Goal: Task Accomplishment & Management: Complete application form

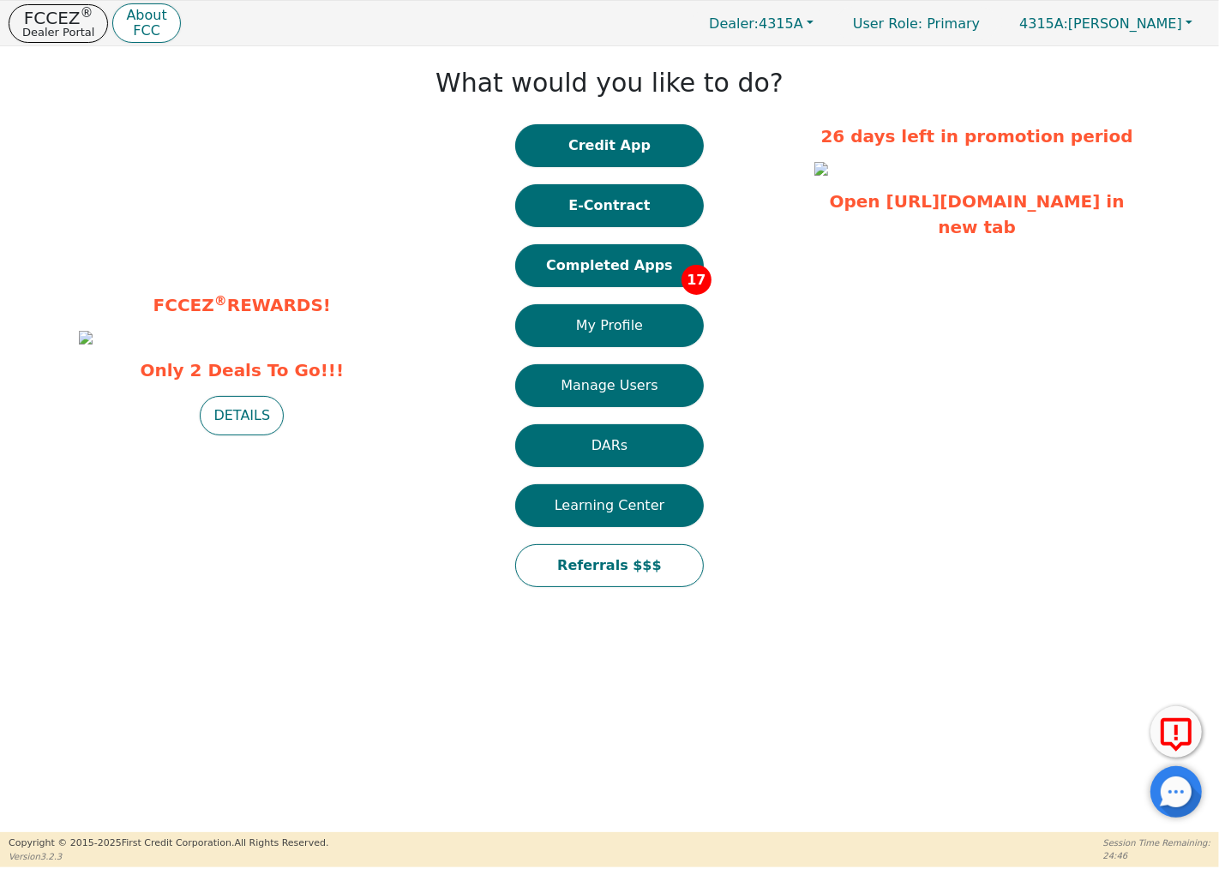
click at [671, 257] on button "Completed Apps 17" at bounding box center [609, 265] width 189 height 43
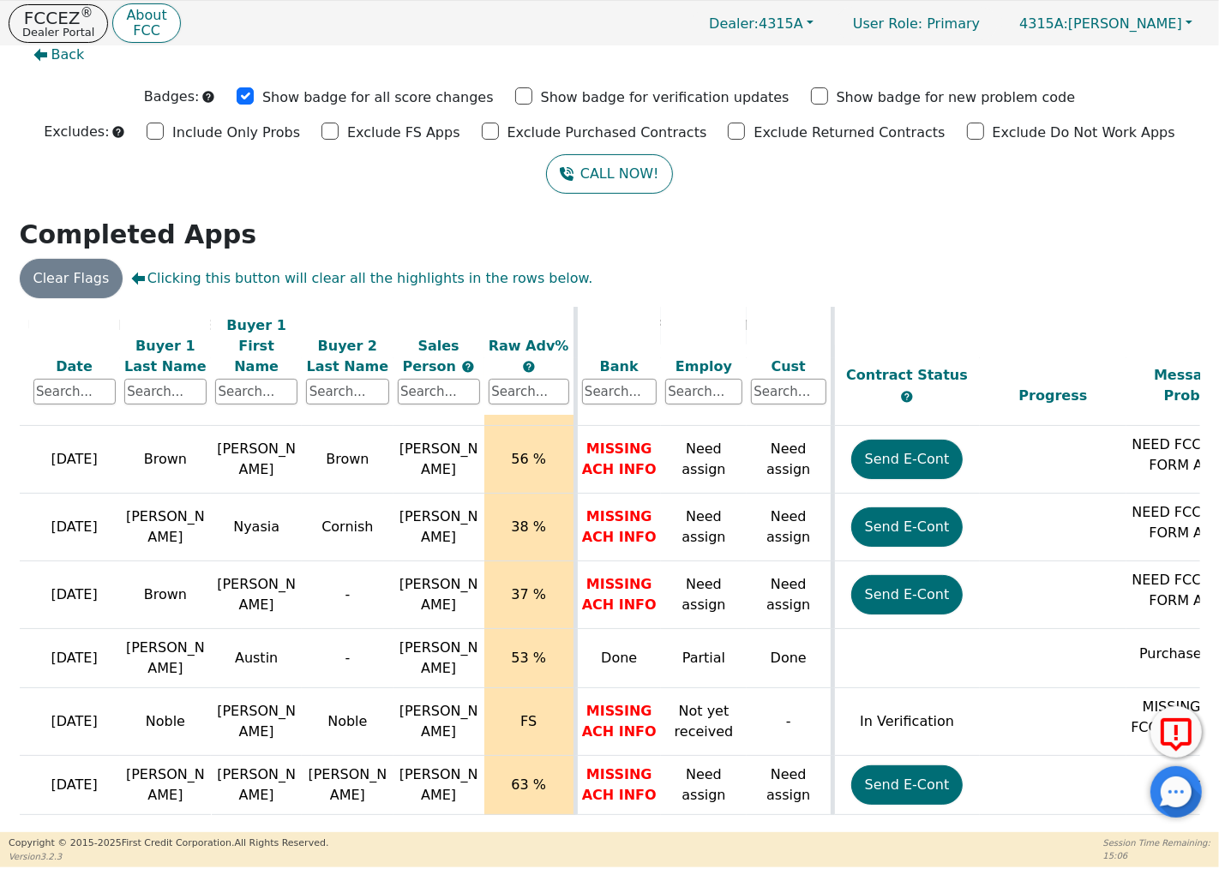
scroll to position [731, 0]
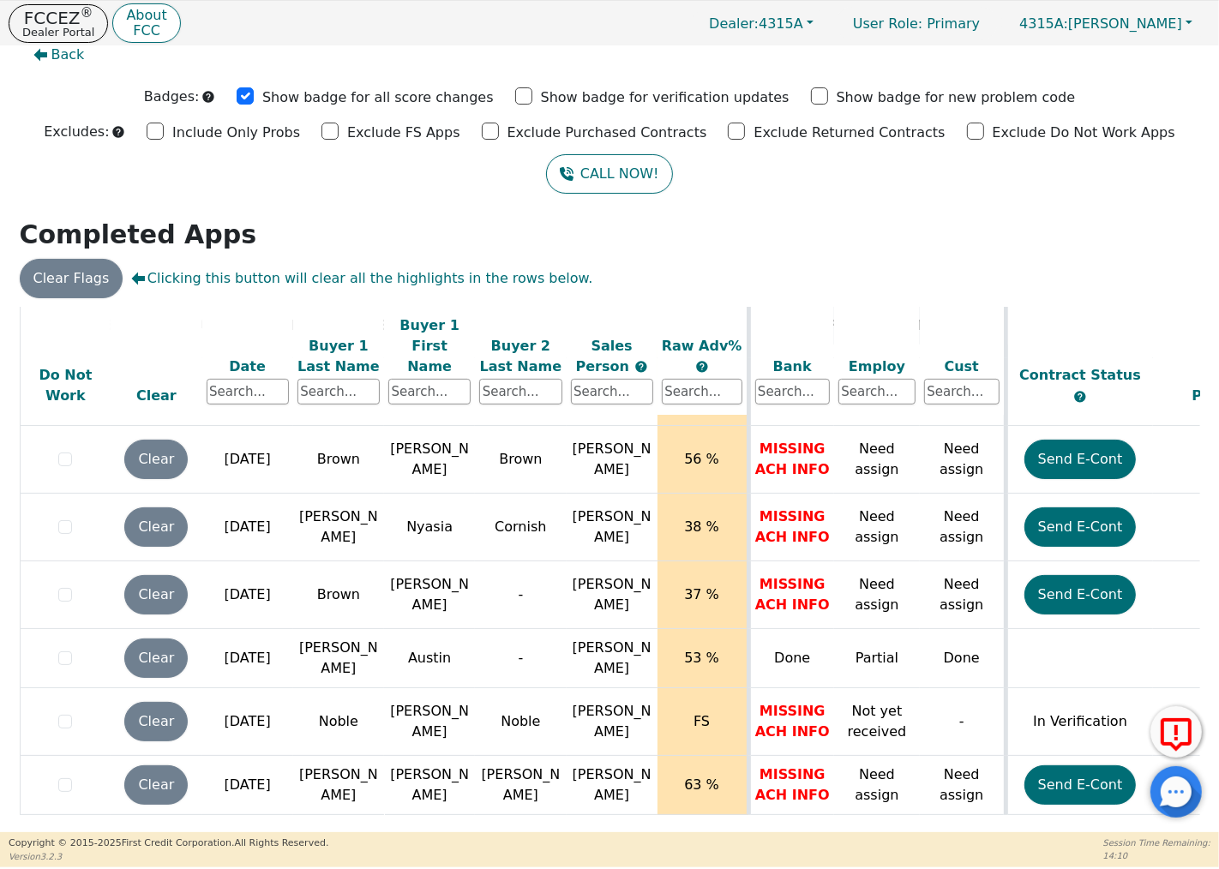
drag, startPoint x: 737, startPoint y: 820, endPoint x: 798, endPoint y: 821, distance: 60.9
click at [798, 821] on div "ALL VALUES ON THIS PAGE ARE UPDATED IN REAL TIME VERIFICATION STATUS Do Not Wor…" at bounding box center [610, 567] width 1180 height 521
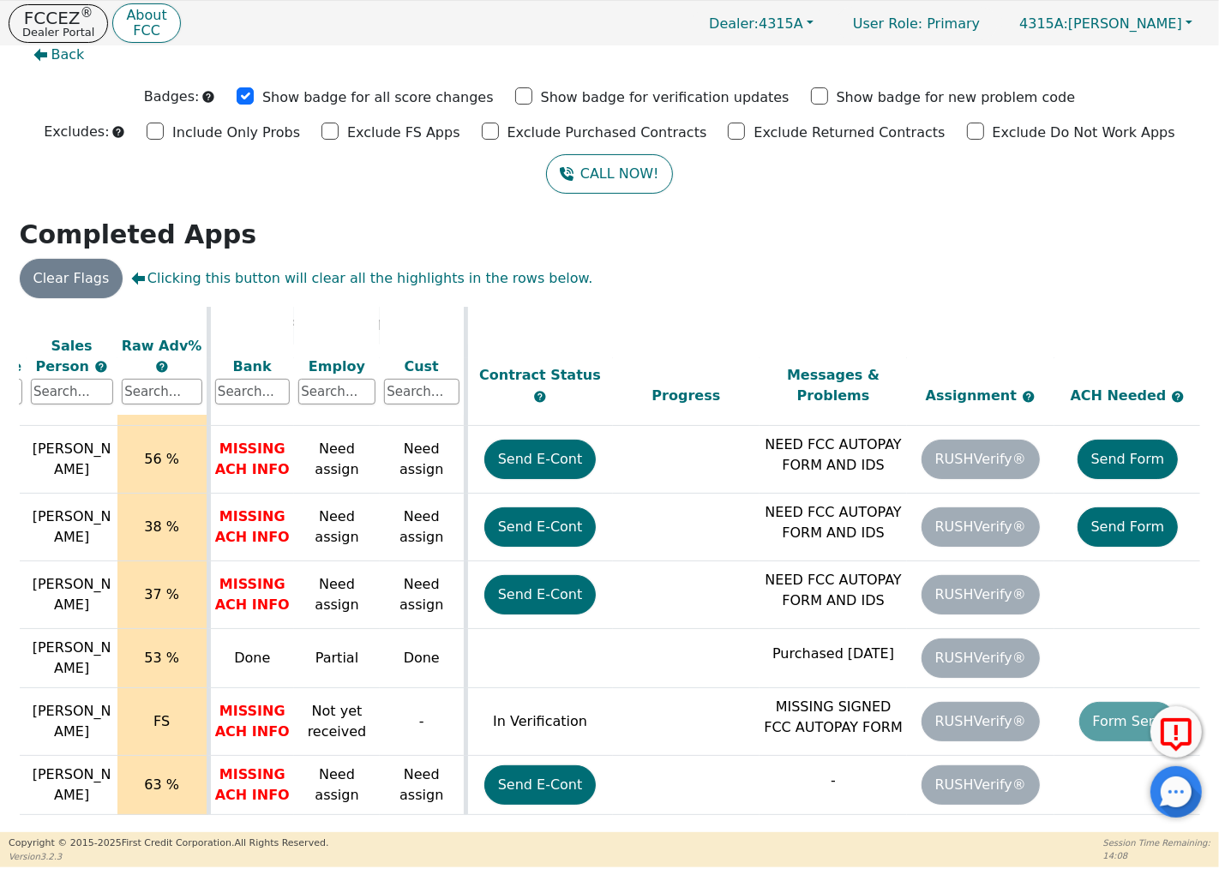
scroll to position [731, 698]
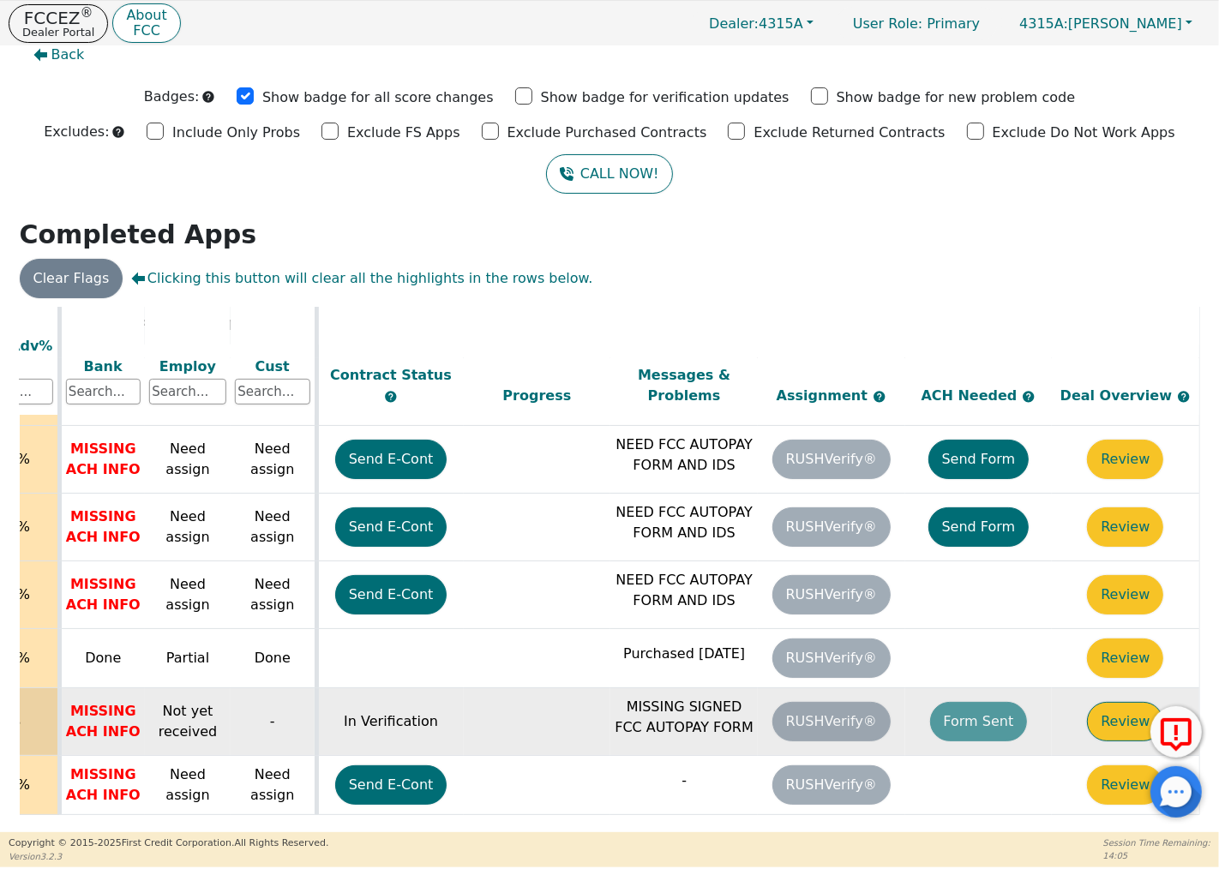
click at [1114, 707] on button "Review" at bounding box center [1125, 721] width 76 height 39
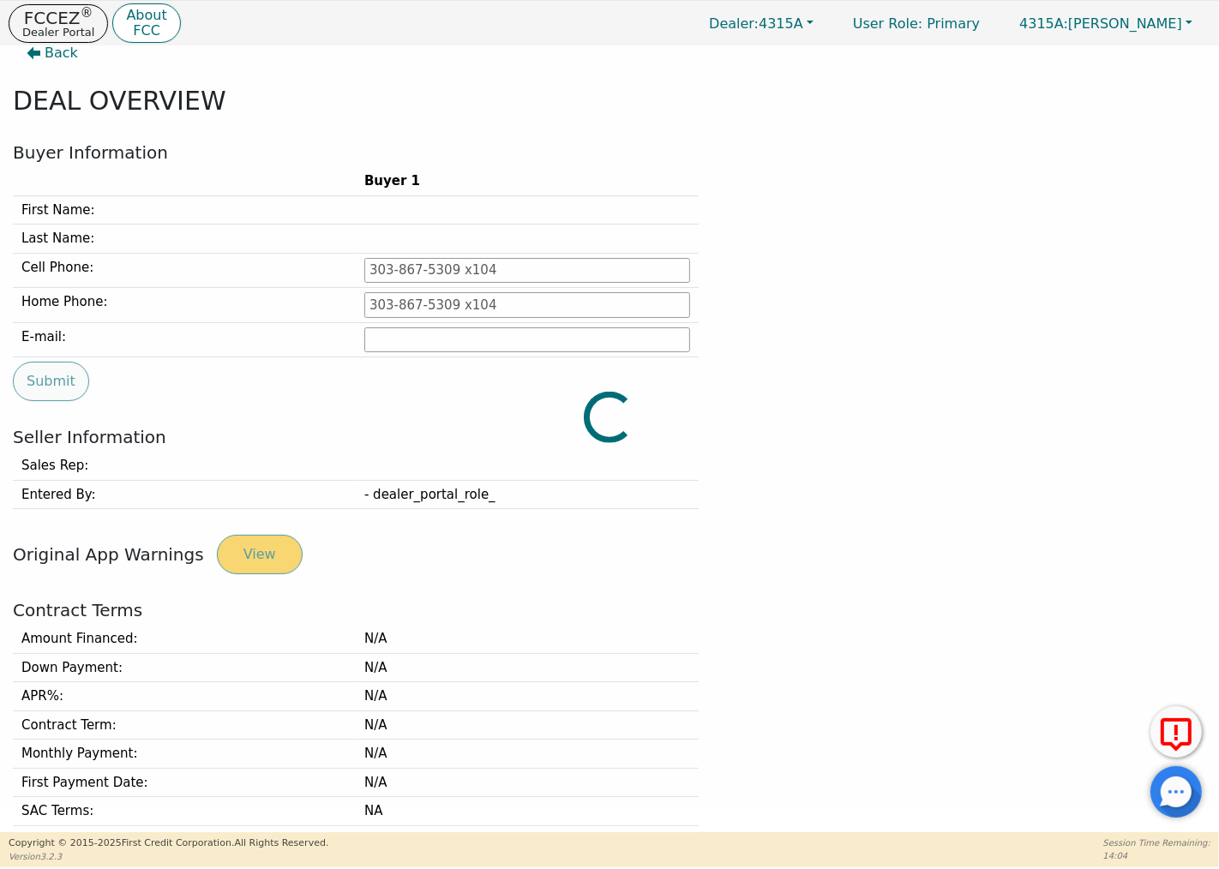
type input "[PHONE_NUMBER]"
type input "[EMAIL_ADDRESS][DOMAIN_NAME]"
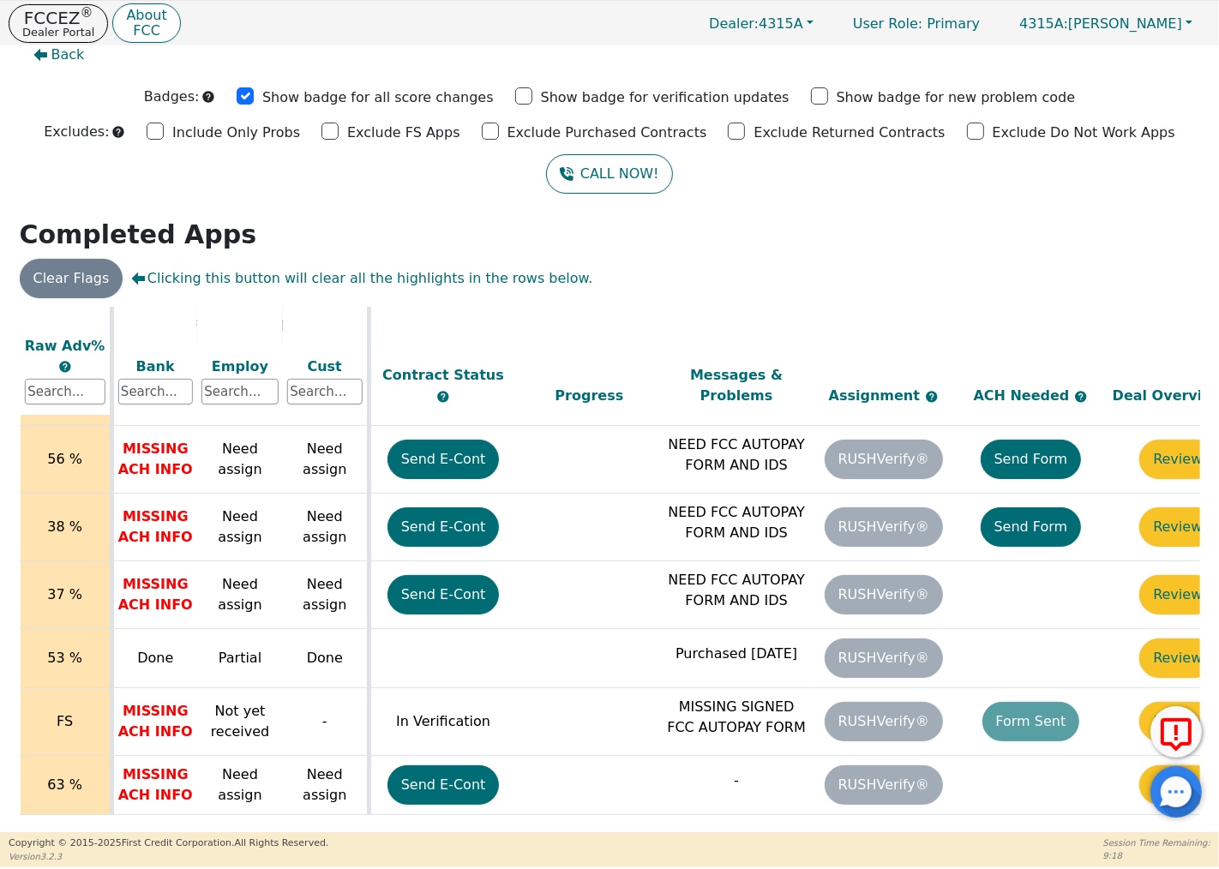
scroll to position [731, 698]
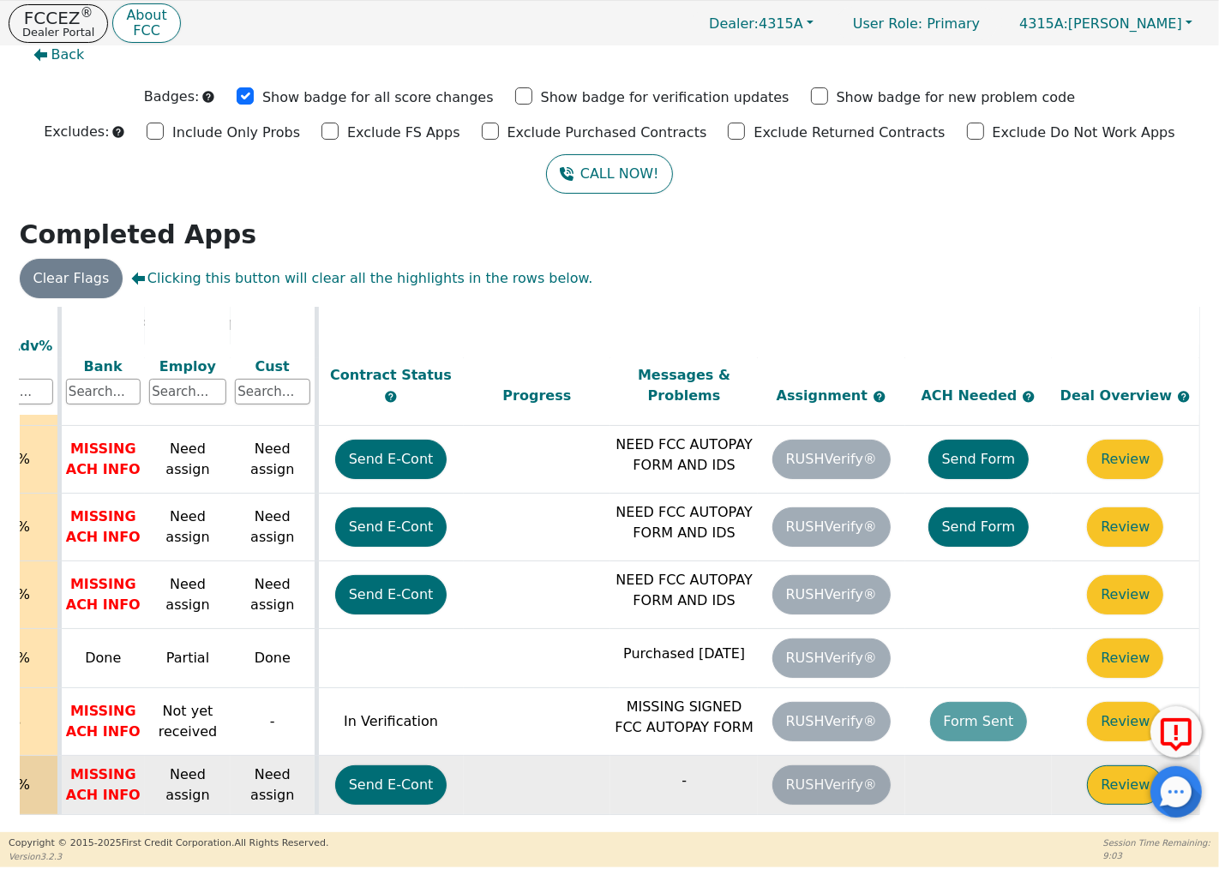
click at [1116, 765] on button "Review" at bounding box center [1125, 784] width 76 height 39
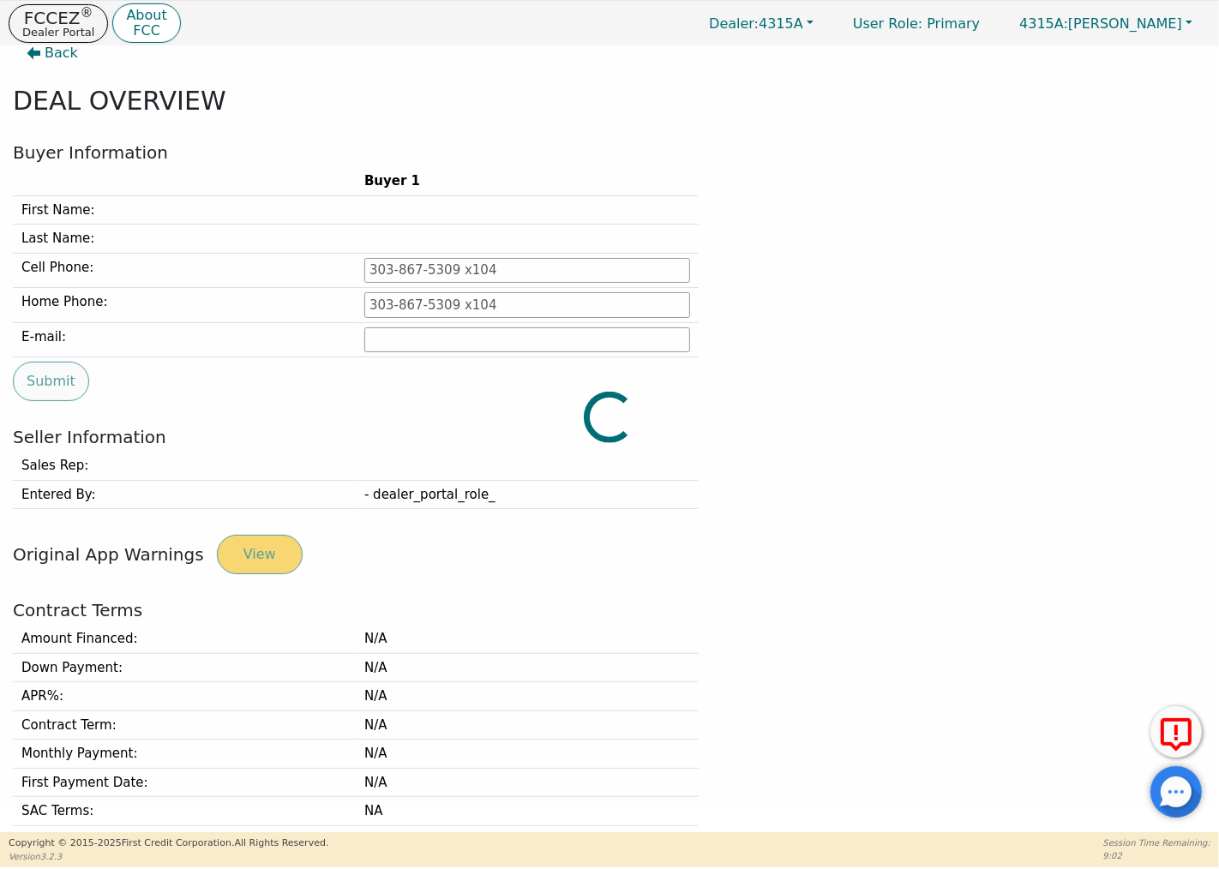
type input "[PHONE_NUMBER]"
type input "[EMAIL_ADDRESS][DOMAIN_NAME]"
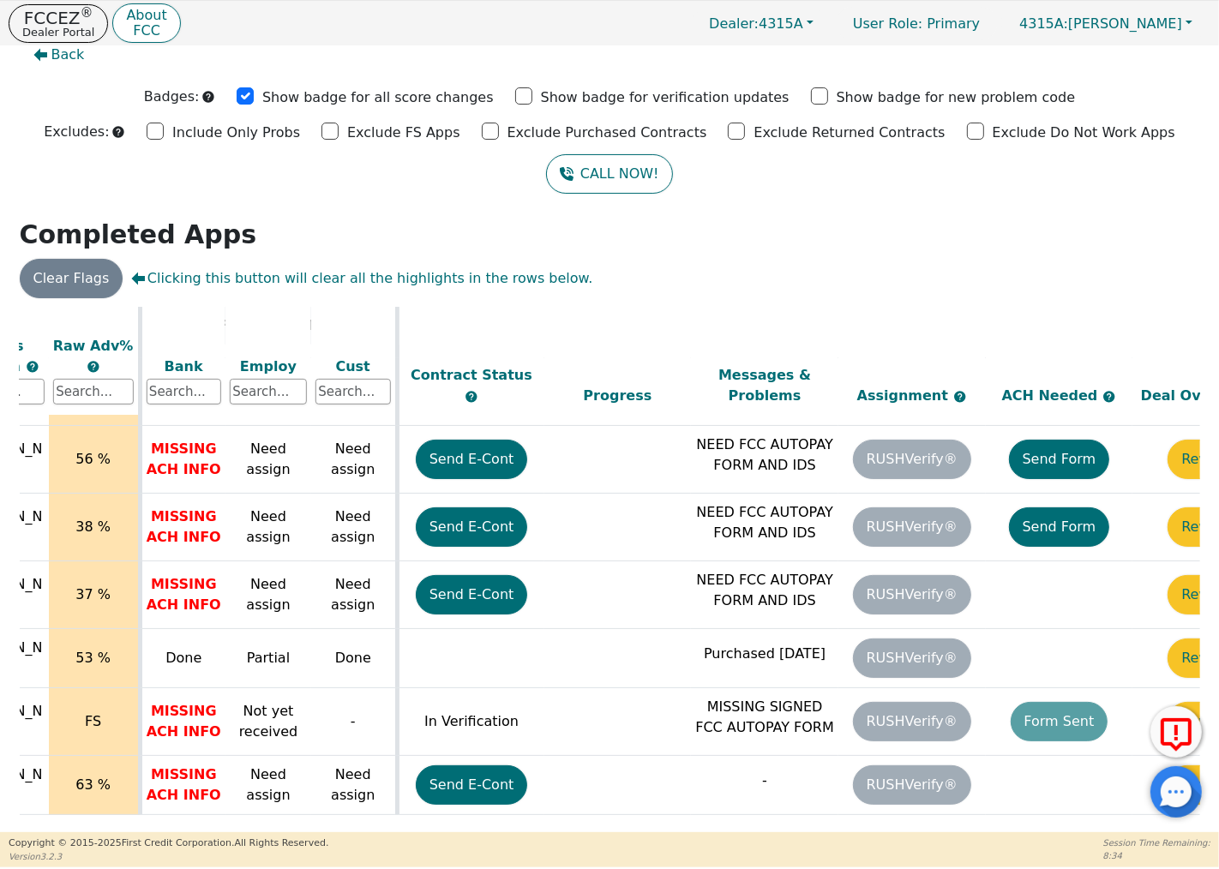
scroll to position [731, 698]
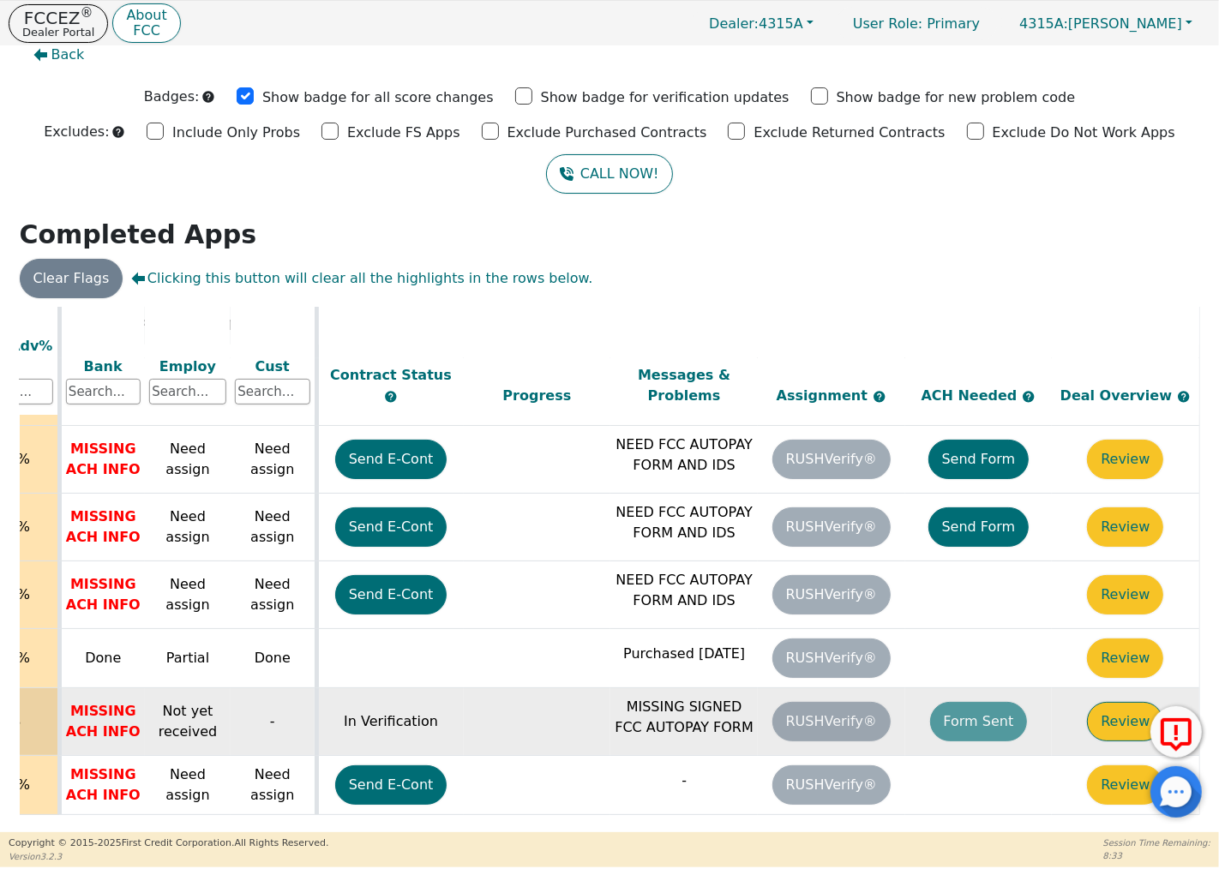
click at [1123, 706] on button "Review" at bounding box center [1125, 721] width 76 height 39
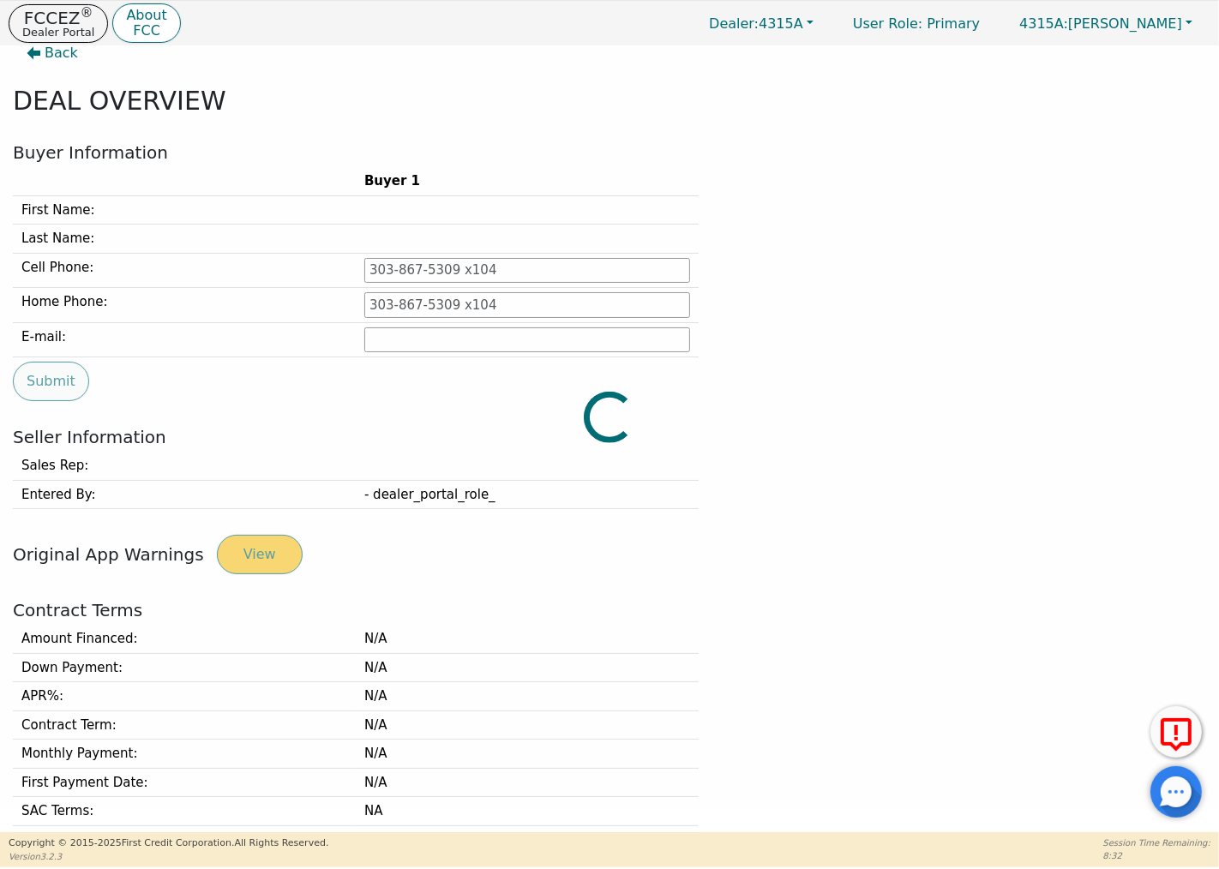
type input "[PHONE_NUMBER]"
type input "[EMAIL_ADDRESS][DOMAIN_NAME]"
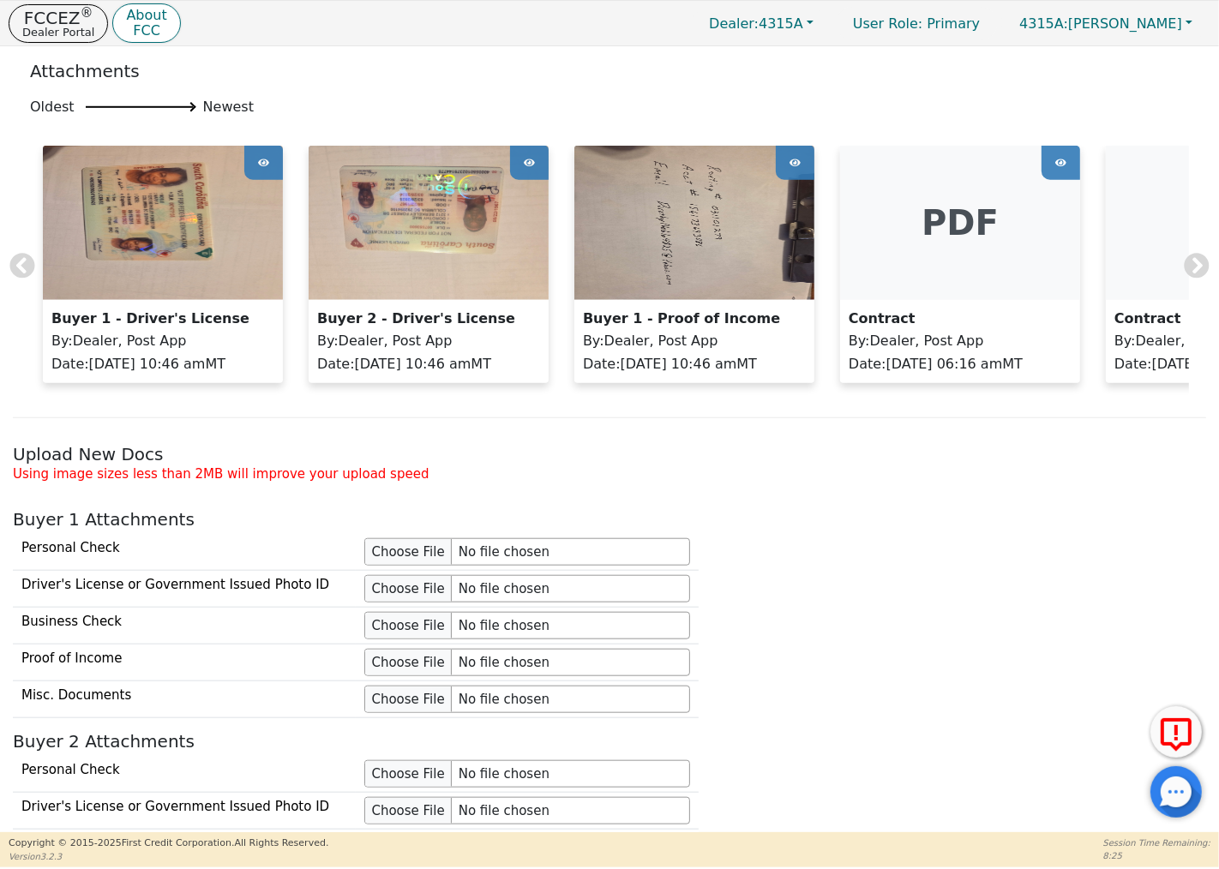
scroll to position [1164, 0]
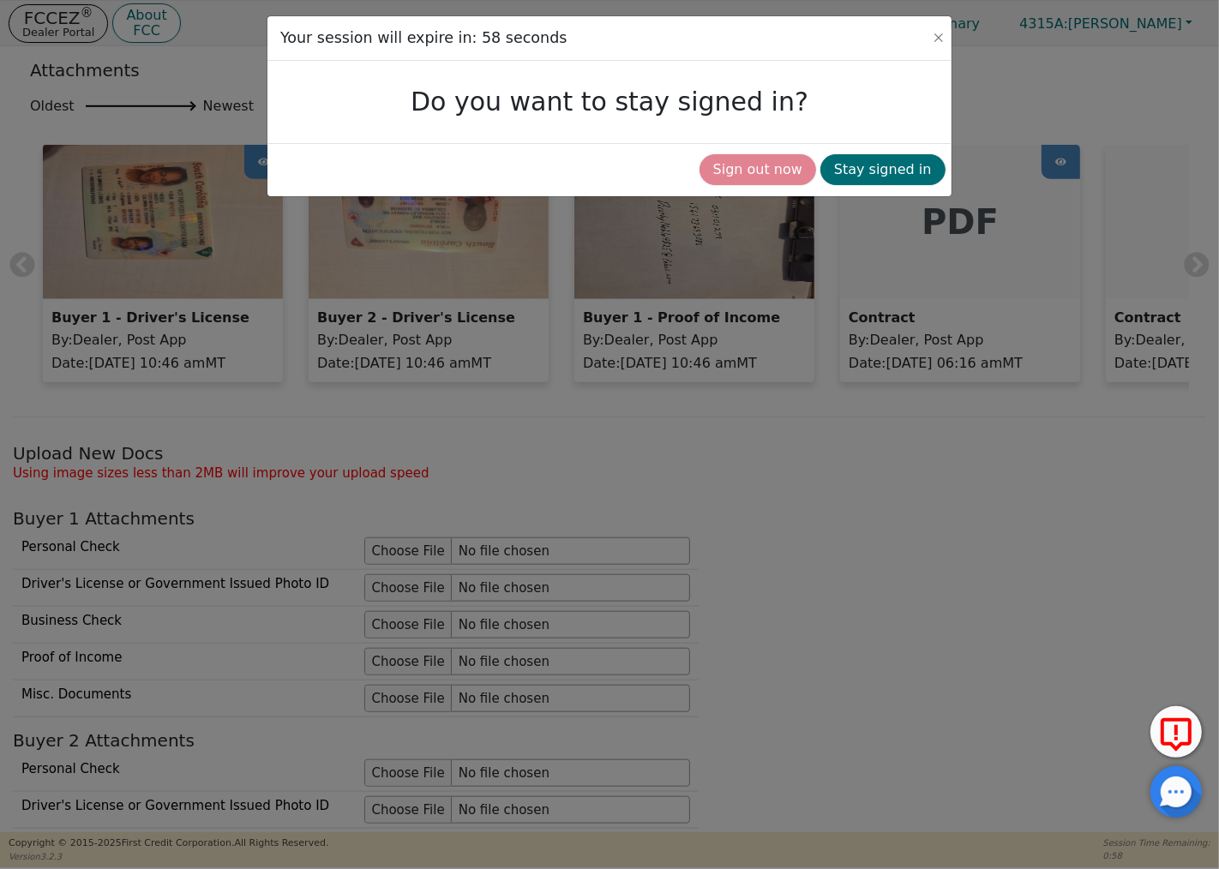
click at [809, 168] on button "Sign out now" at bounding box center [757, 169] width 117 height 31
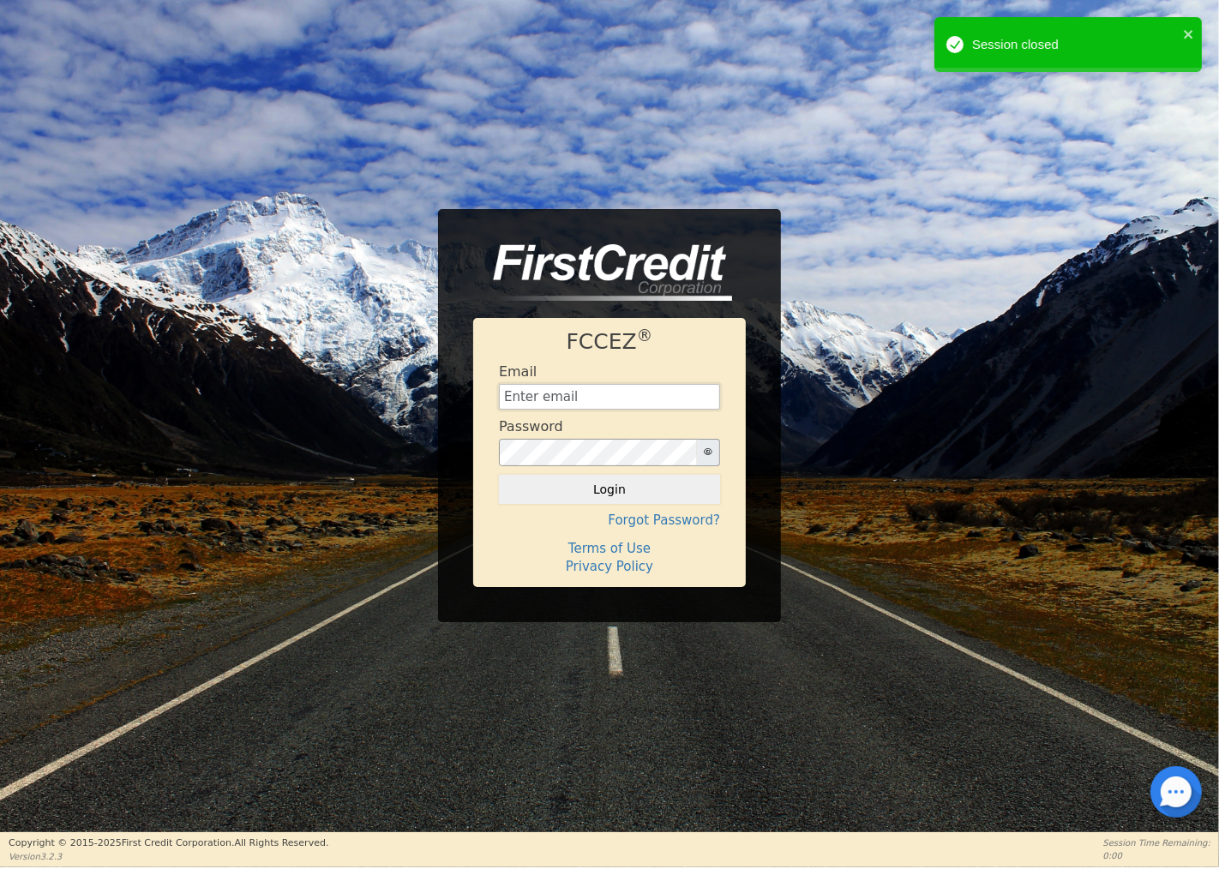
type input "[EMAIL_ADDRESS][DOMAIN_NAME]"
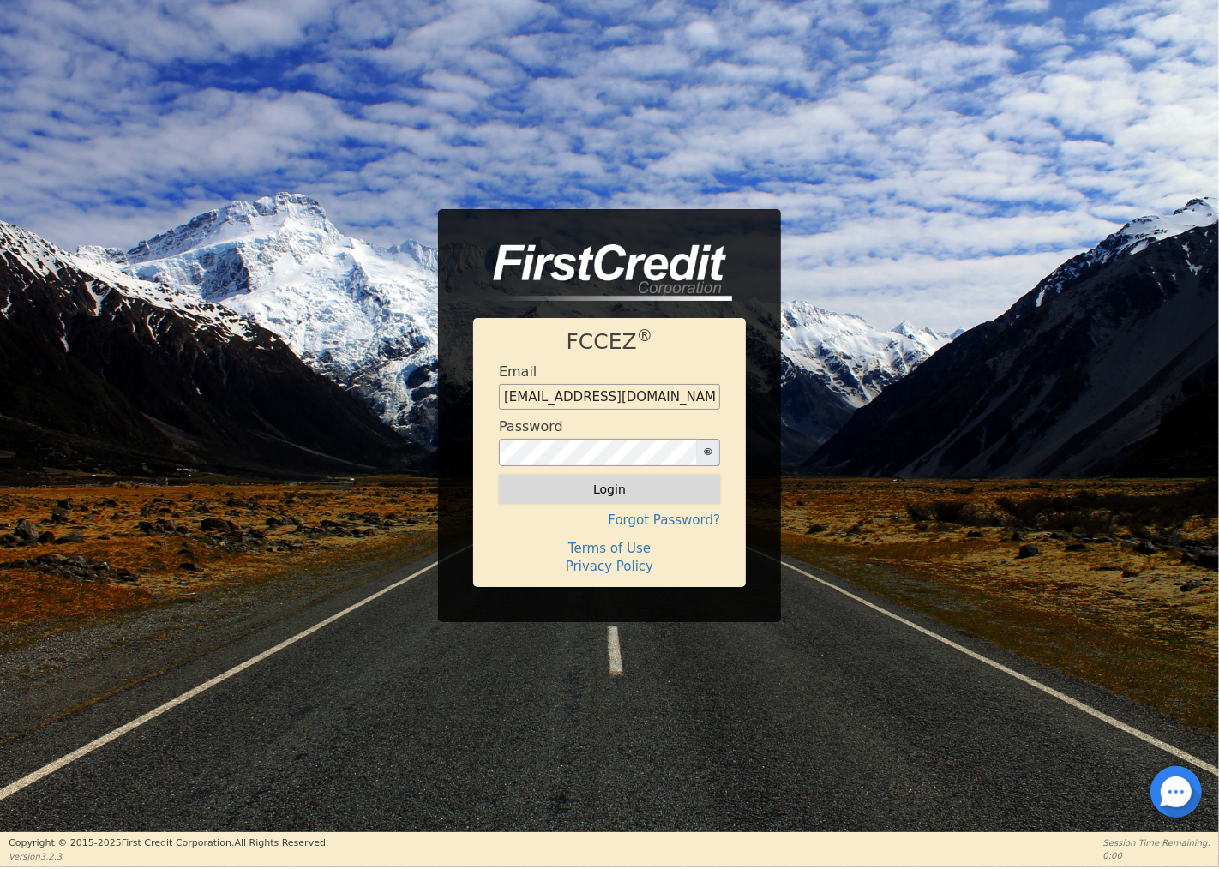
click at [609, 495] on button "Login" at bounding box center [609, 489] width 221 height 29
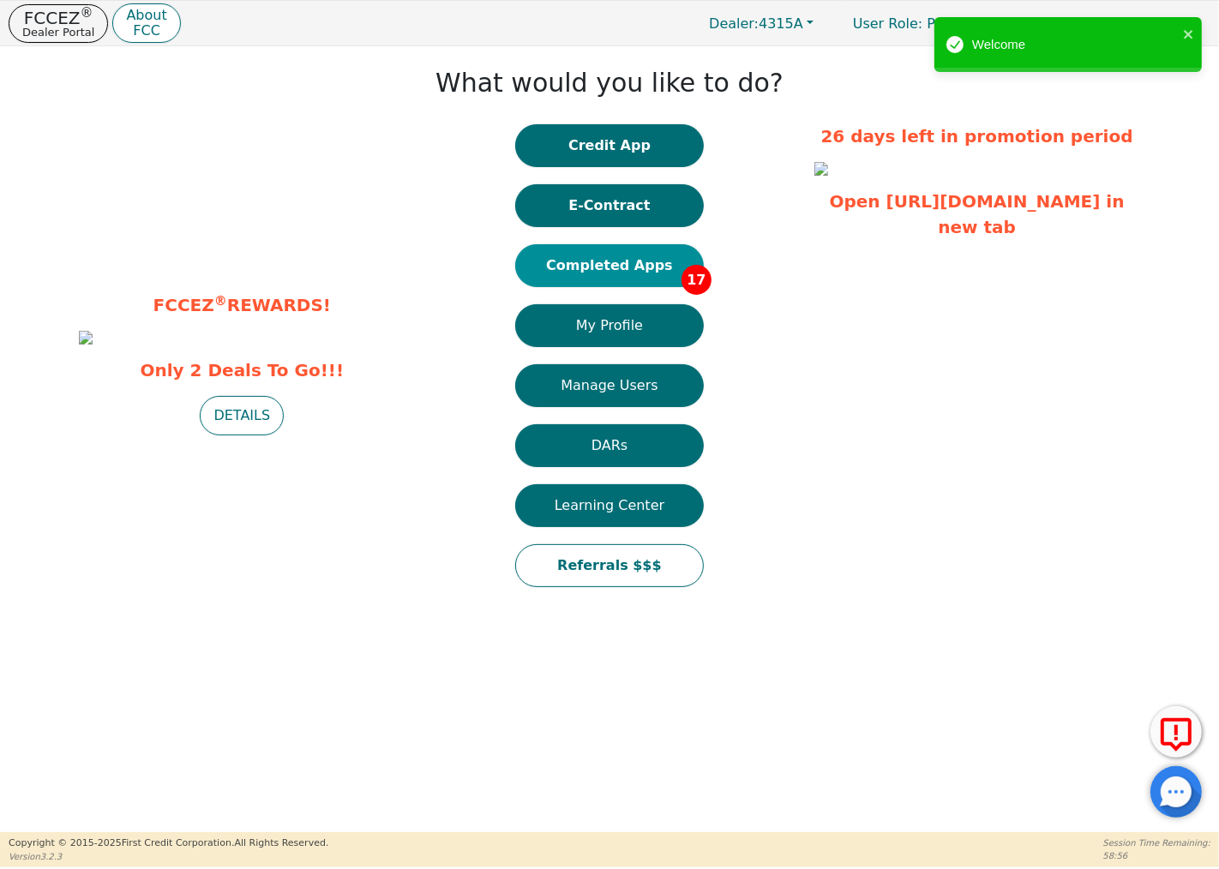
click at [638, 268] on button "Completed Apps 17" at bounding box center [609, 265] width 189 height 43
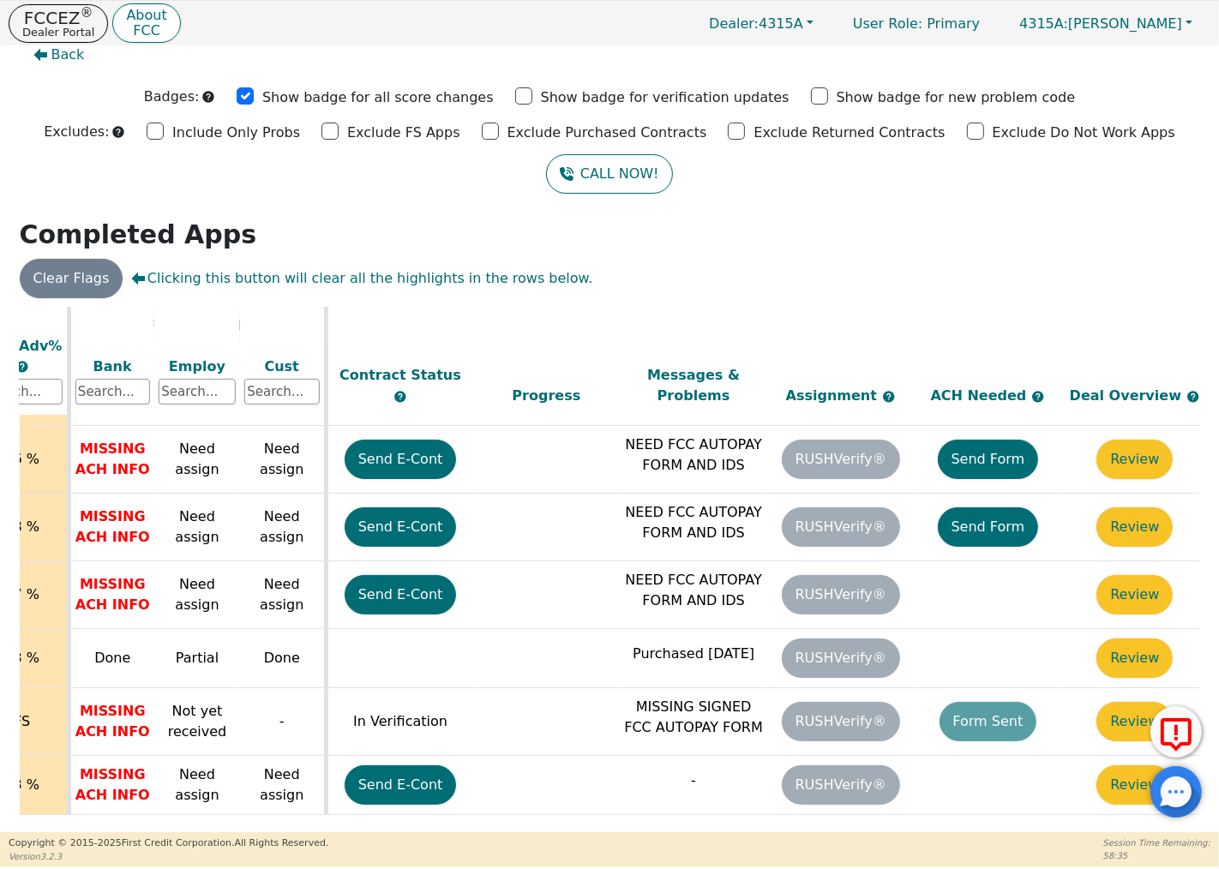
scroll to position [731, 698]
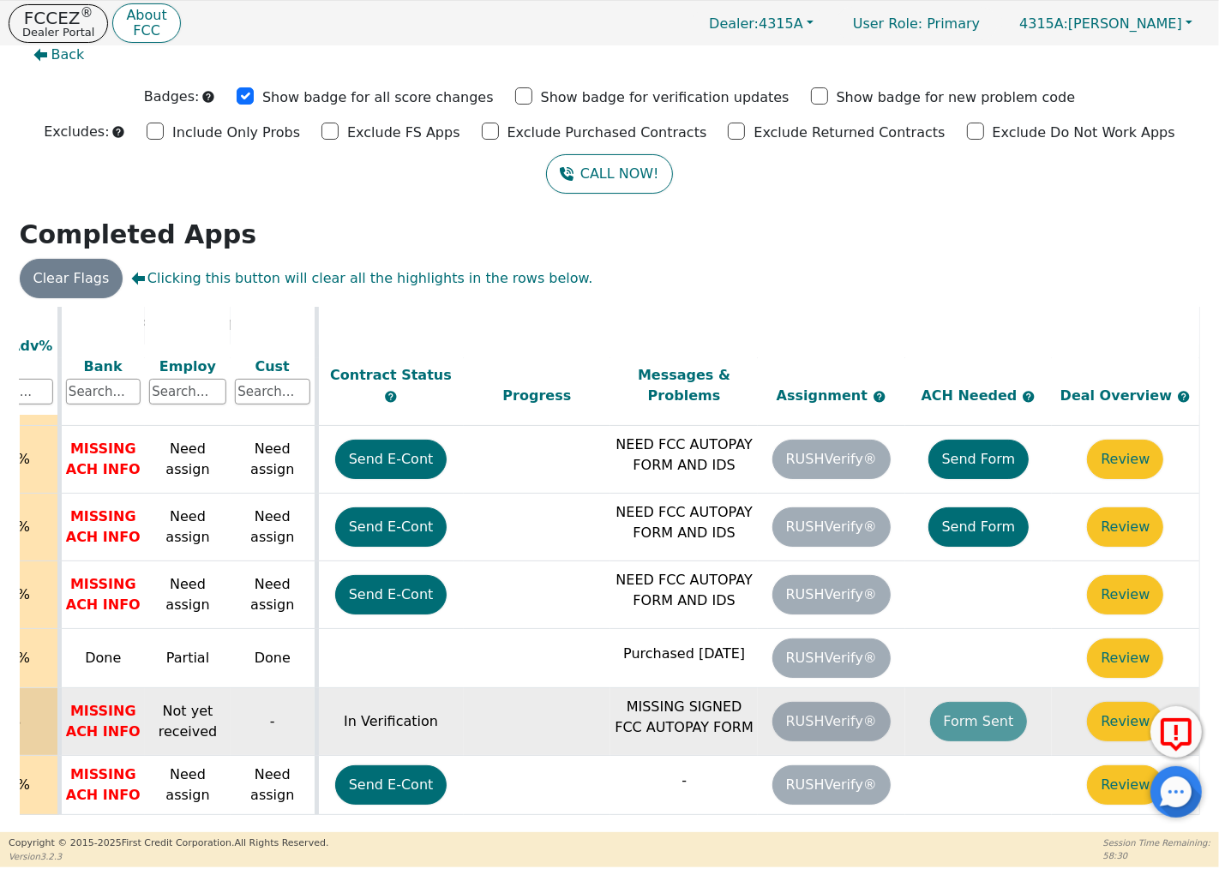
click at [950, 703] on td "Form Sent" at bounding box center [978, 722] width 147 height 68
click at [983, 706] on td "Form Sent" at bounding box center [978, 722] width 147 height 68
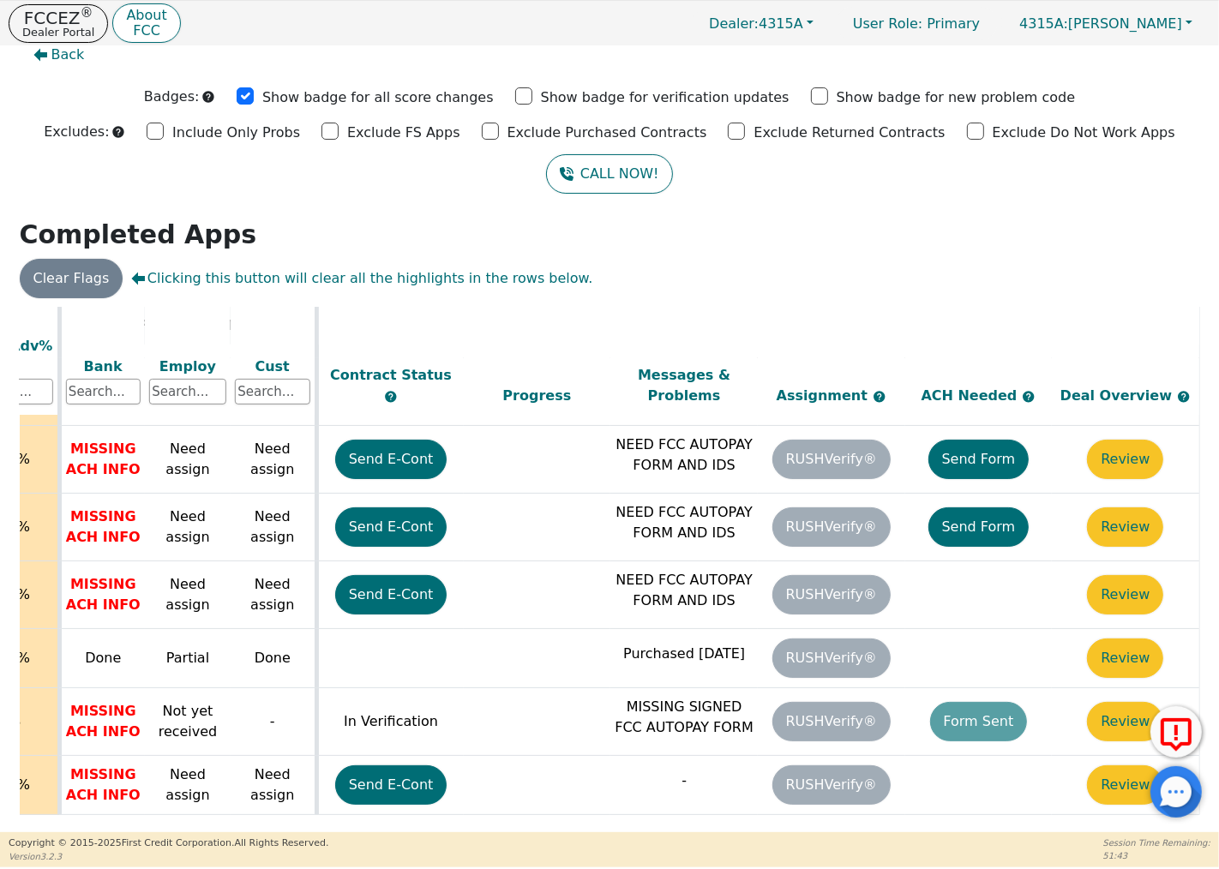
drag, startPoint x: 550, startPoint y: 826, endPoint x: 422, endPoint y: 824, distance: 128.6
click at [422, 824] on div "ALL VALUES ON THIS PAGE ARE UPDATED IN REAL TIME VERIFICATION STATUS Do Not Wor…" at bounding box center [610, 567] width 1180 height 521
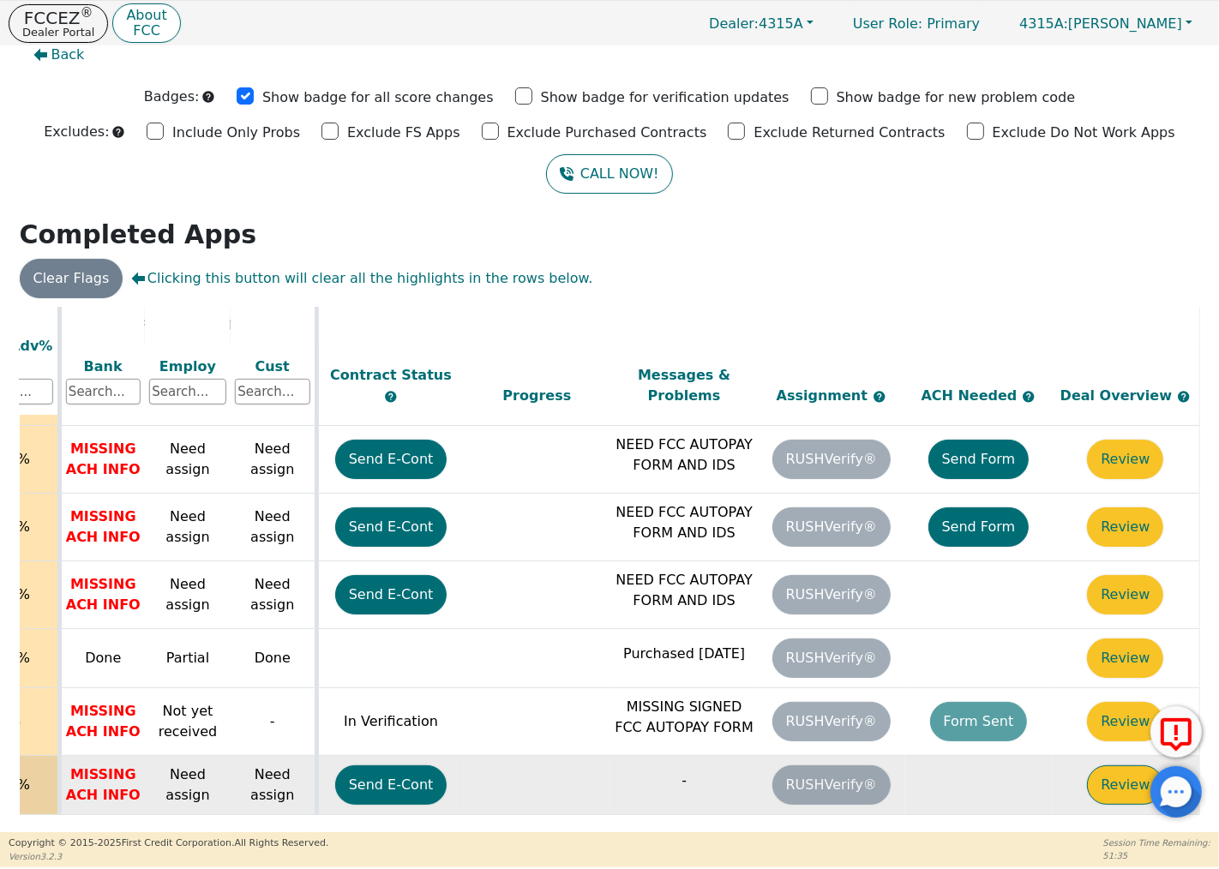
click at [1109, 765] on button "Review" at bounding box center [1125, 784] width 76 height 39
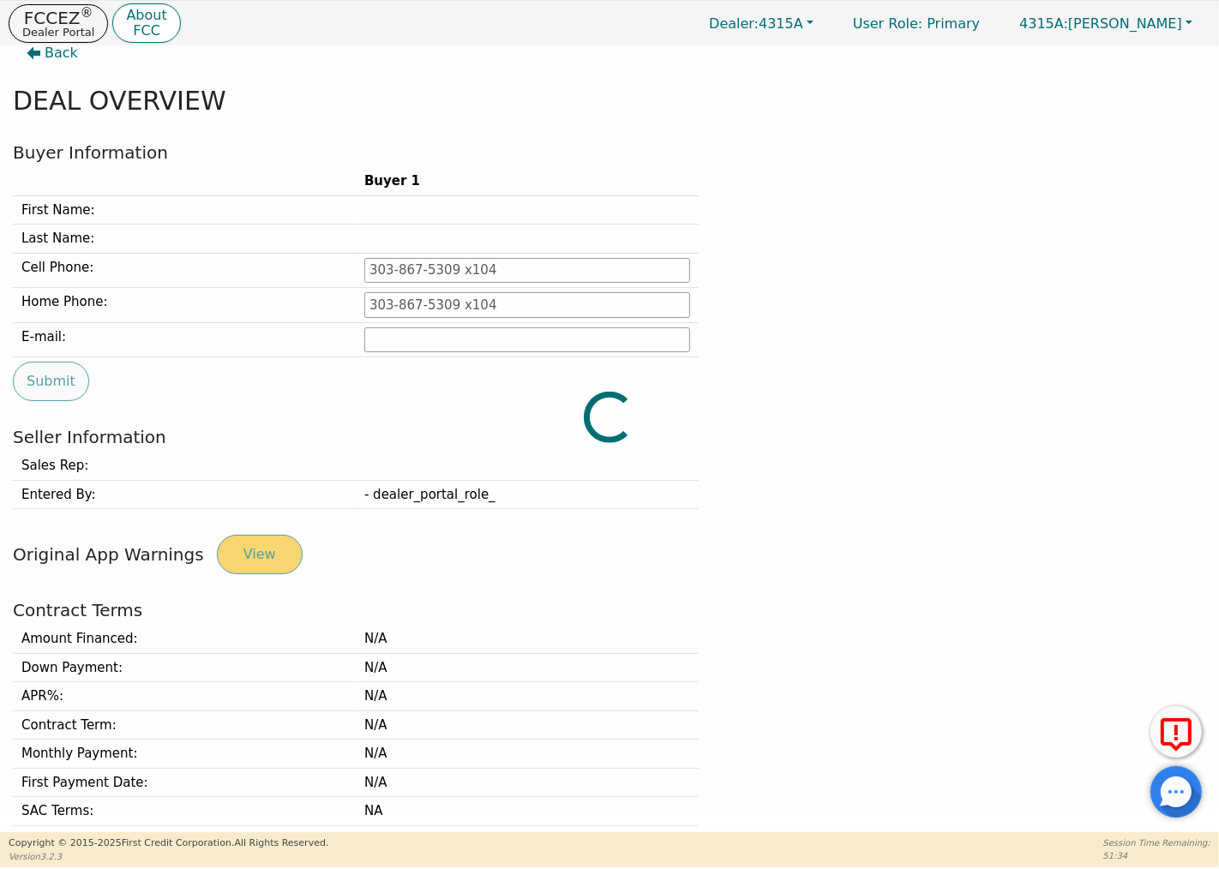
type input "[PHONE_NUMBER]"
type input "[EMAIL_ADDRESS][DOMAIN_NAME]"
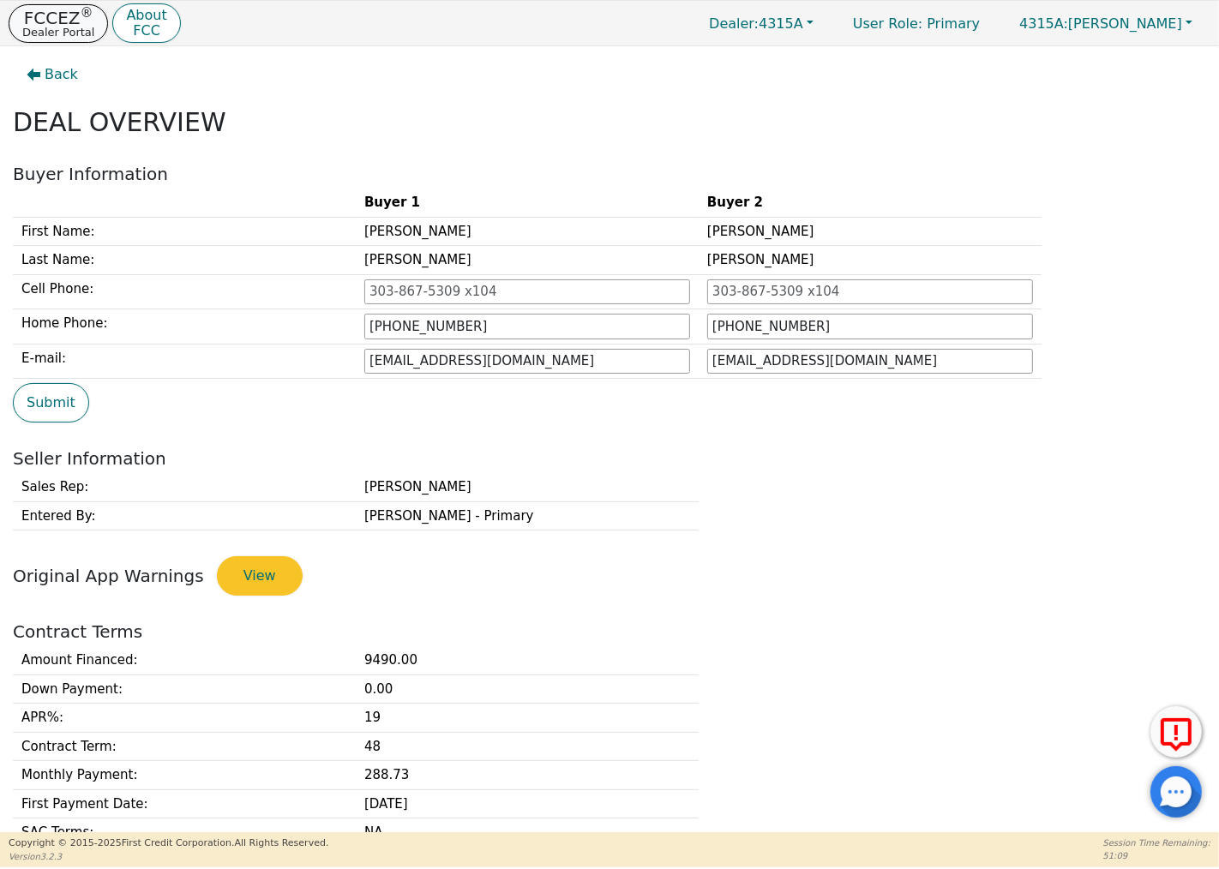
click at [70, 27] on p "Dealer Portal" at bounding box center [58, 32] width 72 height 11
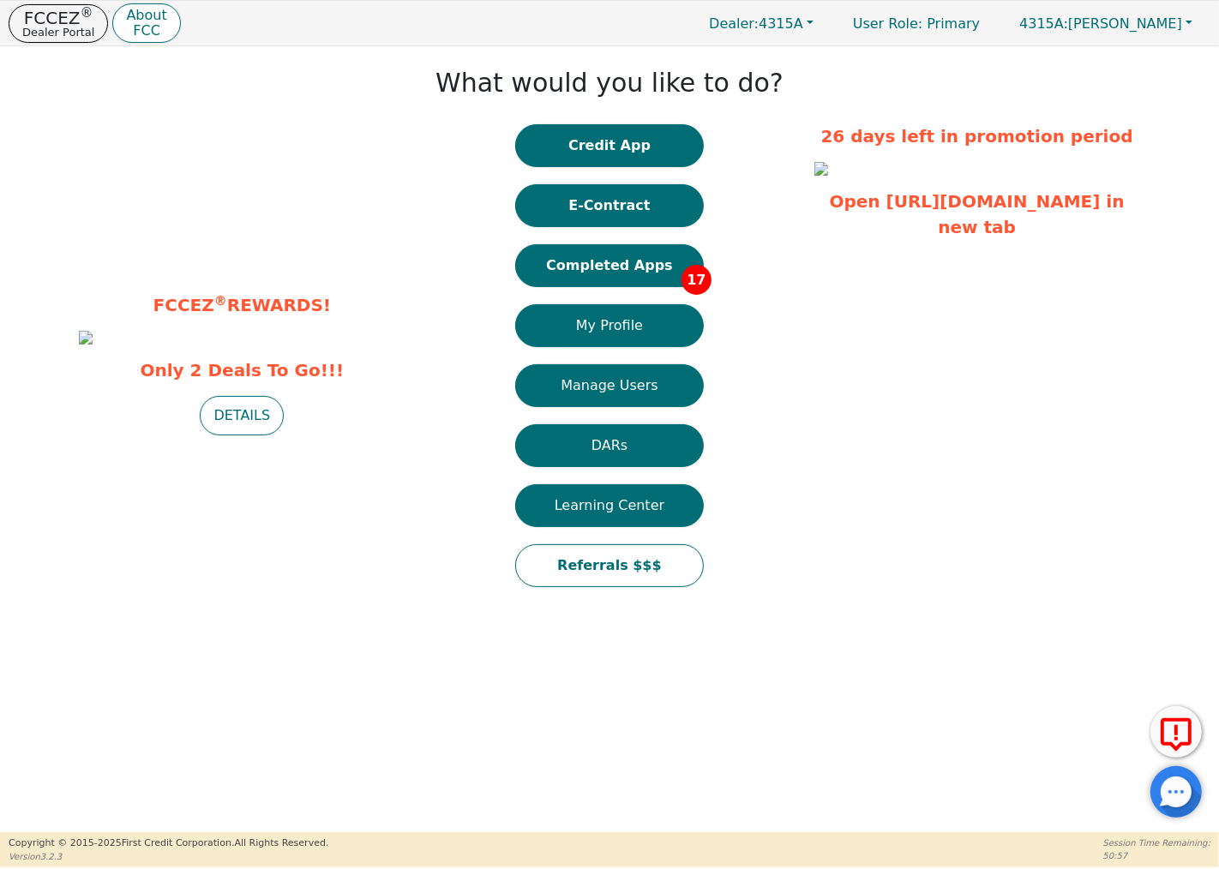
click at [1159, 800] on div at bounding box center [1175, 791] width 51 height 51
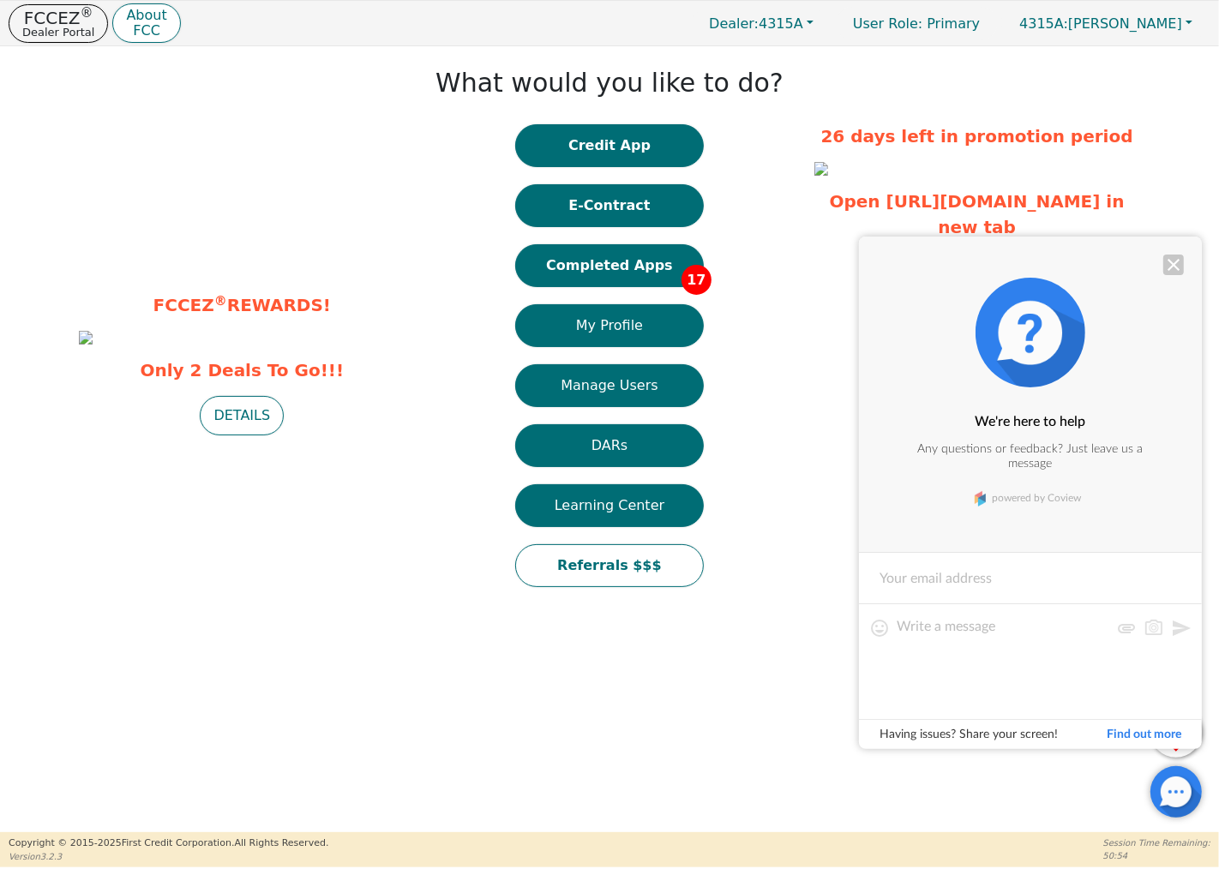
click at [1178, 262] on div at bounding box center [1173, 265] width 21 height 21
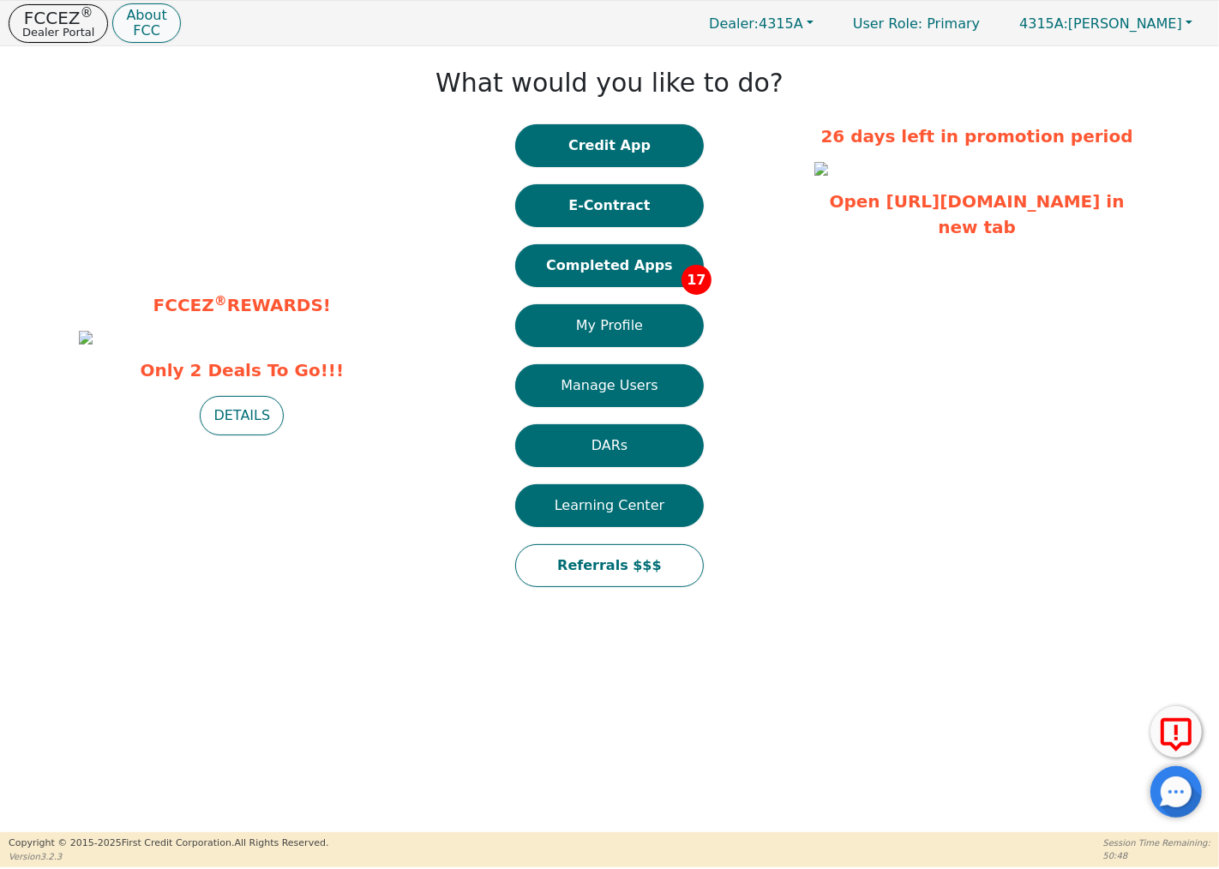
click at [141, 15] on p "About" at bounding box center [146, 16] width 40 height 14
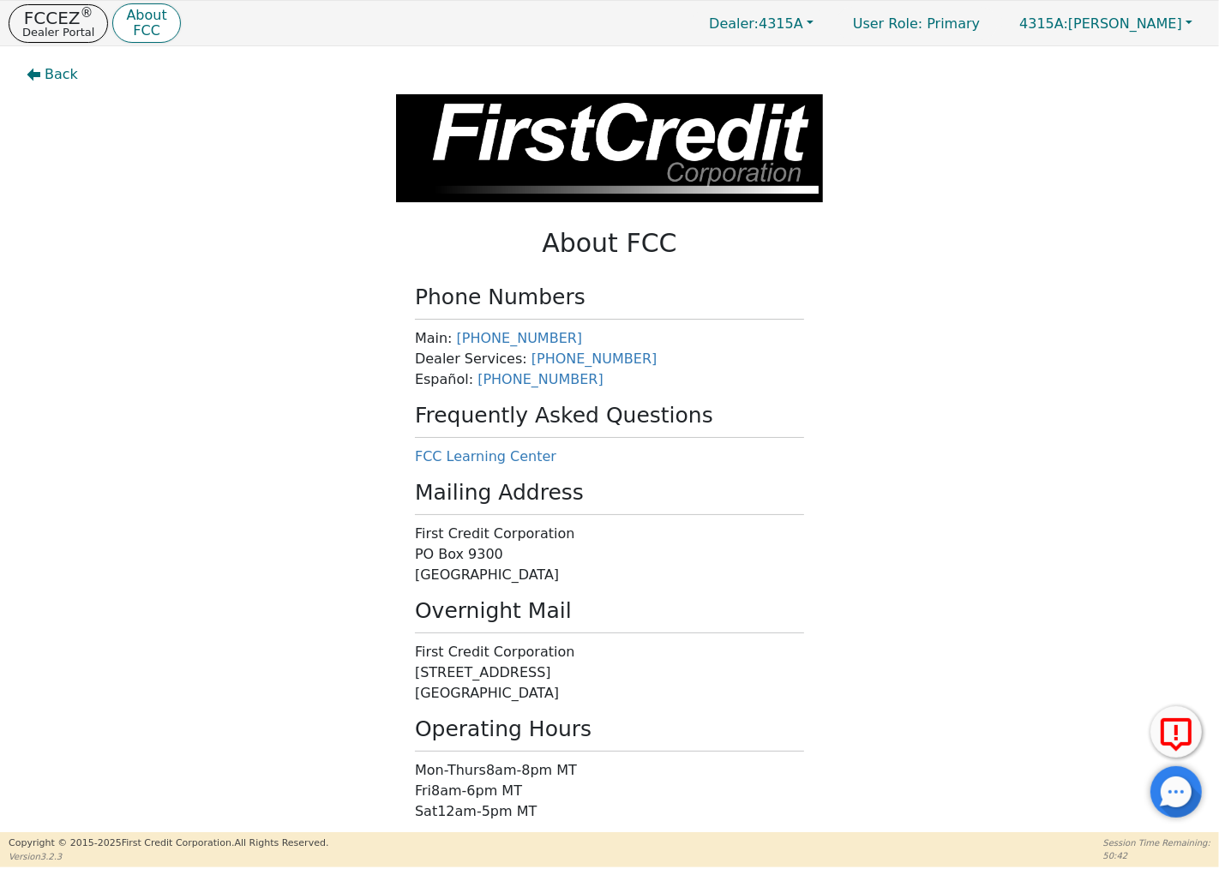
scroll to position [94, 0]
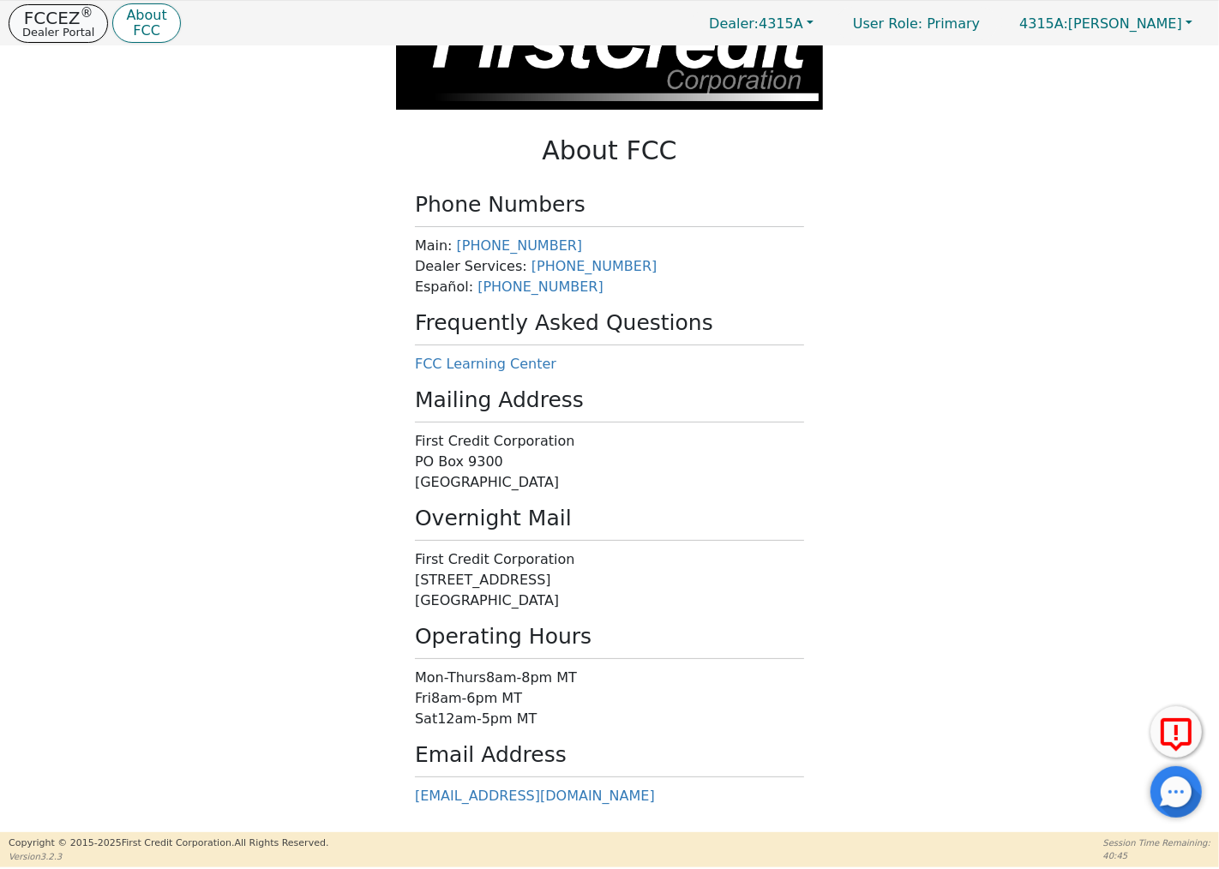
click at [49, 27] on p "Dealer Portal" at bounding box center [58, 32] width 72 height 11
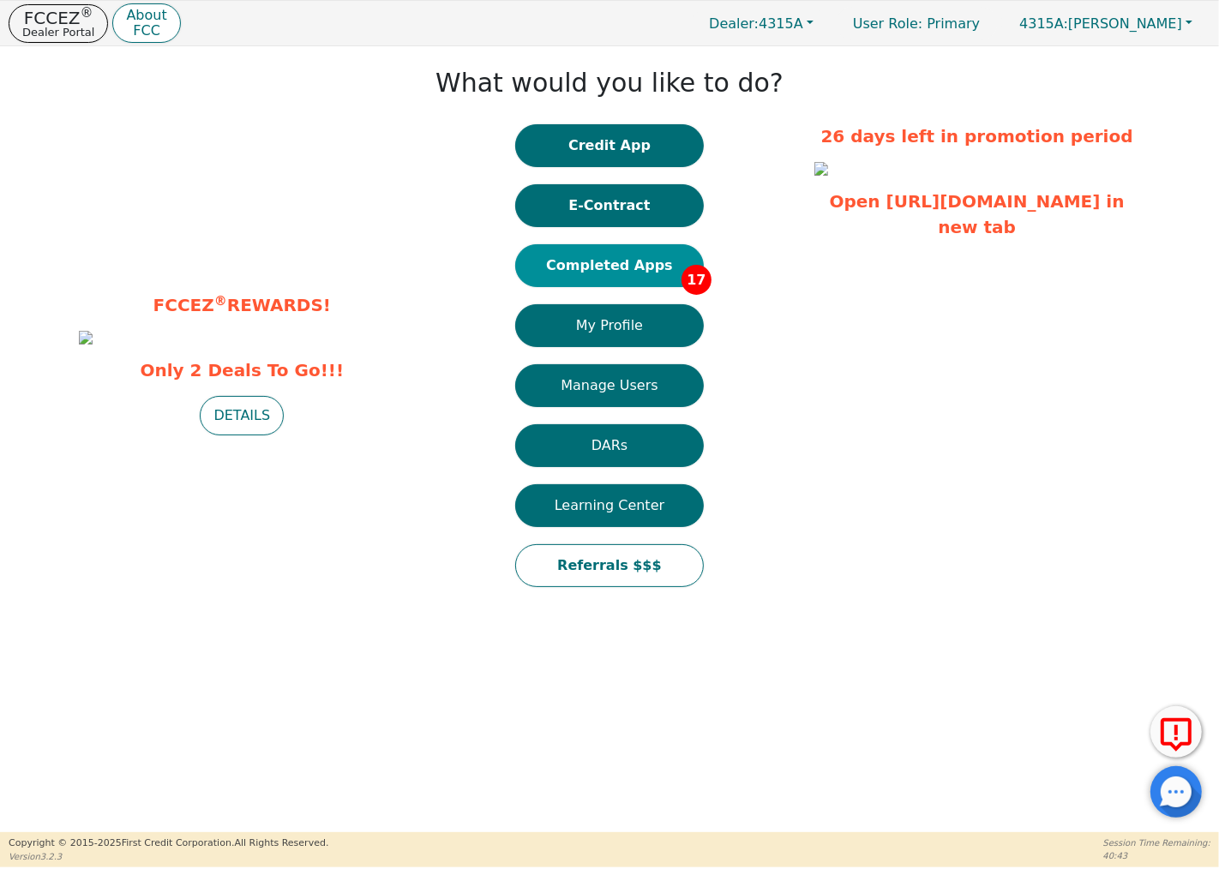
click at [587, 269] on button "Completed Apps 17" at bounding box center [609, 265] width 189 height 43
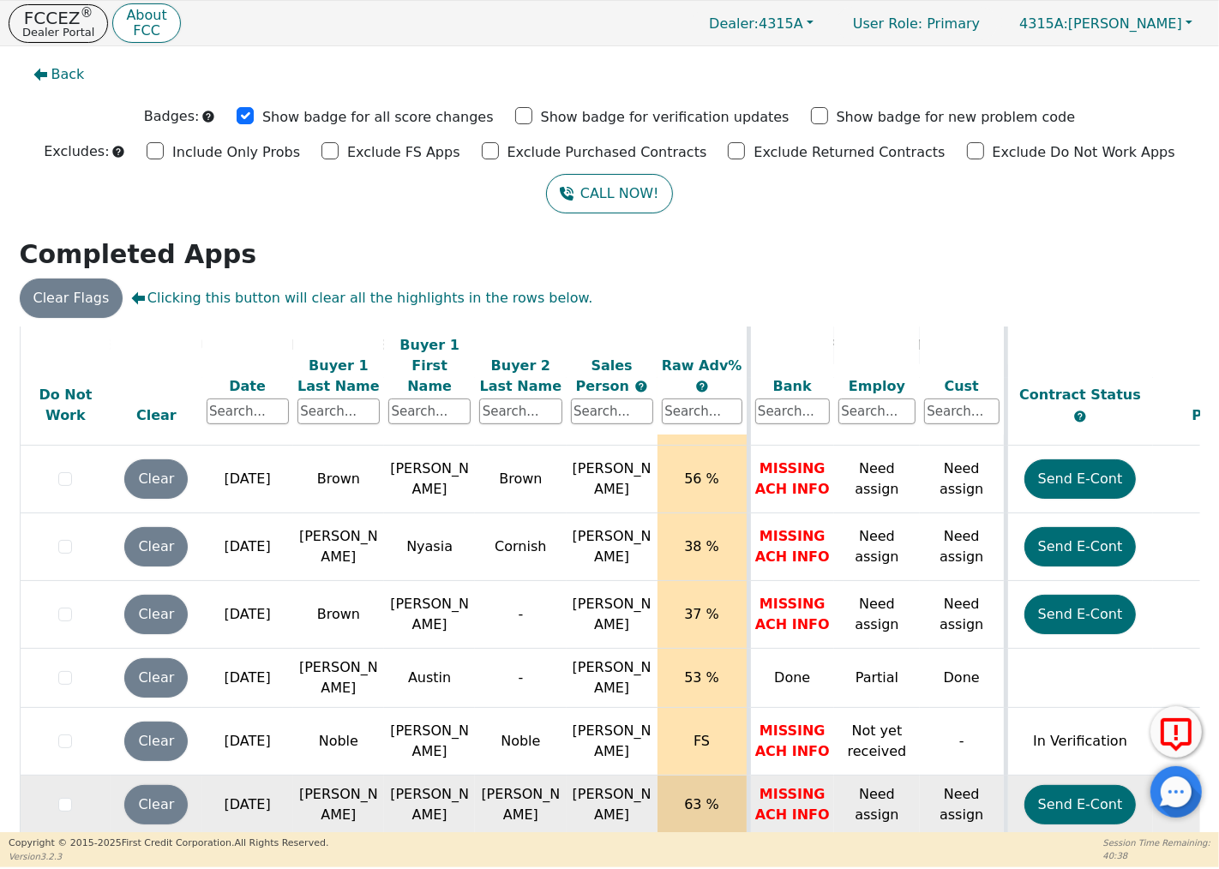
scroll to position [21, 0]
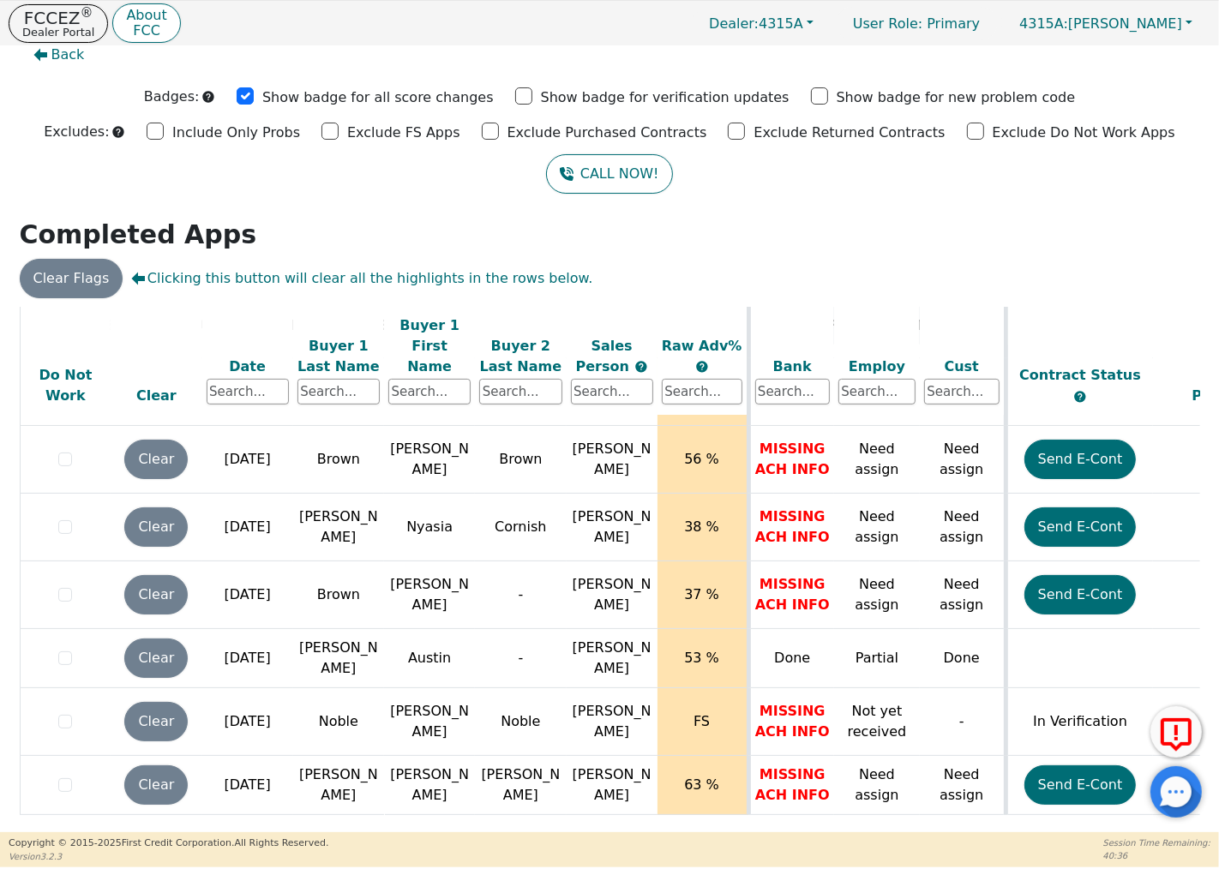
drag, startPoint x: 712, startPoint y: 820, endPoint x: 973, endPoint y: 829, distance: 260.7
click at [973, 829] on div "ALL VALUES ON THIS PAGE ARE UPDATED IN REAL TIME VERIFICATION STATUS Do Not Wor…" at bounding box center [609, 569] width 1193 height 525
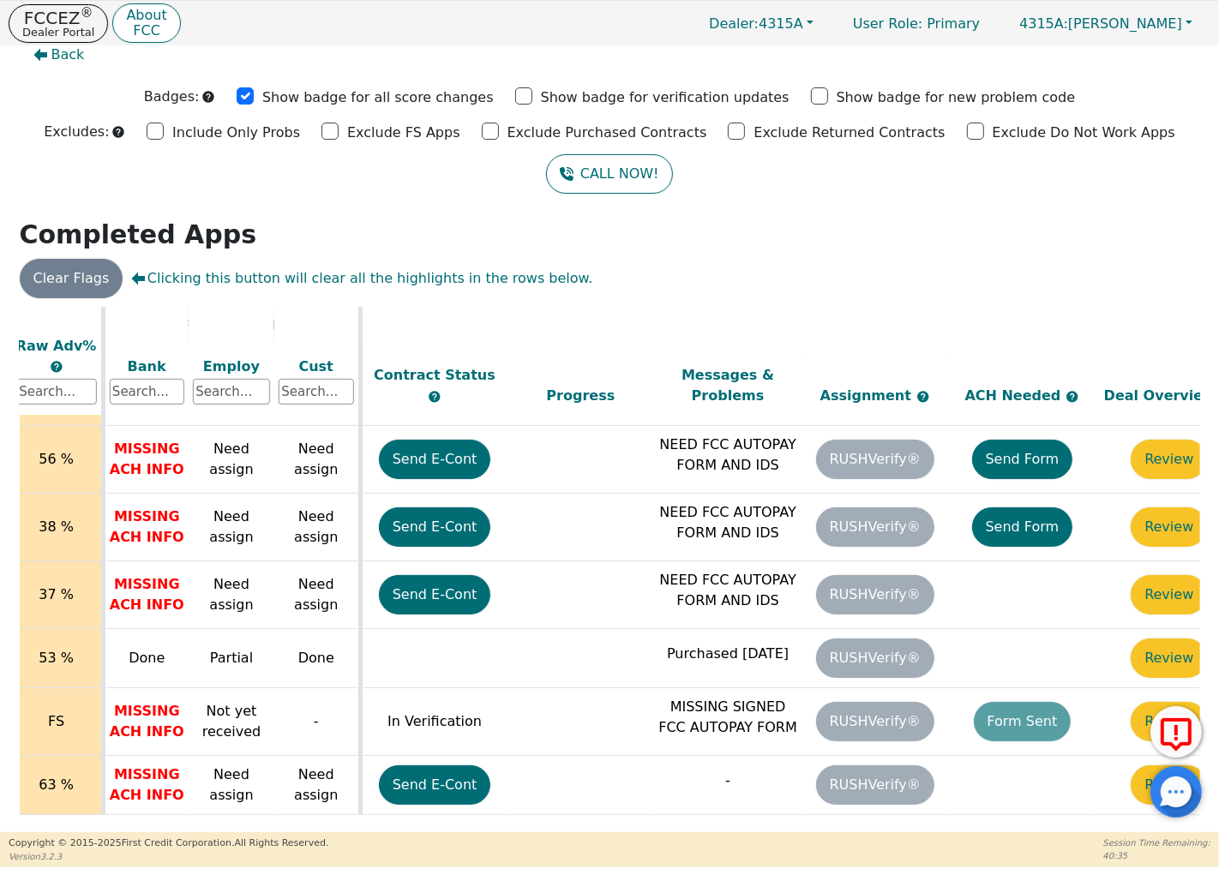
scroll to position [731, 698]
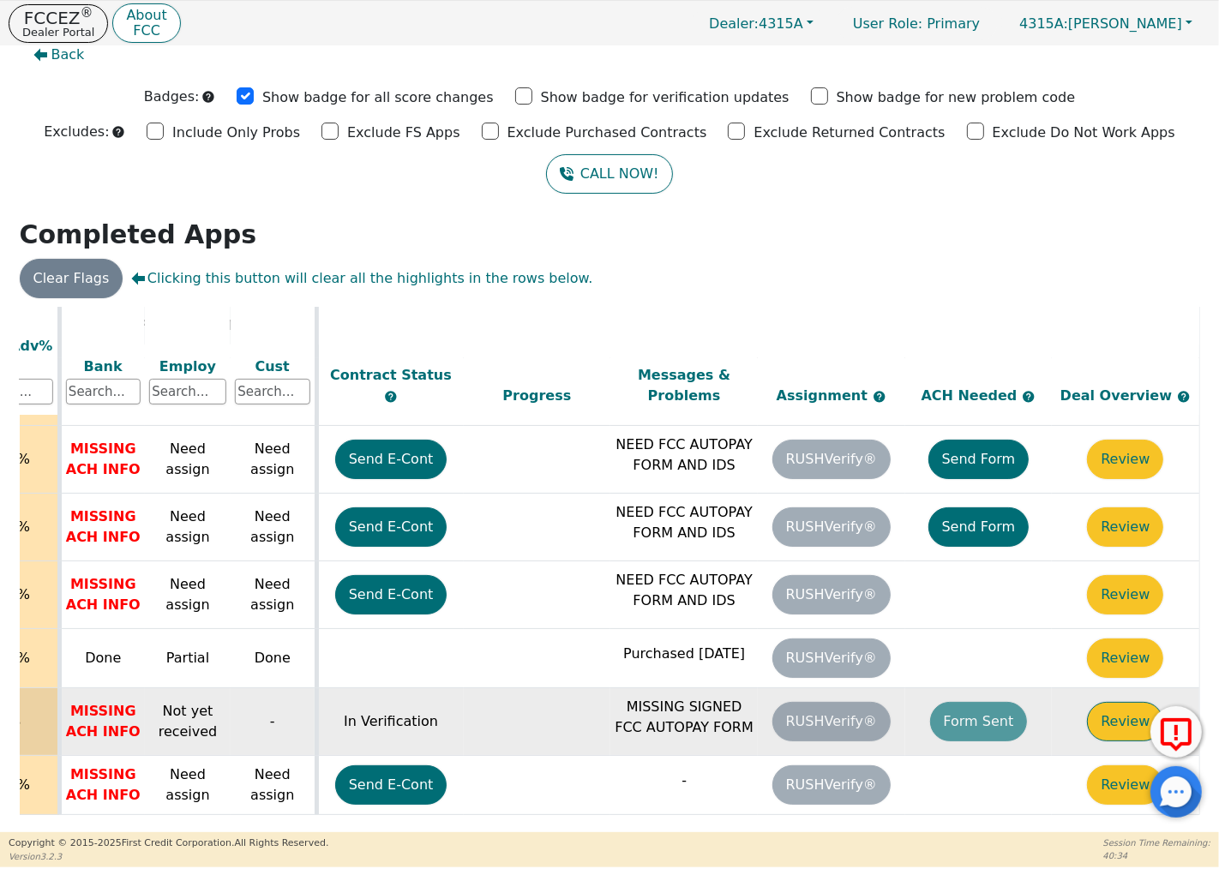
click at [1115, 706] on button "Review" at bounding box center [1125, 721] width 76 height 39
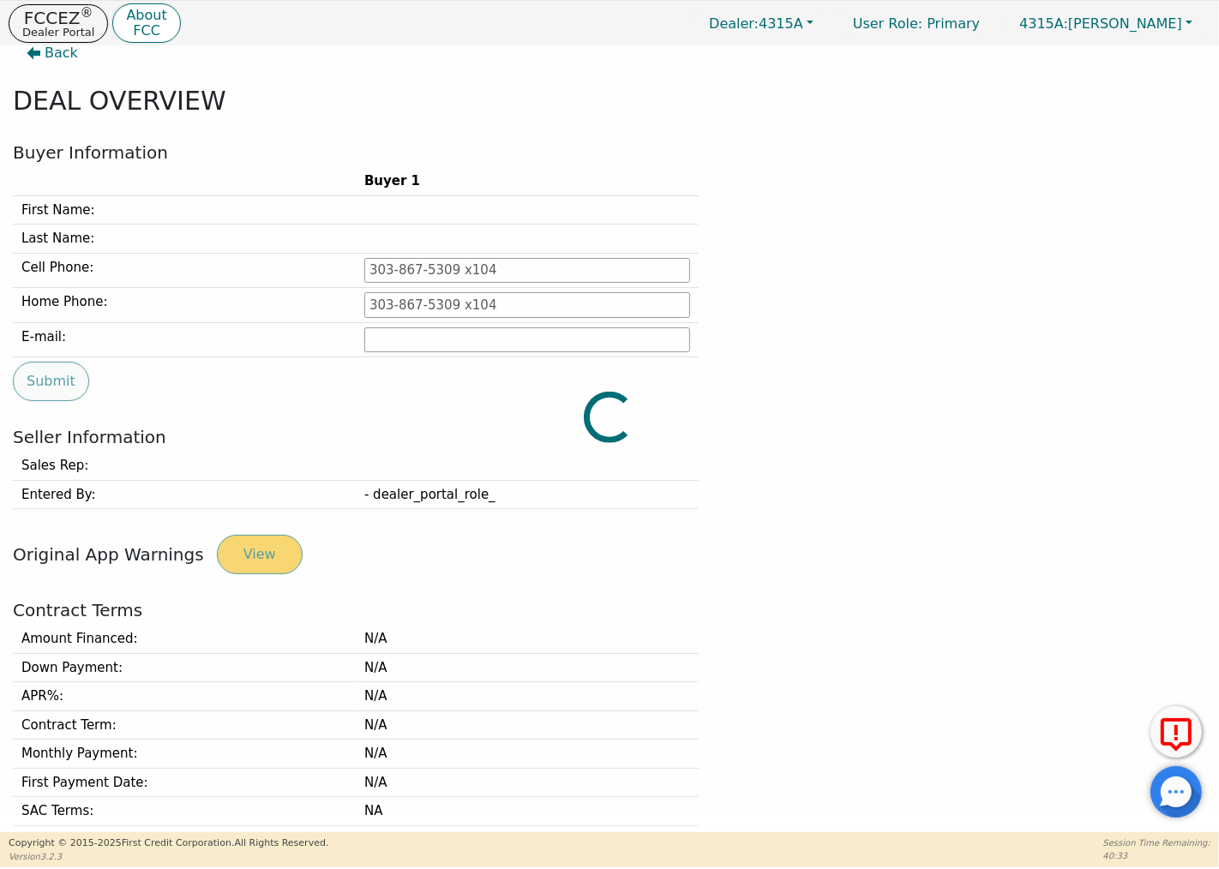
type input "[PHONE_NUMBER]"
type input "[EMAIL_ADDRESS][DOMAIN_NAME]"
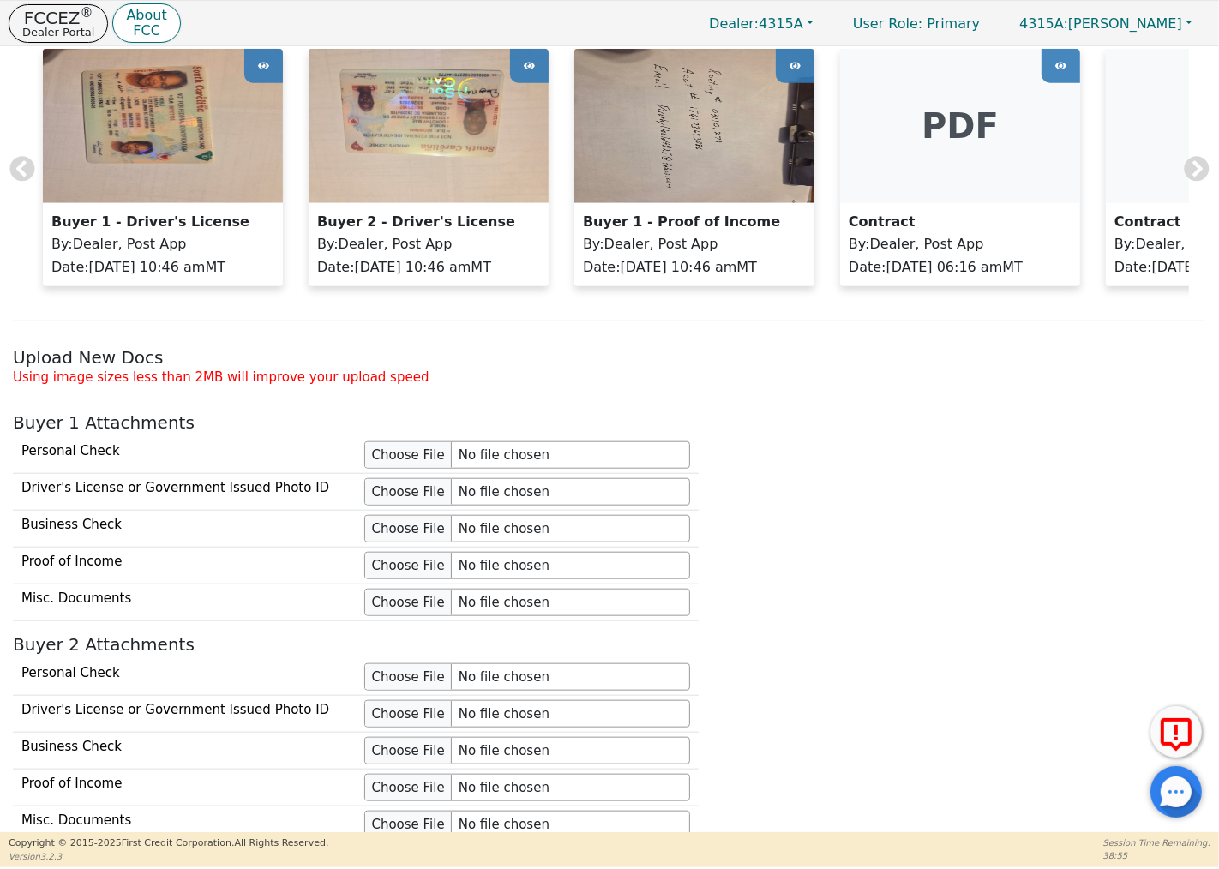
scroll to position [974, 0]
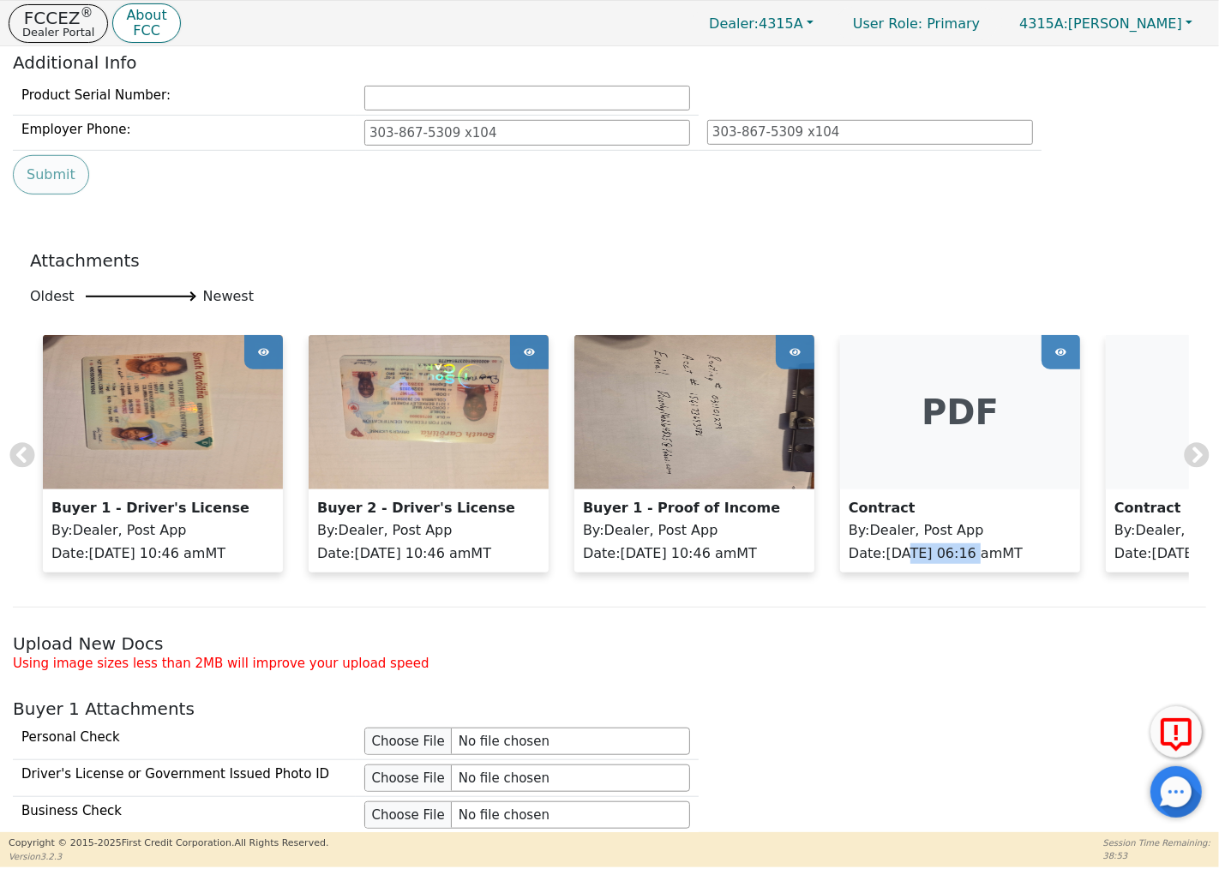
drag, startPoint x: 904, startPoint y: 596, endPoint x: 964, endPoint y: 593, distance: 60.1
click at [964, 590] on div "Buyer 1 - Driver's License By : Dealer, Post App Date : [DATE] 10:46 am MT Buye…" at bounding box center [609, 462] width 1159 height 255
click at [935, 620] on div "Attachments Oldest Newest Buyer 1 - Driver's License By : Dealer, Post App Date…" at bounding box center [610, 426] width 1206 height 413
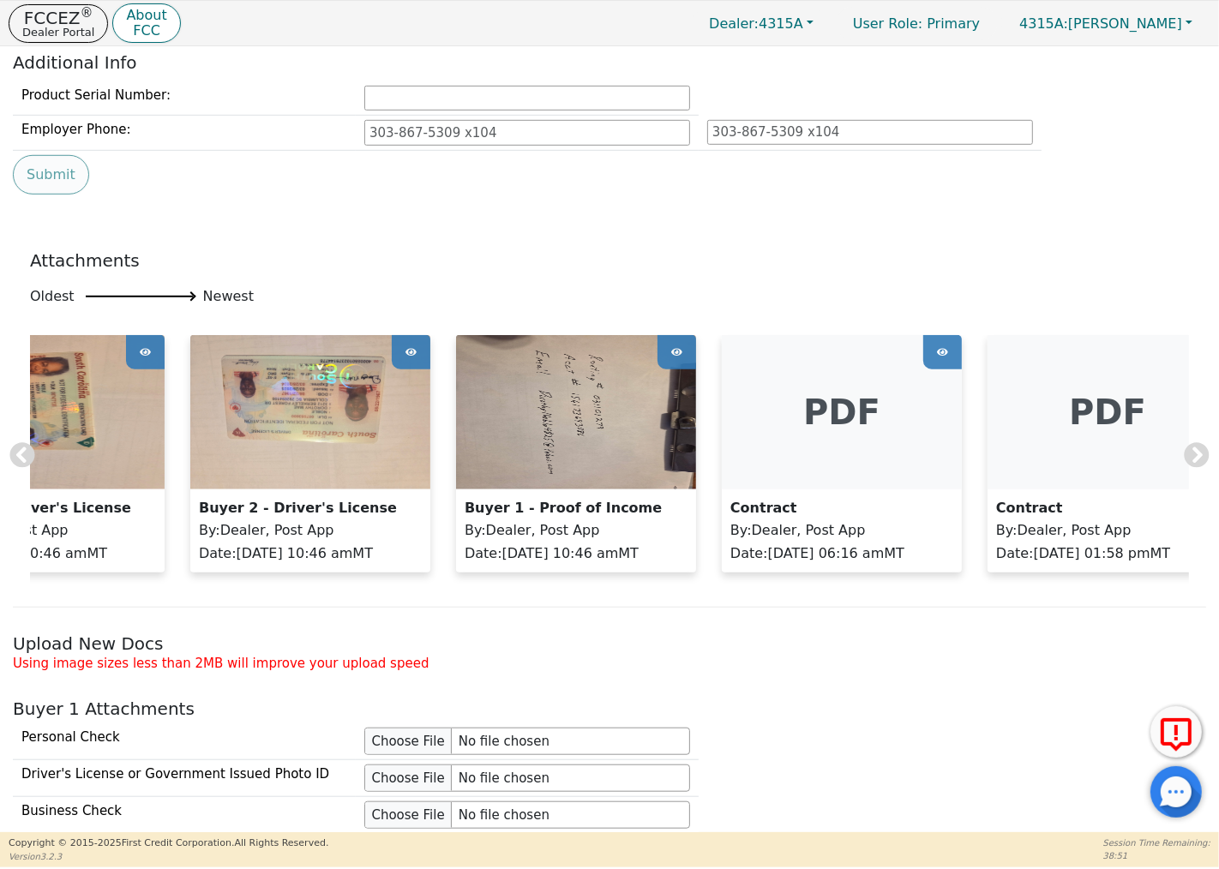
scroll to position [0, 178]
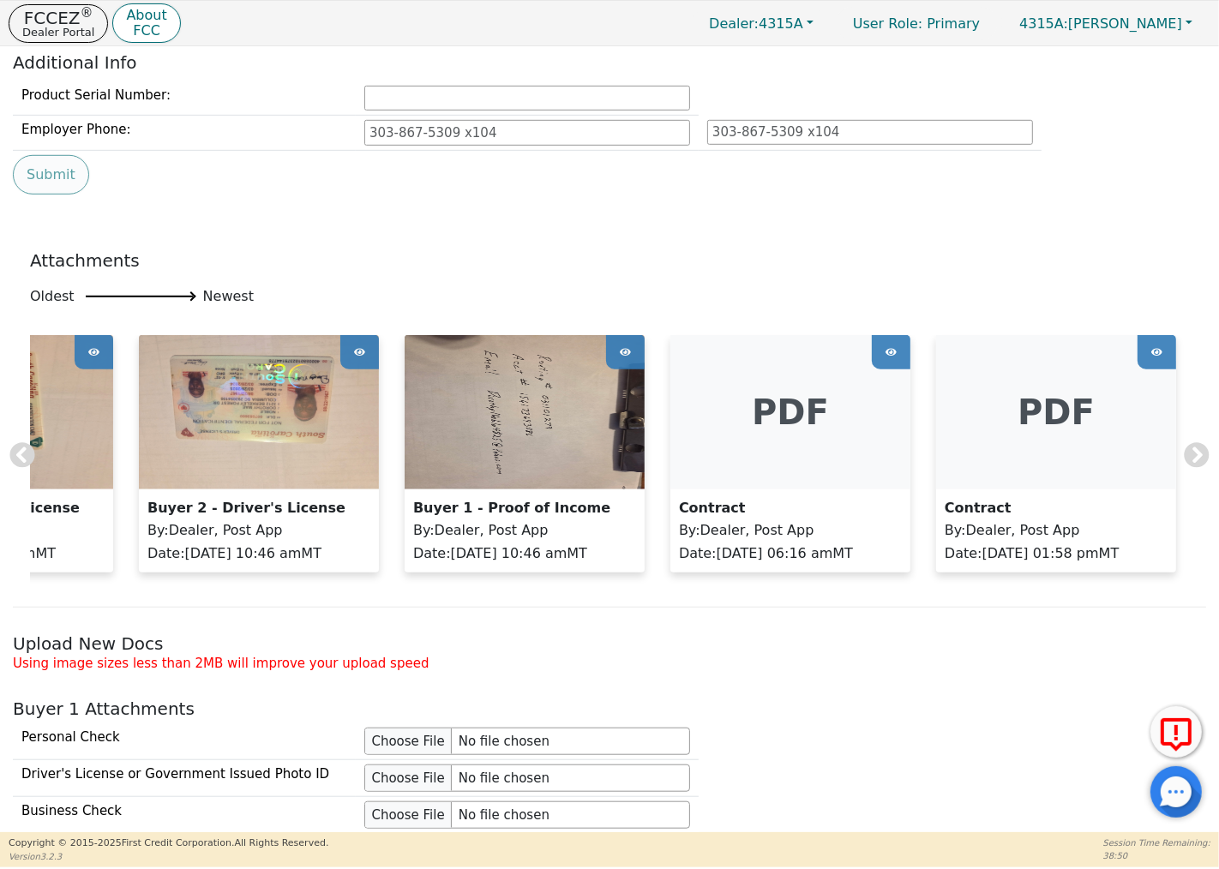
click at [1072, 477] on div "pdf" at bounding box center [1056, 412] width 240 height 154
click at [1151, 354] on icon at bounding box center [1156, 352] width 11 height 8
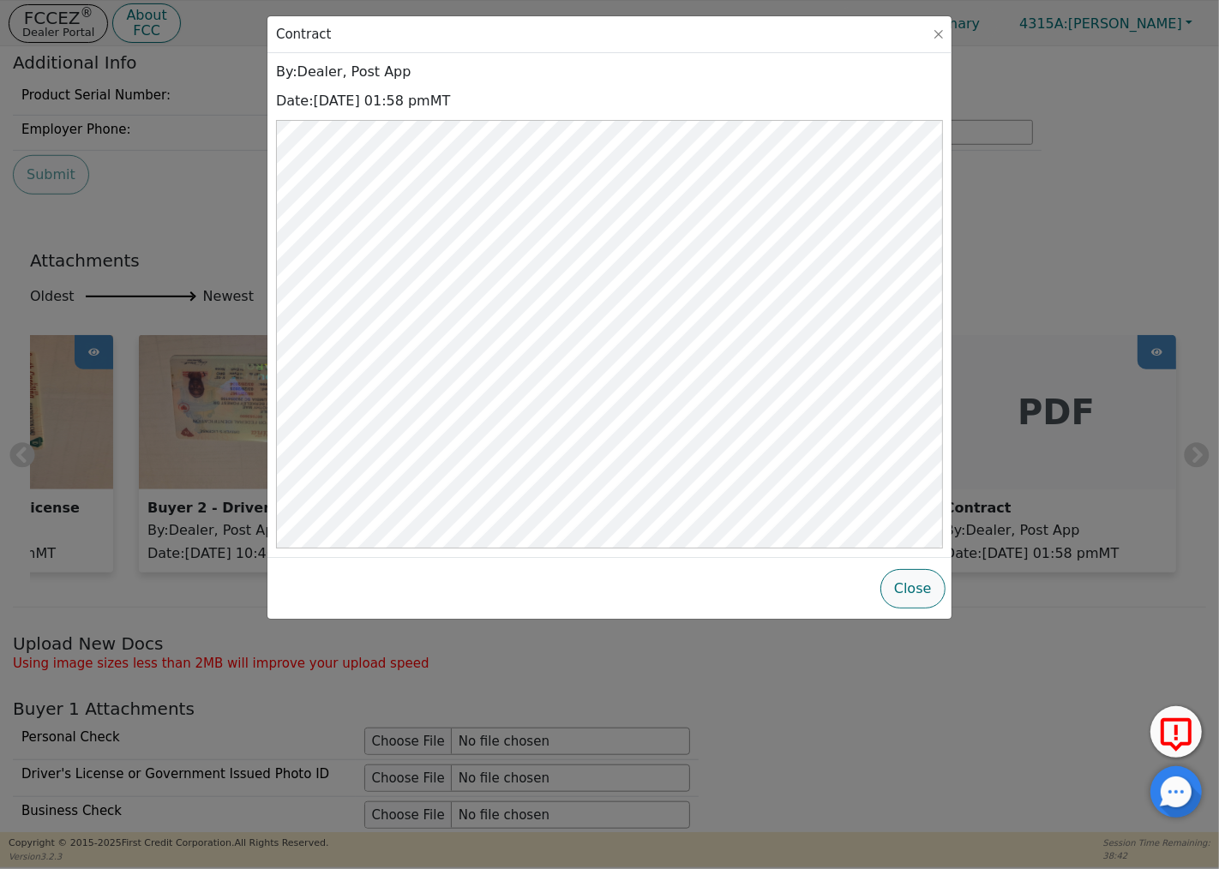
click at [918, 579] on button "Close" at bounding box center [912, 588] width 65 height 39
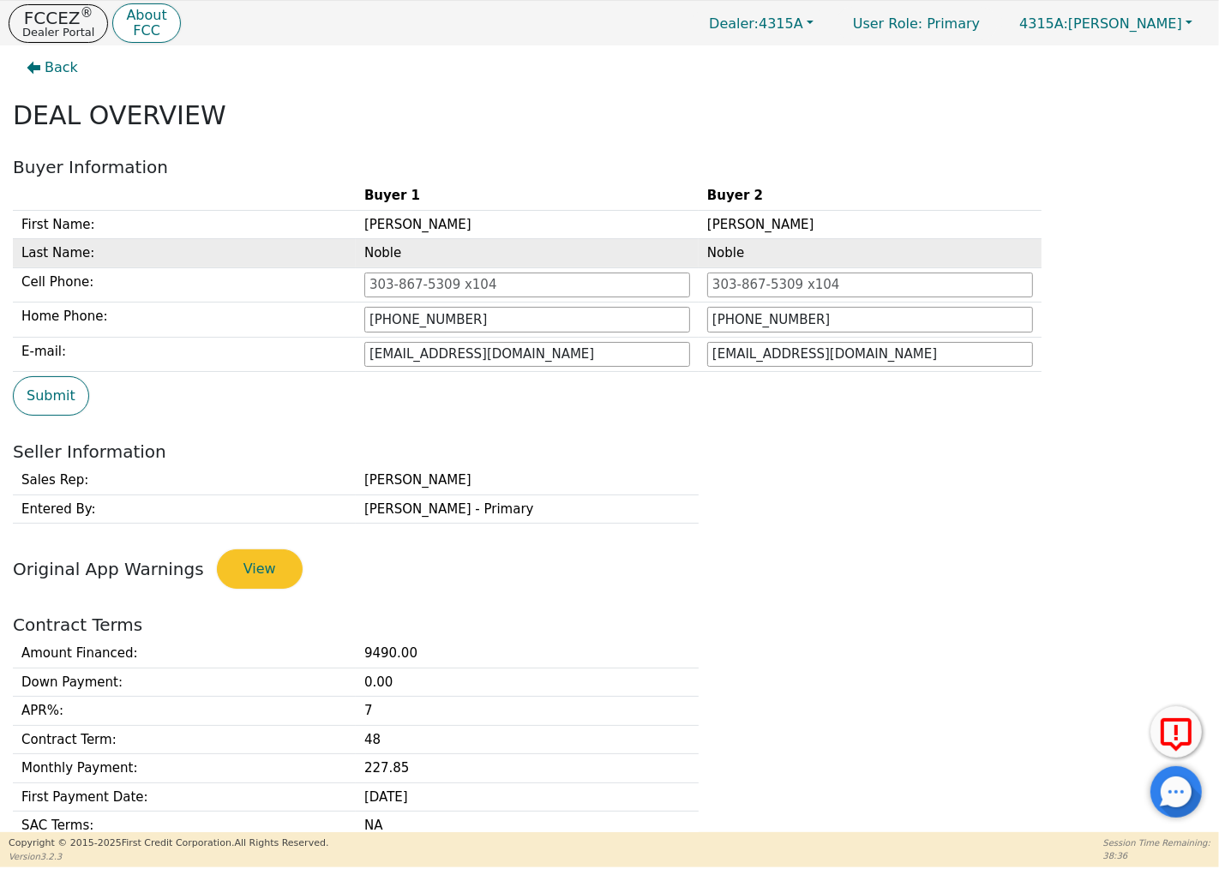
scroll to position [0, 0]
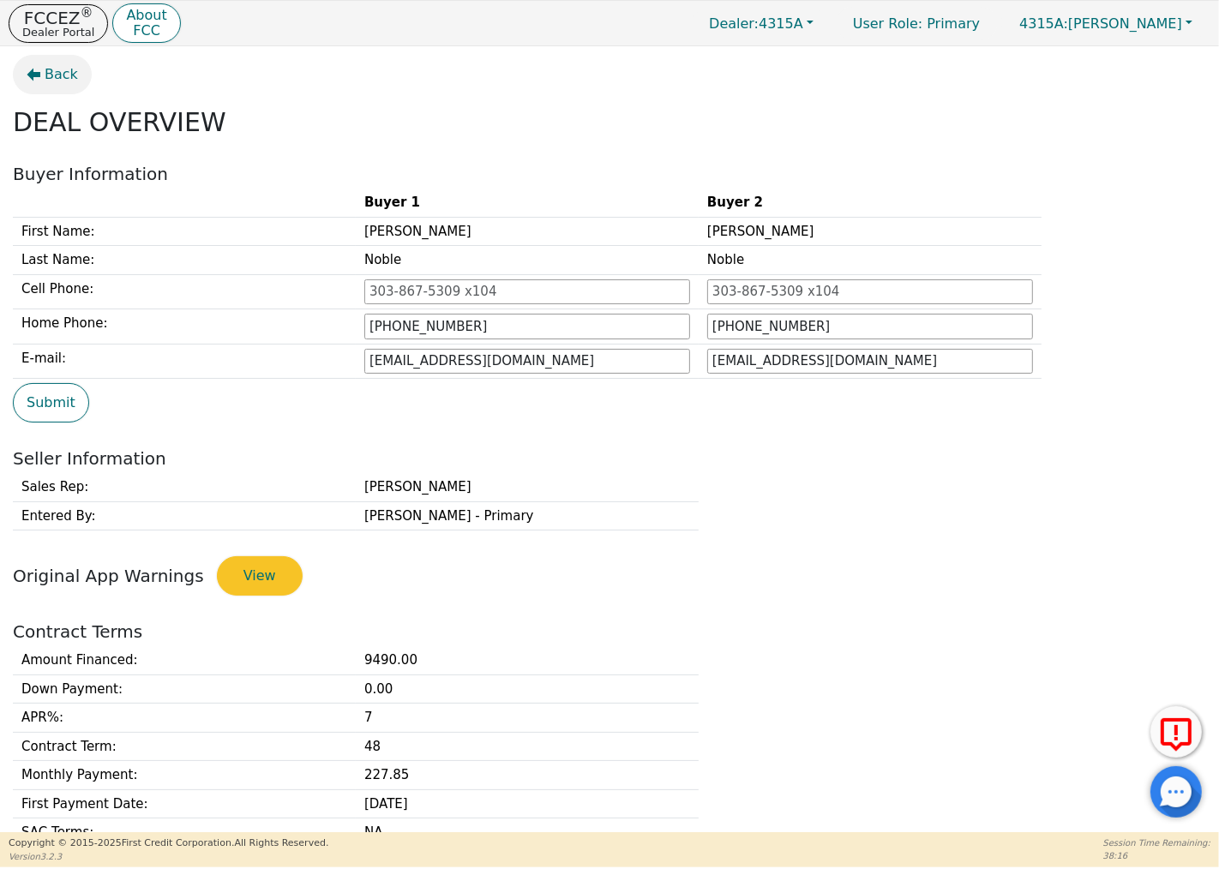
click at [46, 69] on span "Back" at bounding box center [61, 74] width 33 height 21
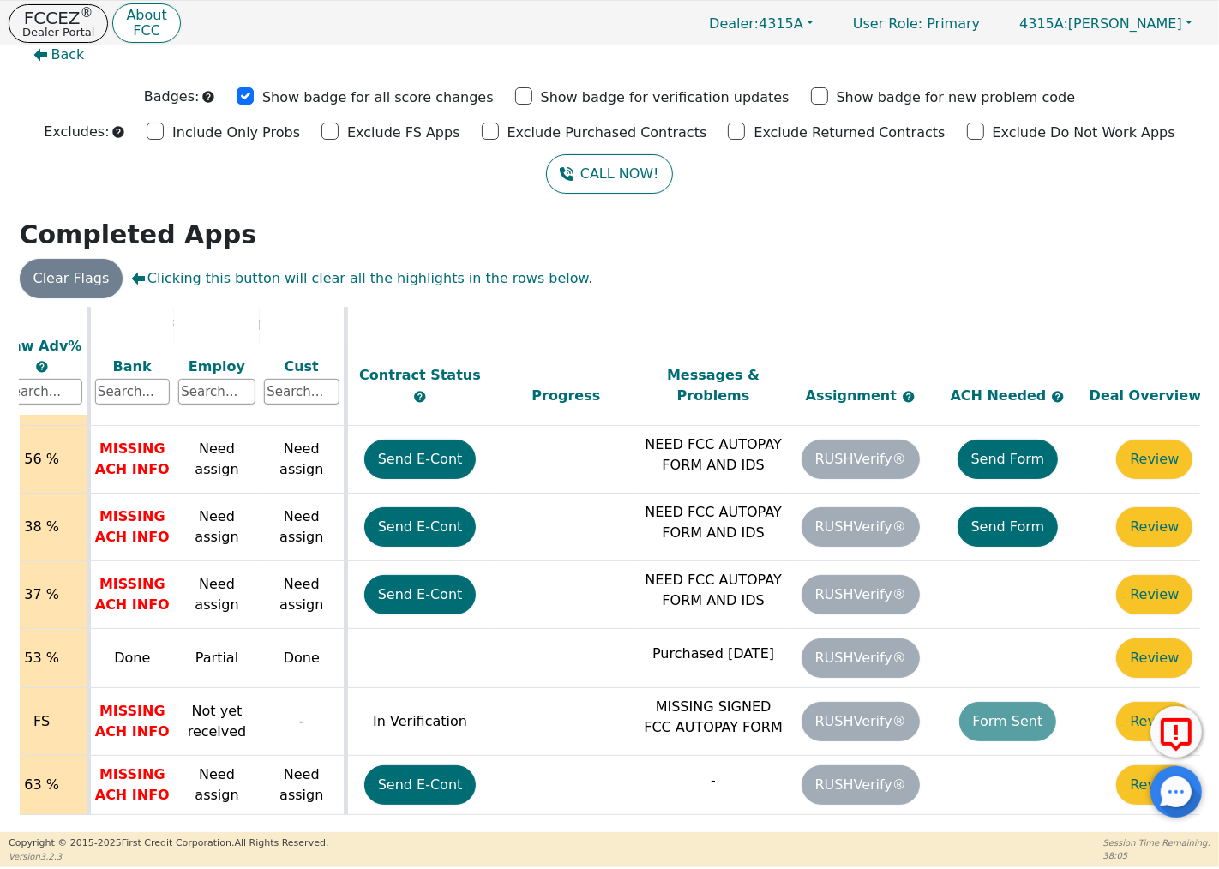
scroll to position [731, 698]
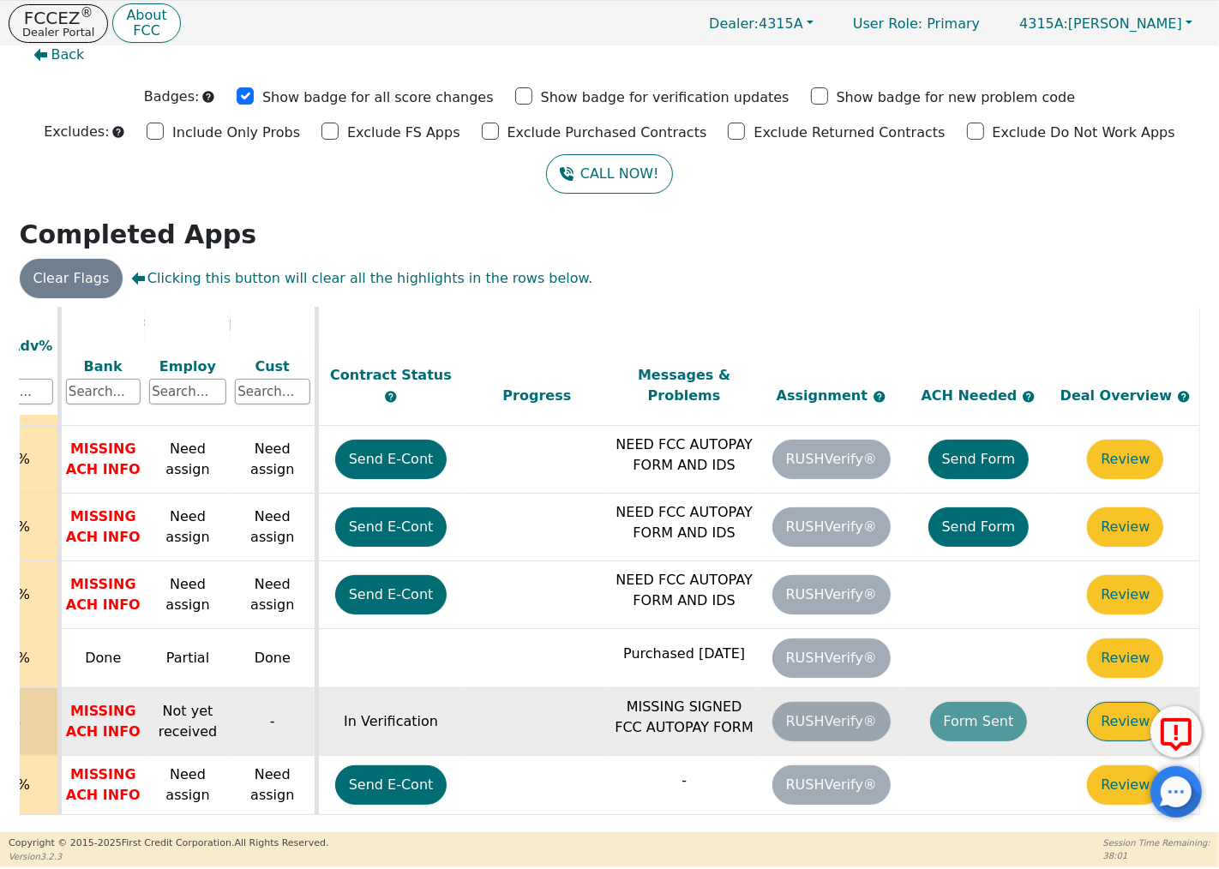
click at [1106, 704] on button "Review" at bounding box center [1125, 721] width 76 height 39
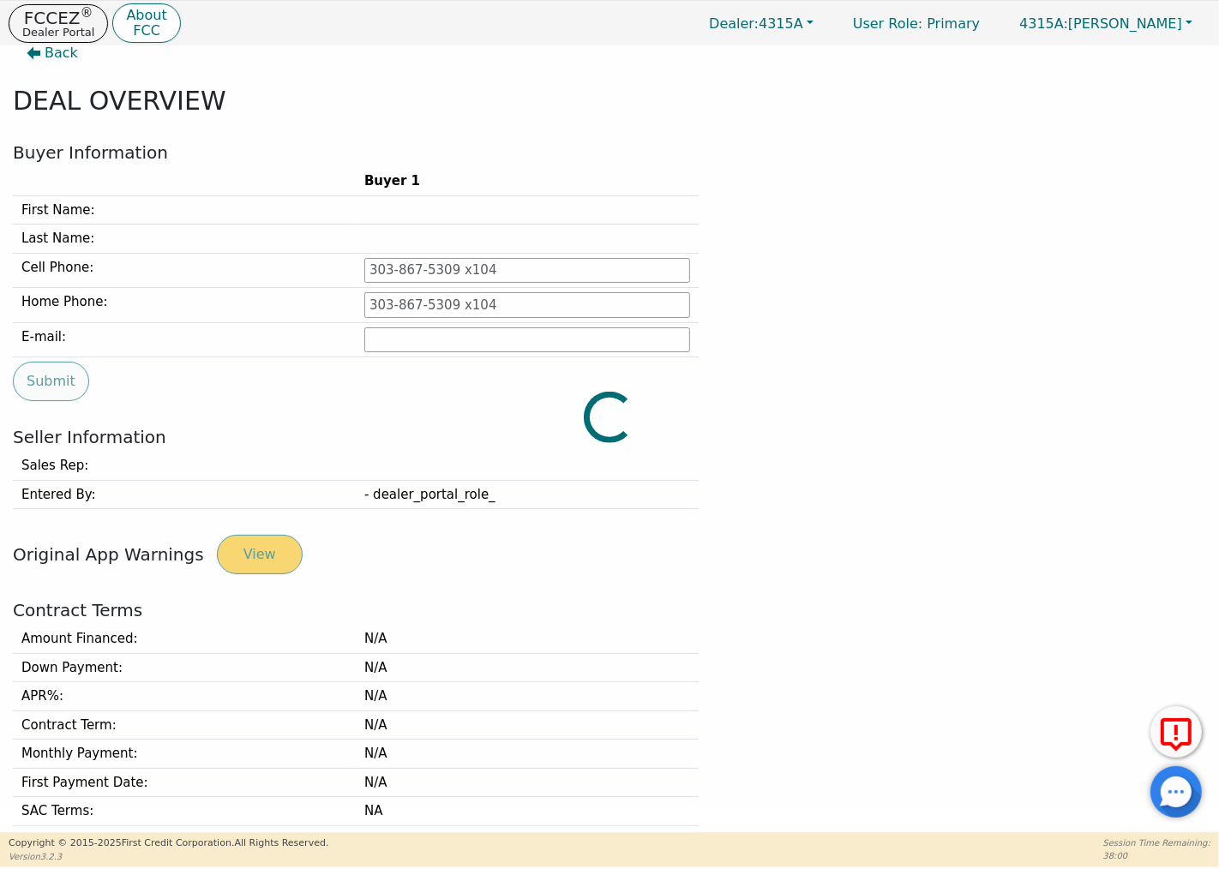
type input "[PHONE_NUMBER]"
type input "[EMAIL_ADDRESS][DOMAIN_NAME]"
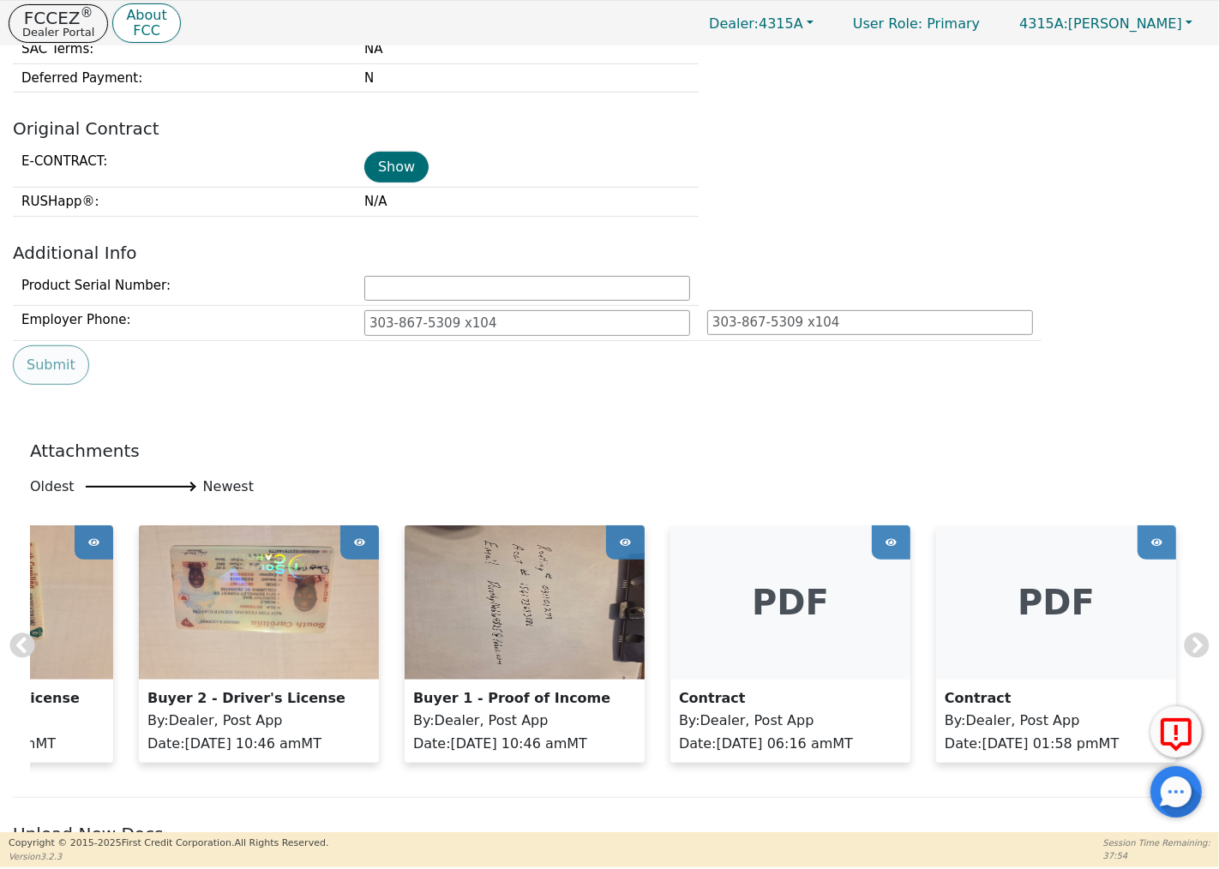
scroll to position [0, 178]
drag, startPoint x: 594, startPoint y: 782, endPoint x: 306, endPoint y: 764, distance: 288.5
click at [306, 764] on div "Buyer 1 - Driver's License By : Dealer, Post App Date : [DATE] 10:46 am MT Buye…" at bounding box center [609, 652] width 1159 height 255
click at [592, 798] on div "Attachments Oldest Newest Buyer 1 - Driver's License By : Dealer, Post App Date…" at bounding box center [609, 610] width 1193 height 375
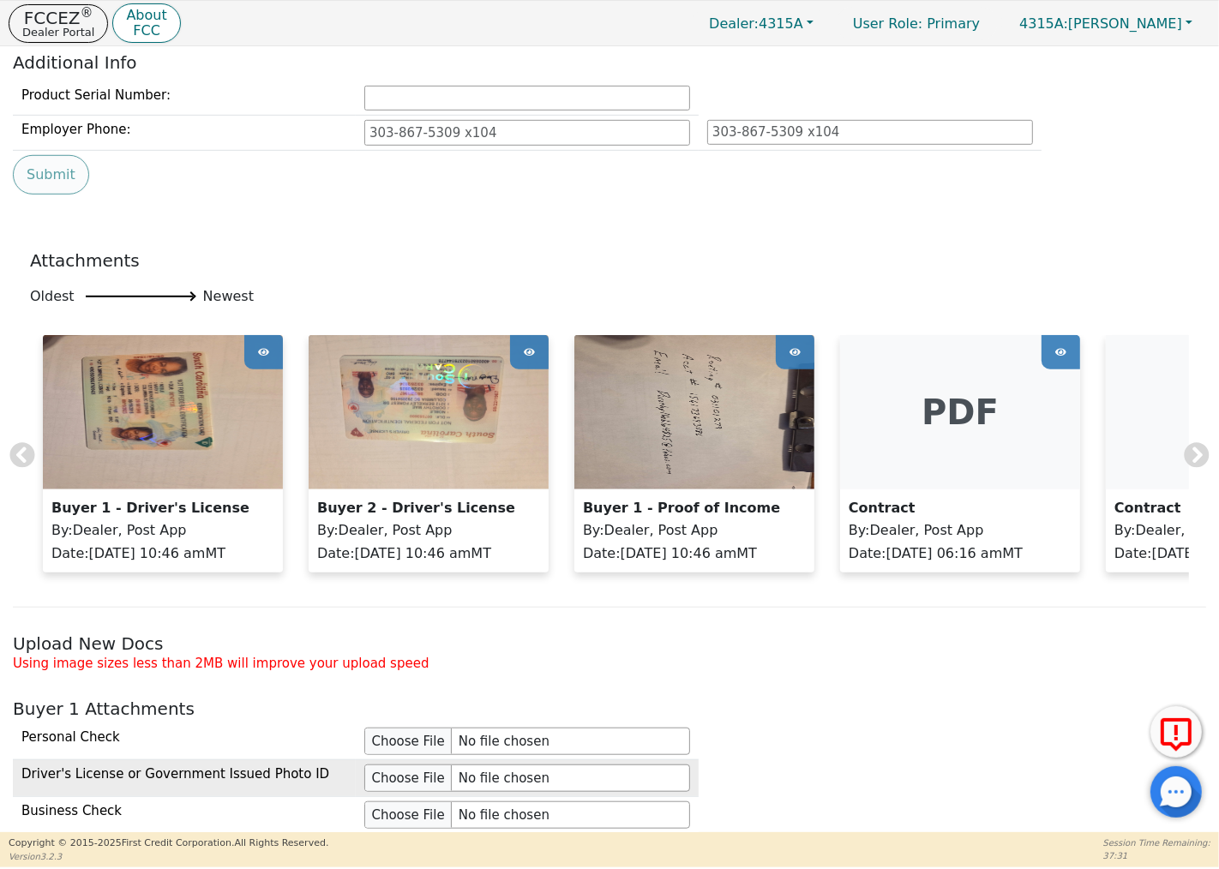
scroll to position [1260, 0]
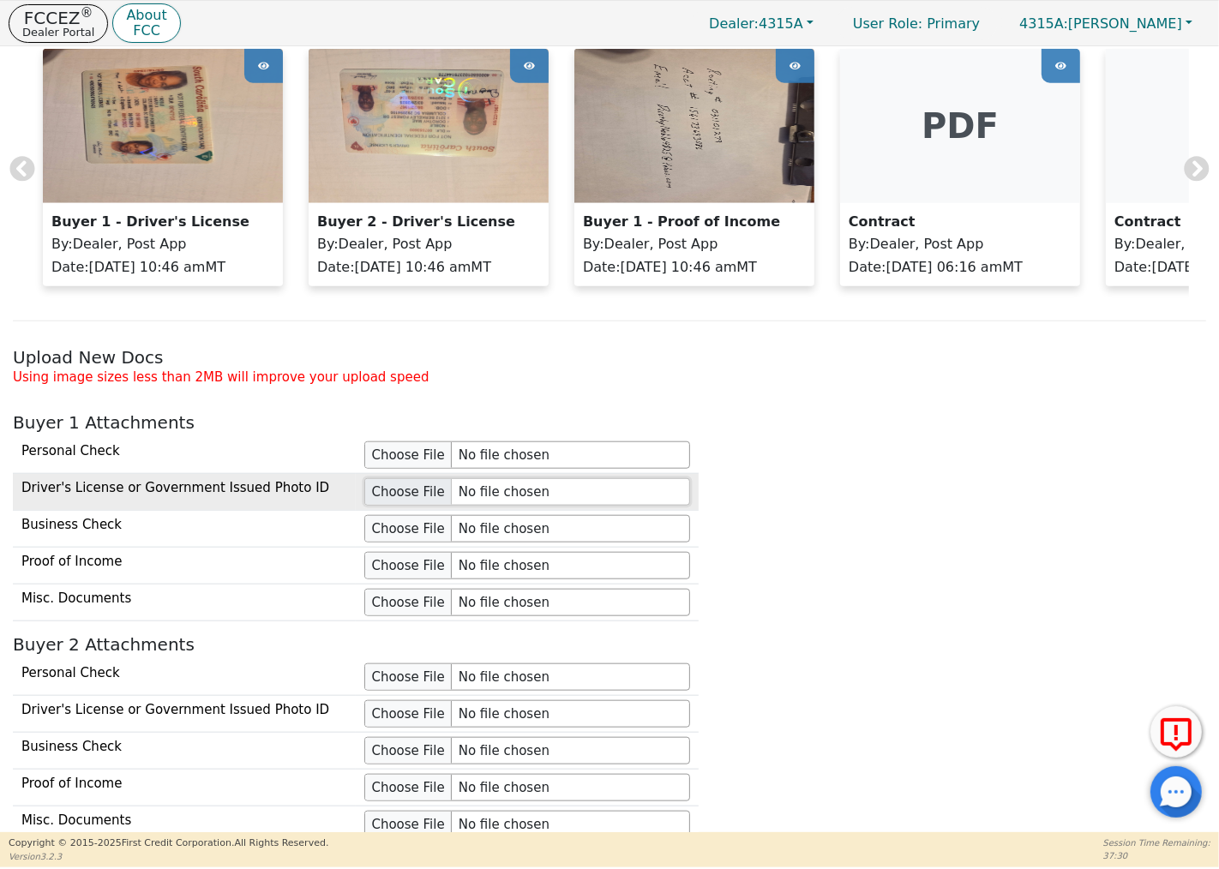
click at [382, 501] on input "file" at bounding box center [527, 491] width 326 height 27
click at [400, 504] on input "file" at bounding box center [527, 491] width 326 height 27
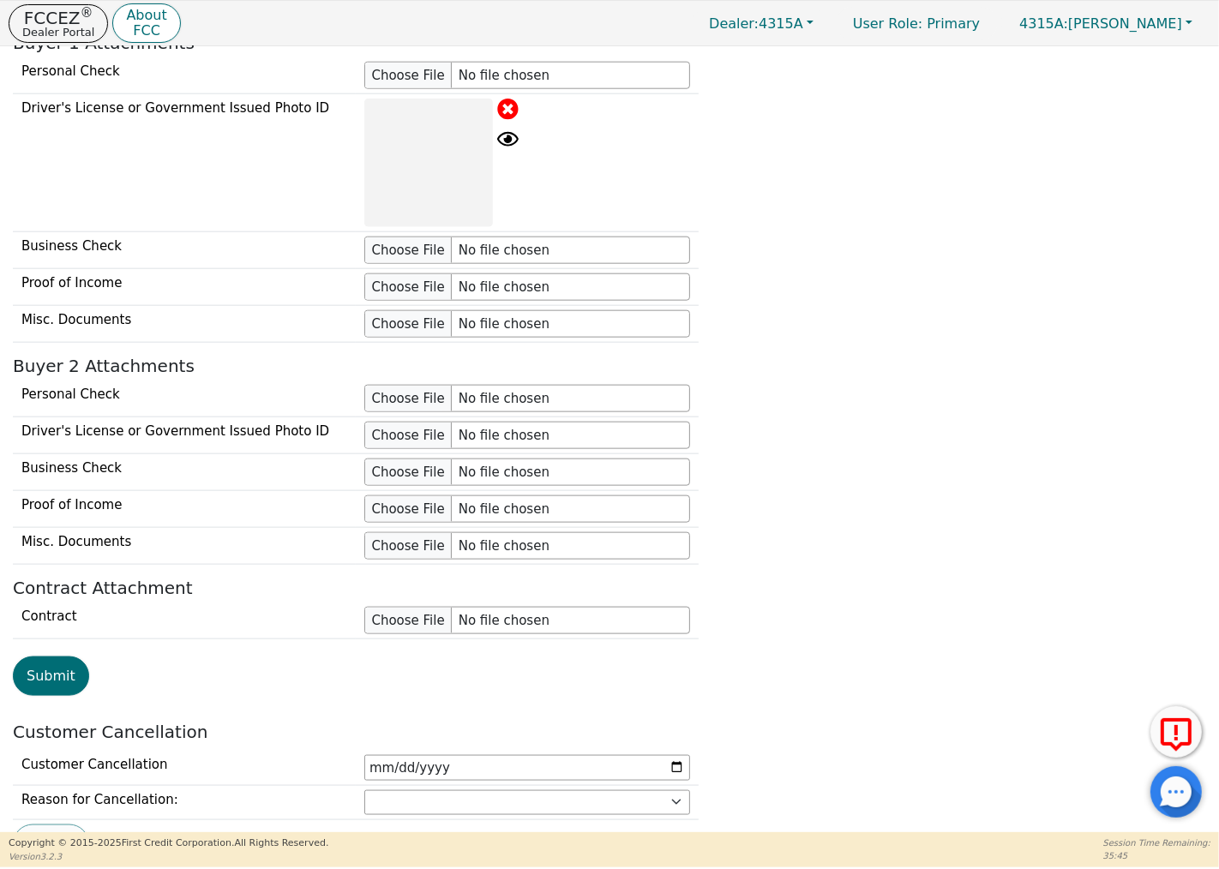
scroll to position [1640, 0]
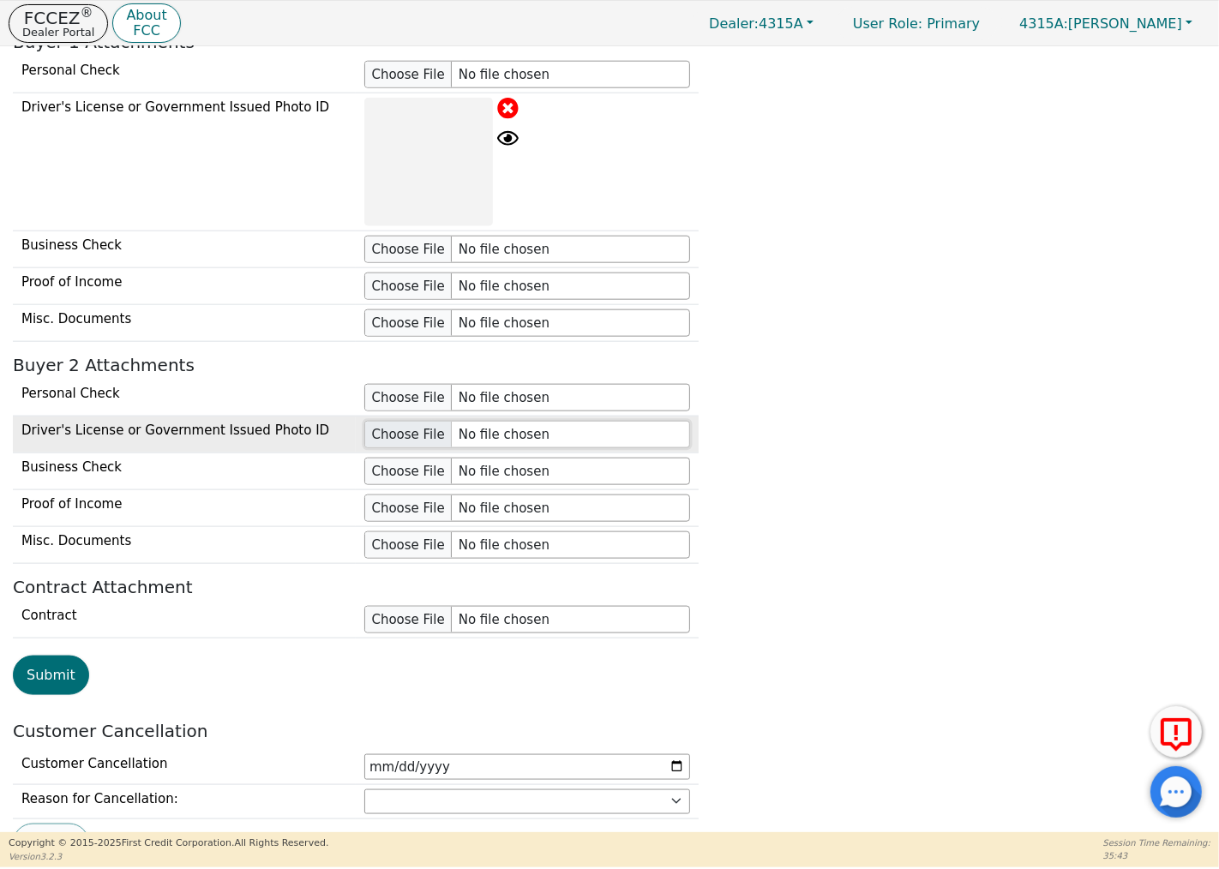
click at [424, 447] on input "file" at bounding box center [527, 434] width 326 height 27
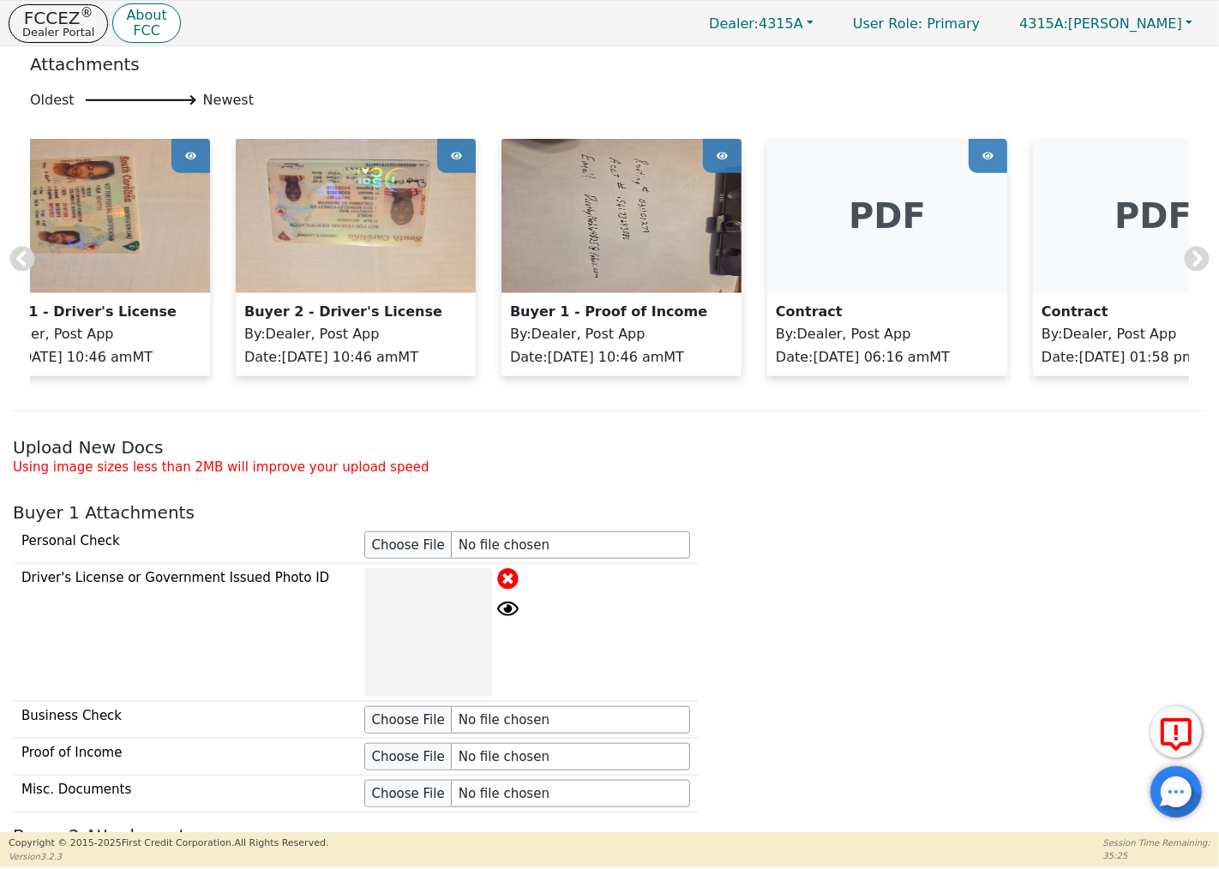
scroll to position [0, 178]
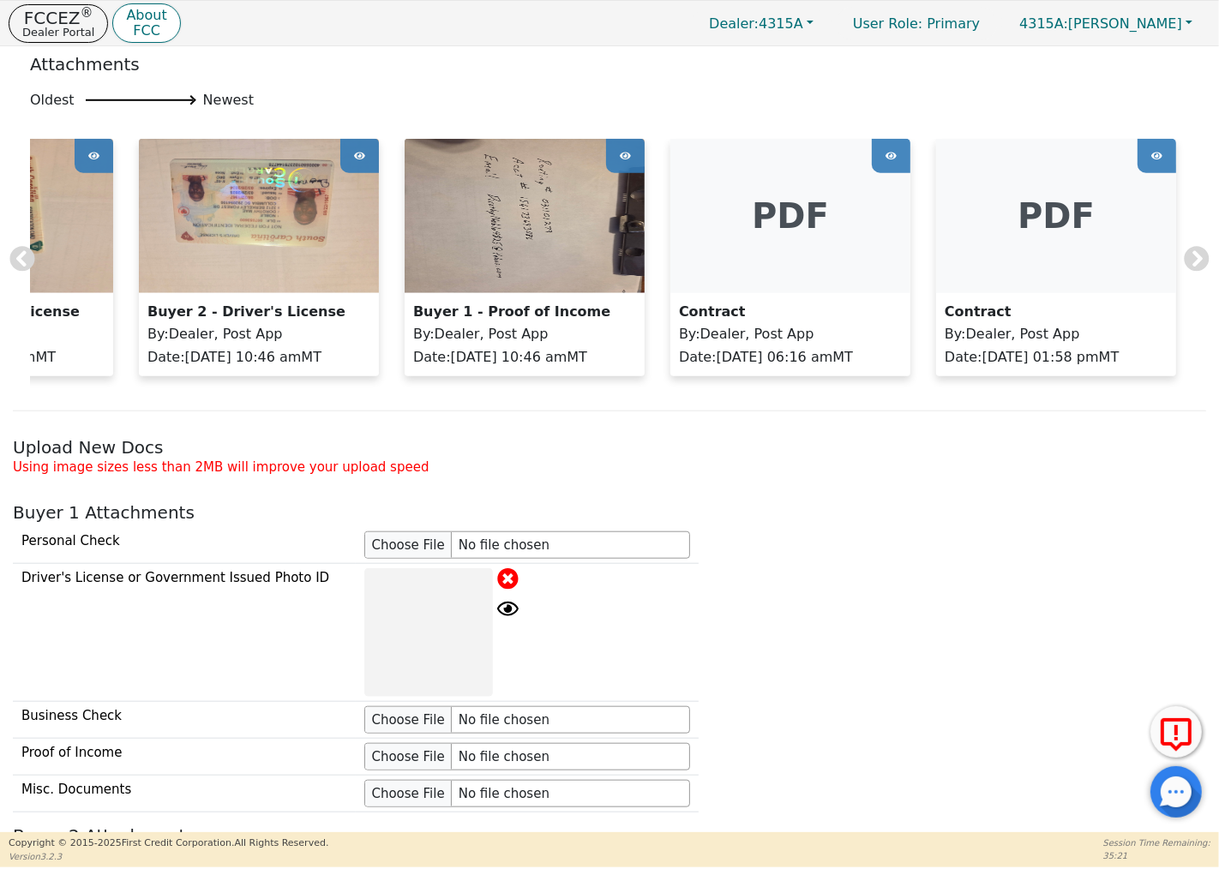
click at [620, 151] on icon at bounding box center [625, 156] width 11 height 26
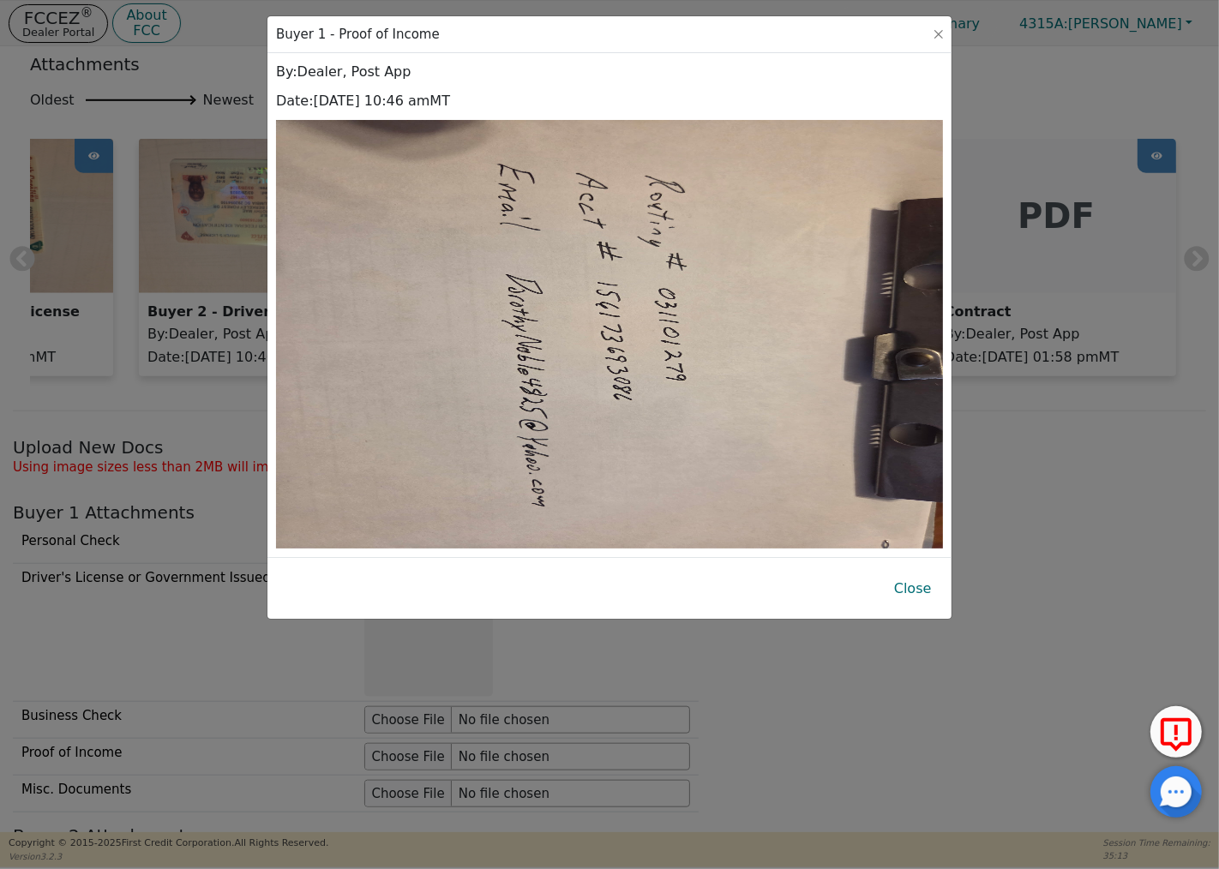
drag, startPoint x: 723, startPoint y: 408, endPoint x: 725, endPoint y: 334, distance: 73.7
click at [725, 334] on img at bounding box center [609, 334] width 667 height 429
click at [914, 587] on button "Close" at bounding box center [912, 588] width 65 height 39
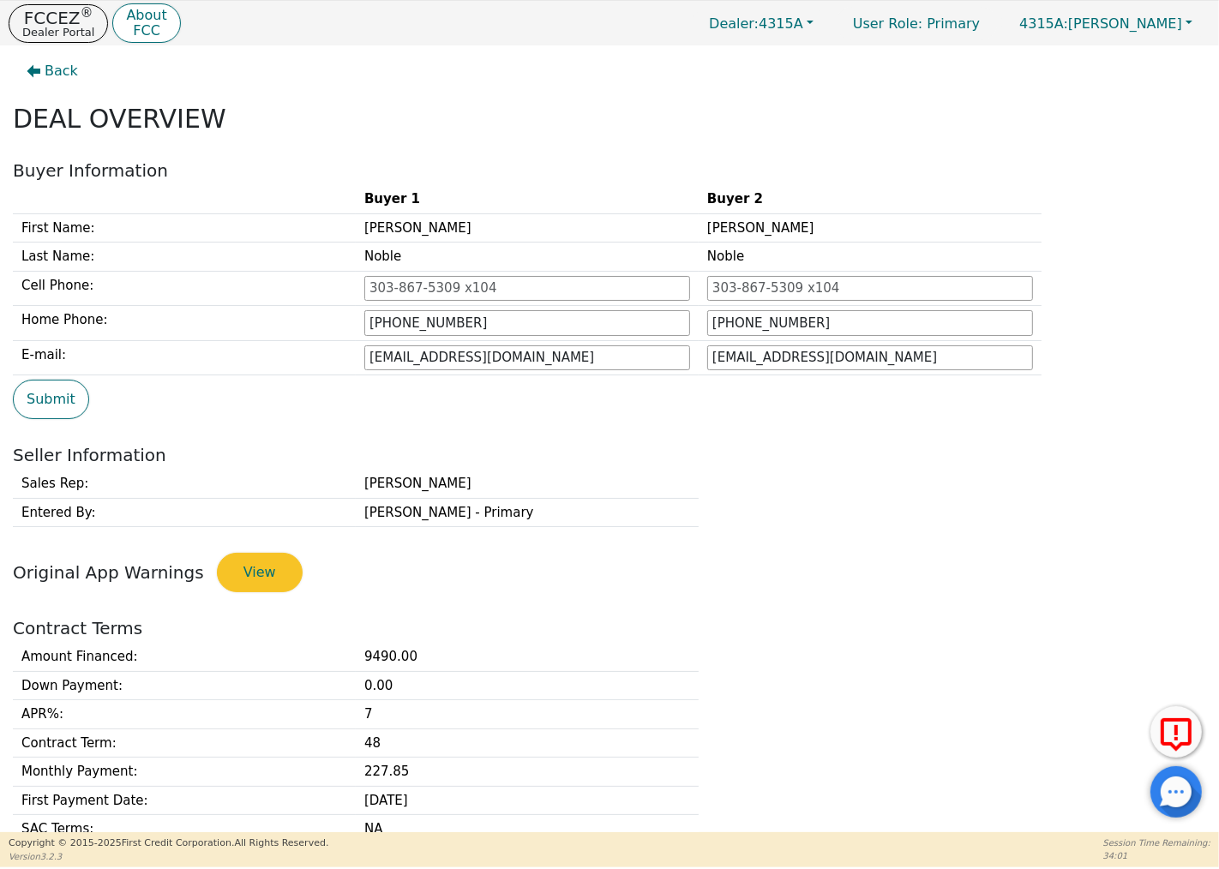
scroll to position [0, 0]
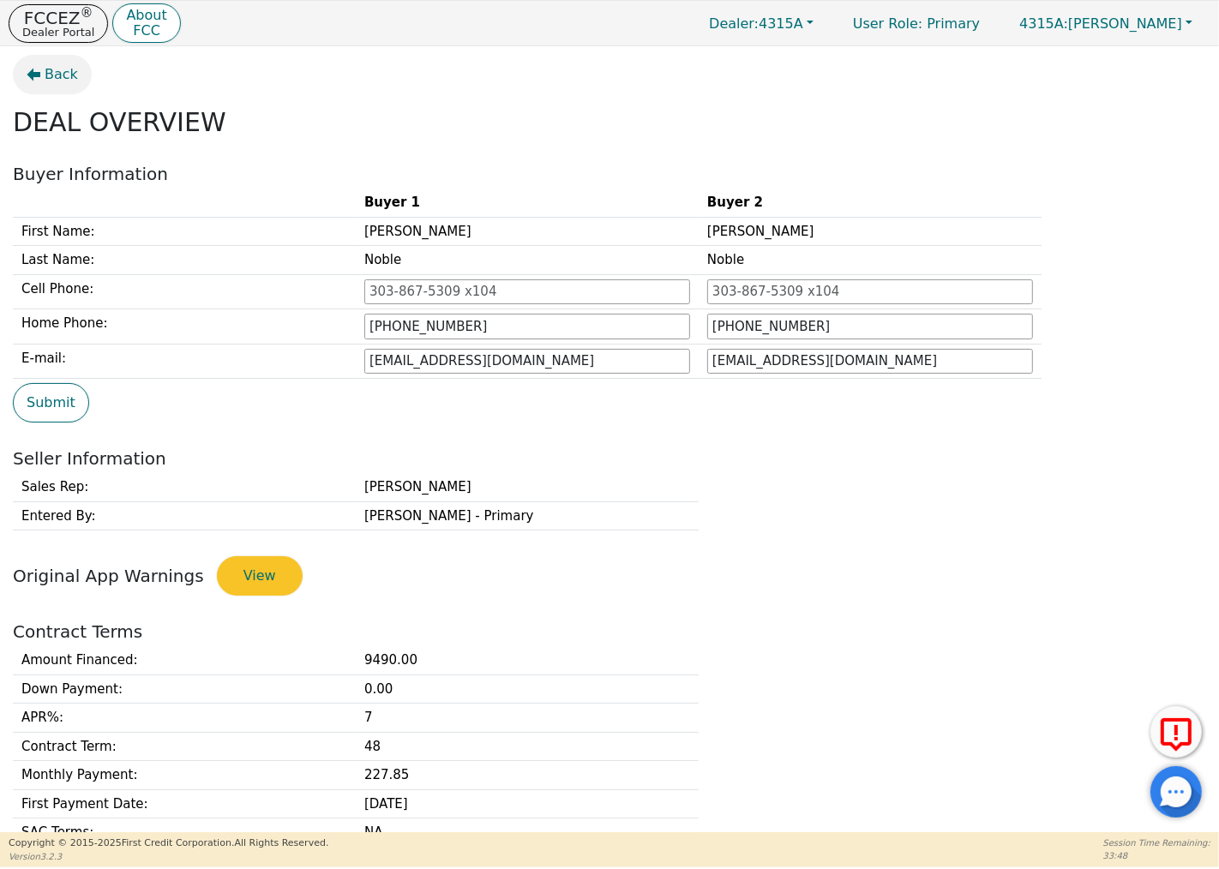
click at [34, 61] on button "Back" at bounding box center [52, 74] width 79 height 39
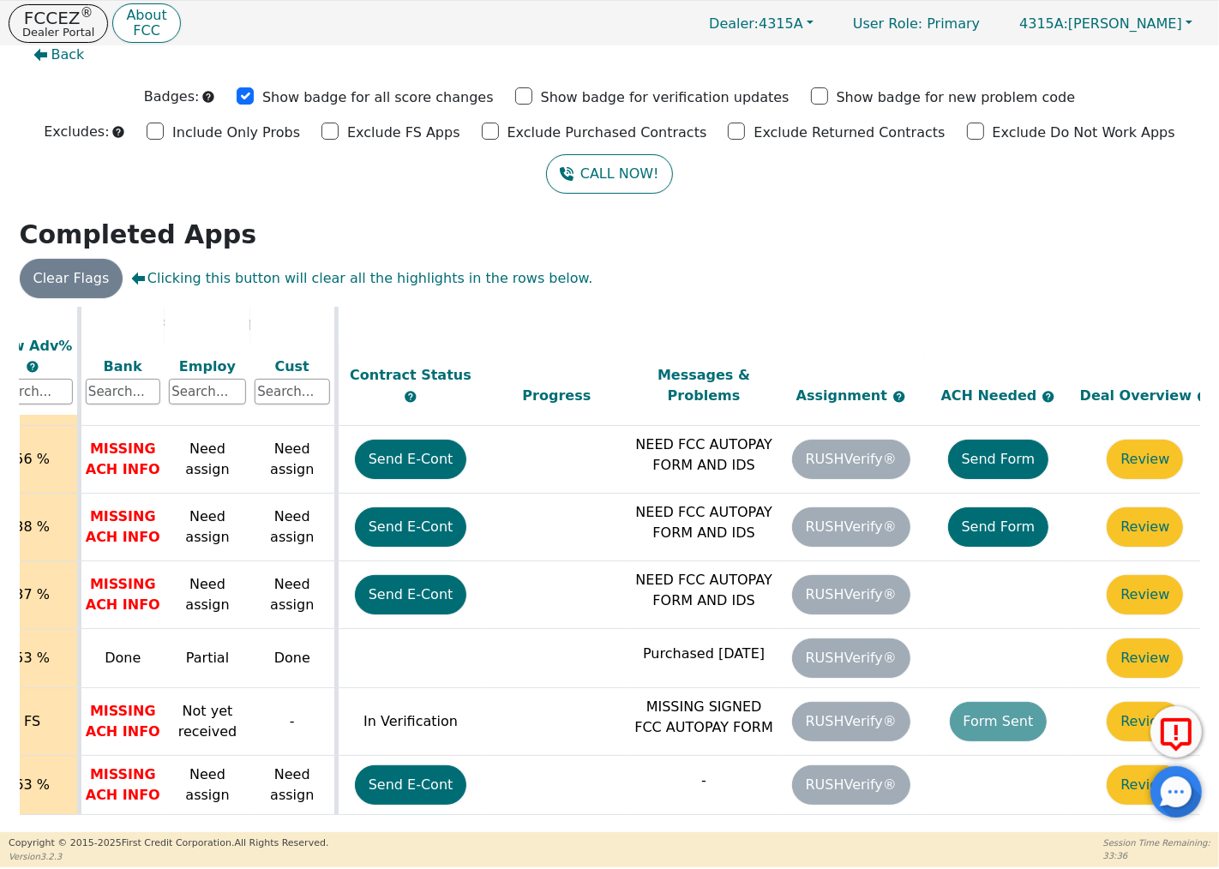
scroll to position [731, 698]
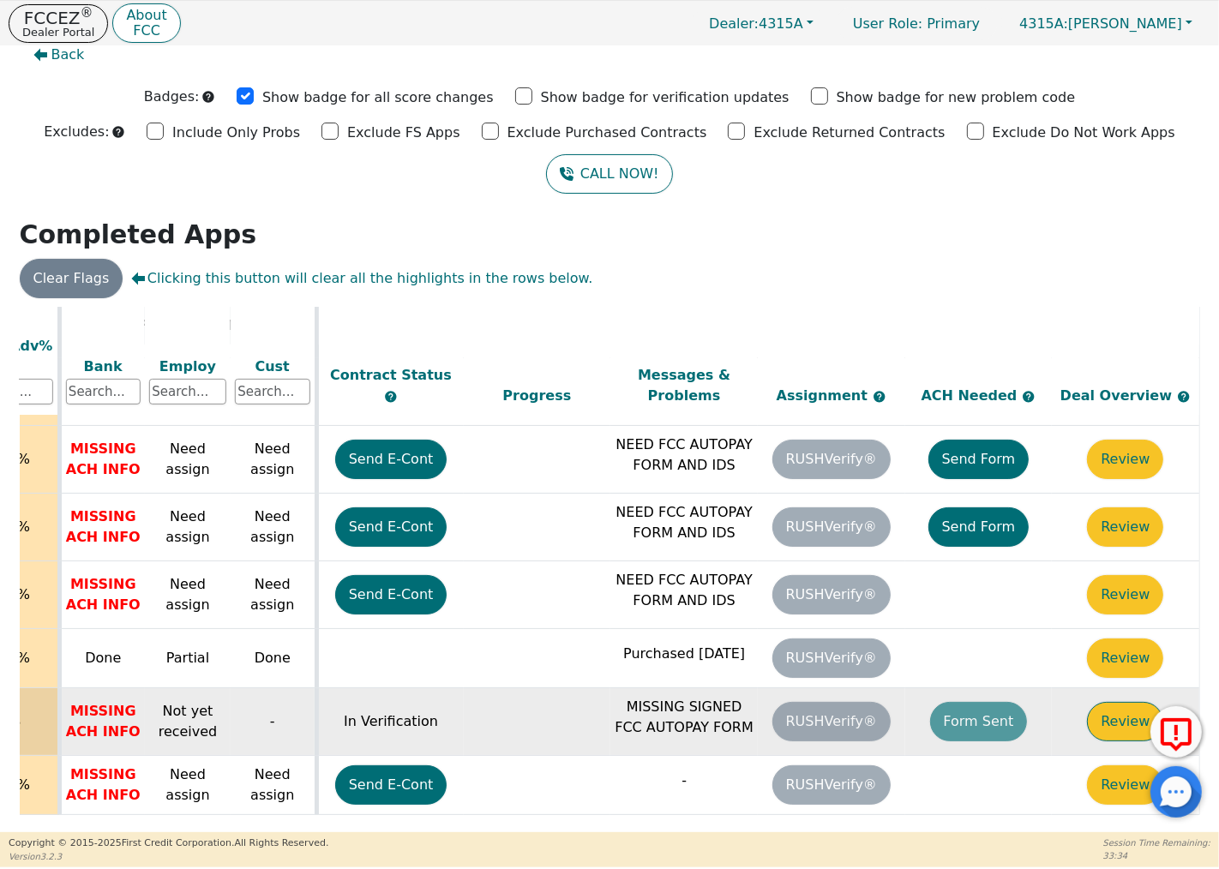
click at [1131, 706] on button "Review" at bounding box center [1125, 721] width 76 height 39
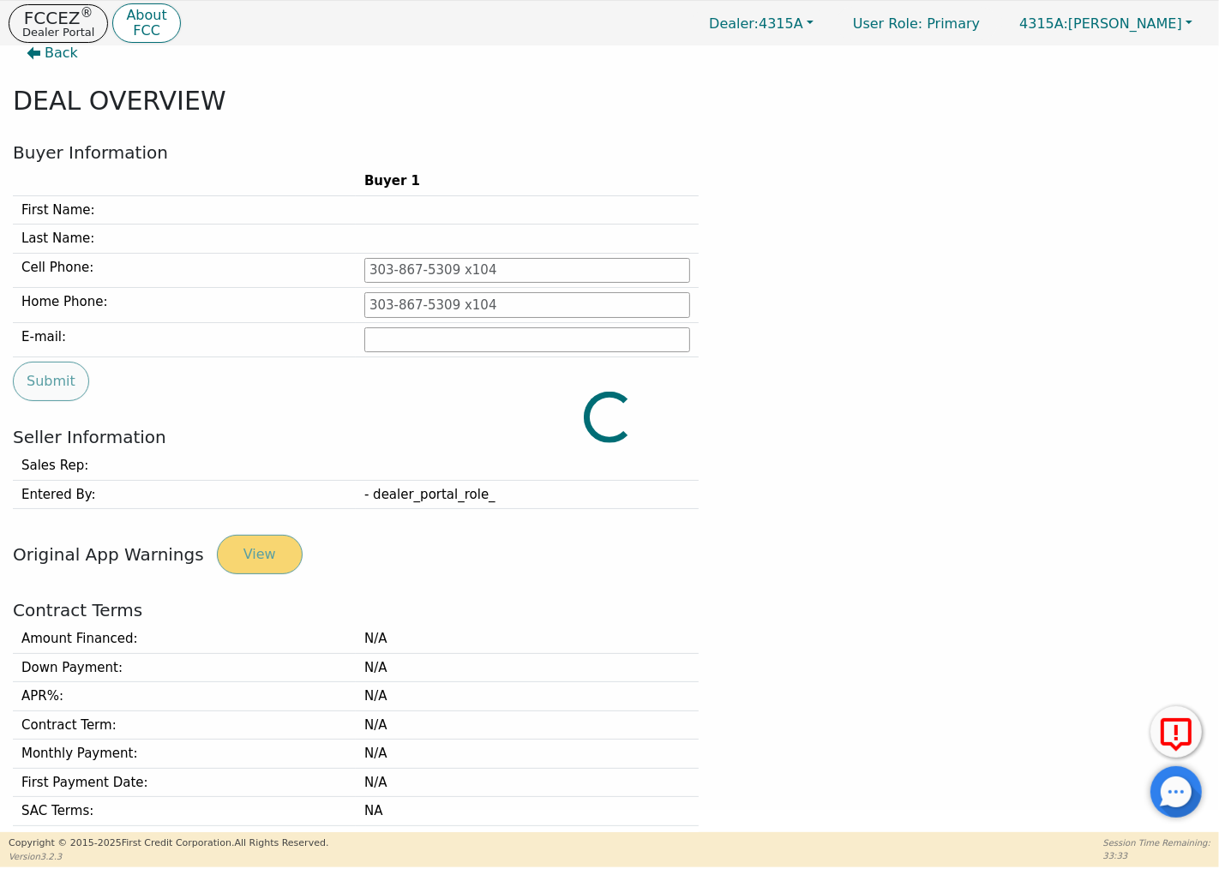
type input "[PHONE_NUMBER]"
type input "[EMAIL_ADDRESS][DOMAIN_NAME]"
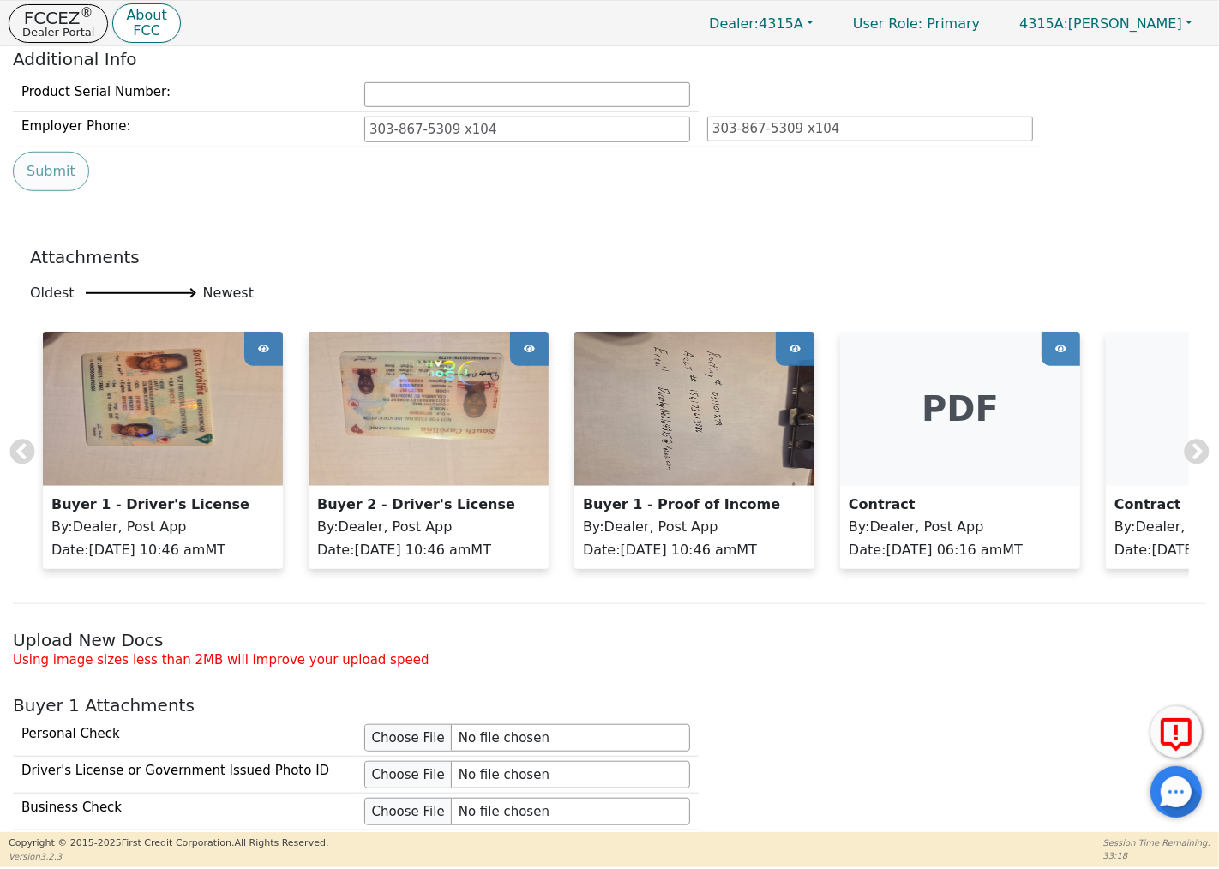
scroll to position [974, 0]
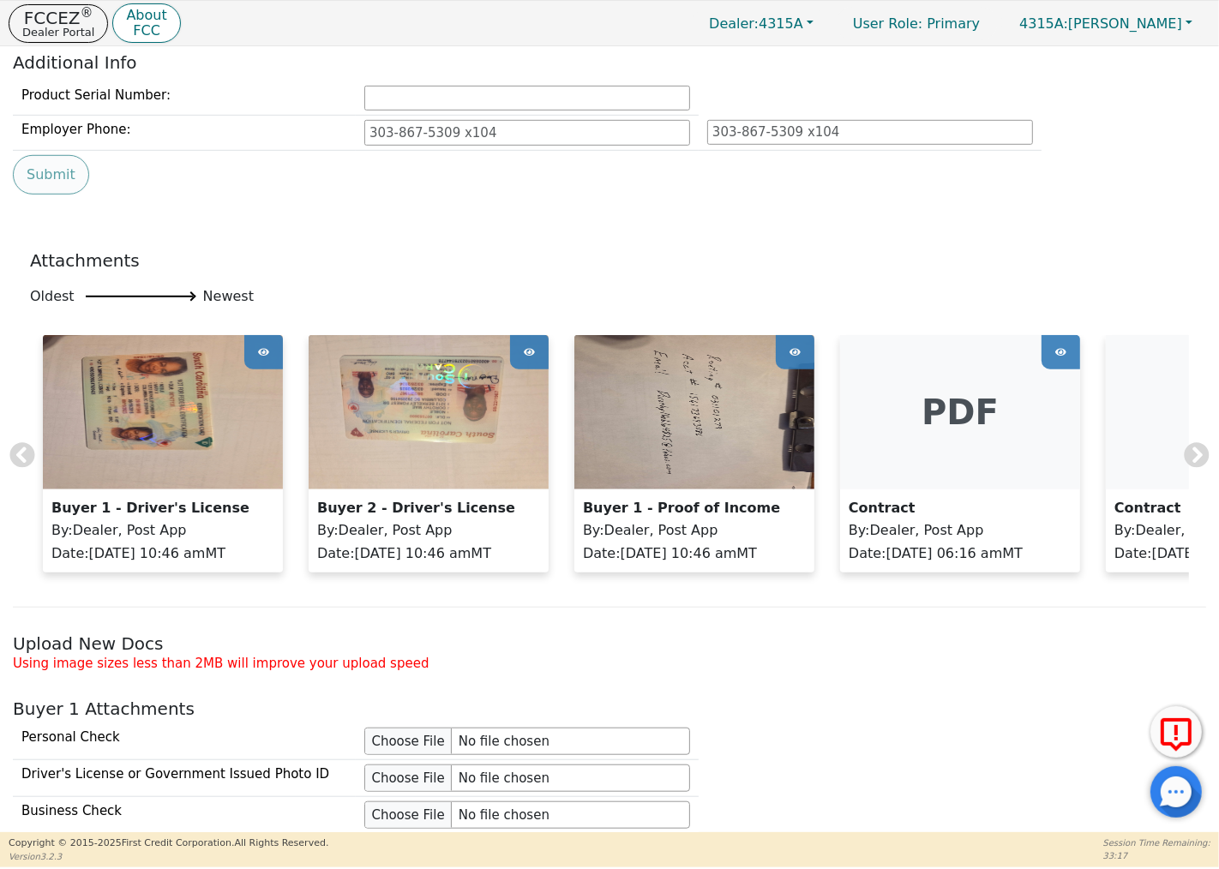
click at [15, 465] on icon at bounding box center [21, 454] width 25 height 25
click at [1188, 464] on icon at bounding box center [1196, 454] width 25 height 25
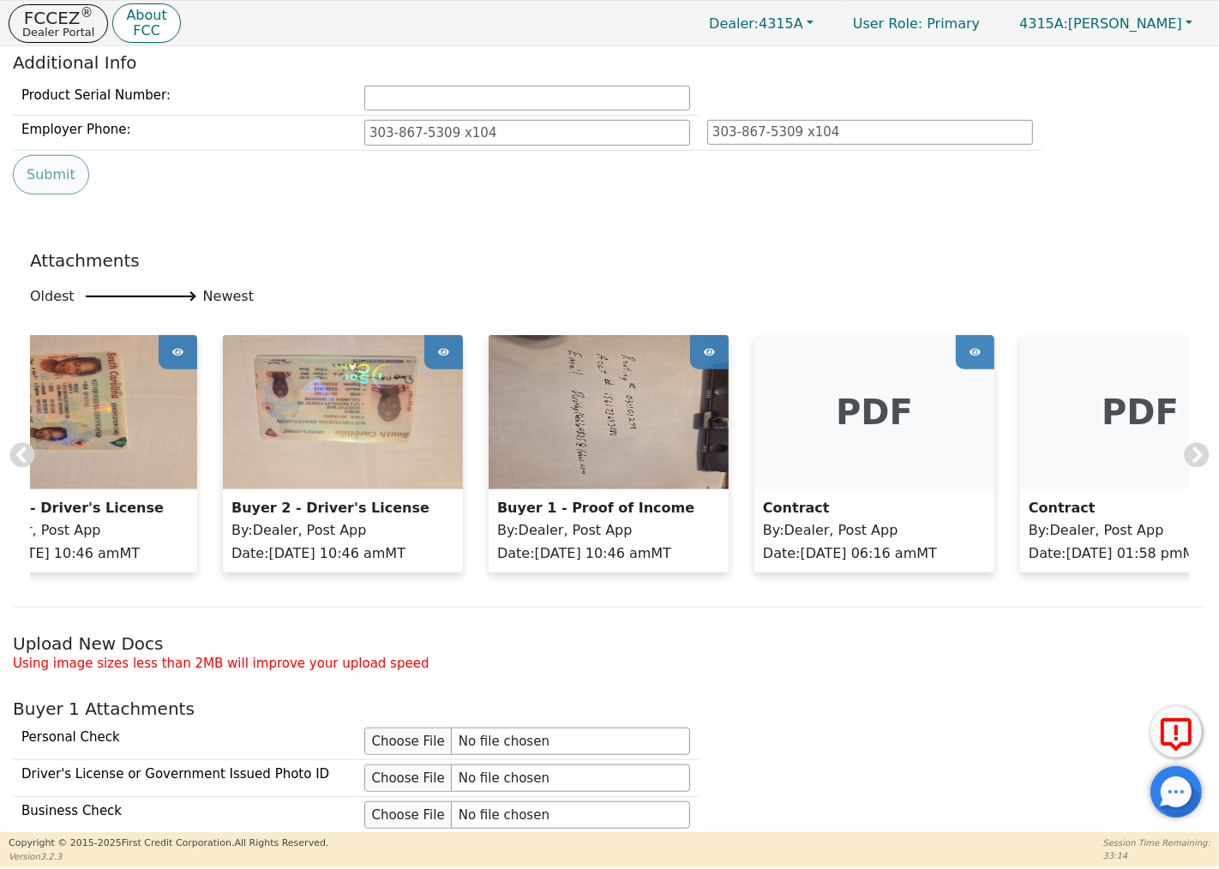
click at [1188, 464] on icon at bounding box center [1196, 454] width 25 height 25
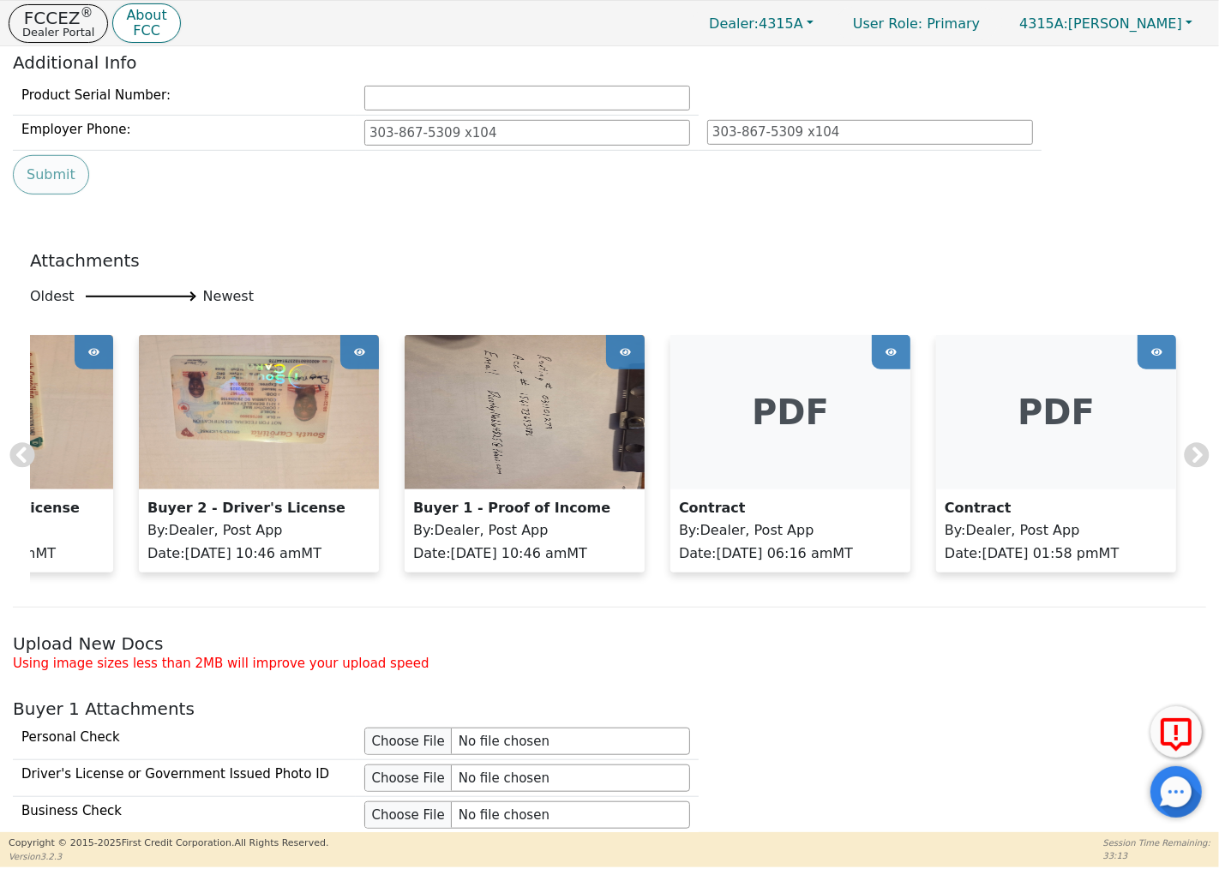
click at [1188, 464] on icon at bounding box center [1196, 454] width 25 height 25
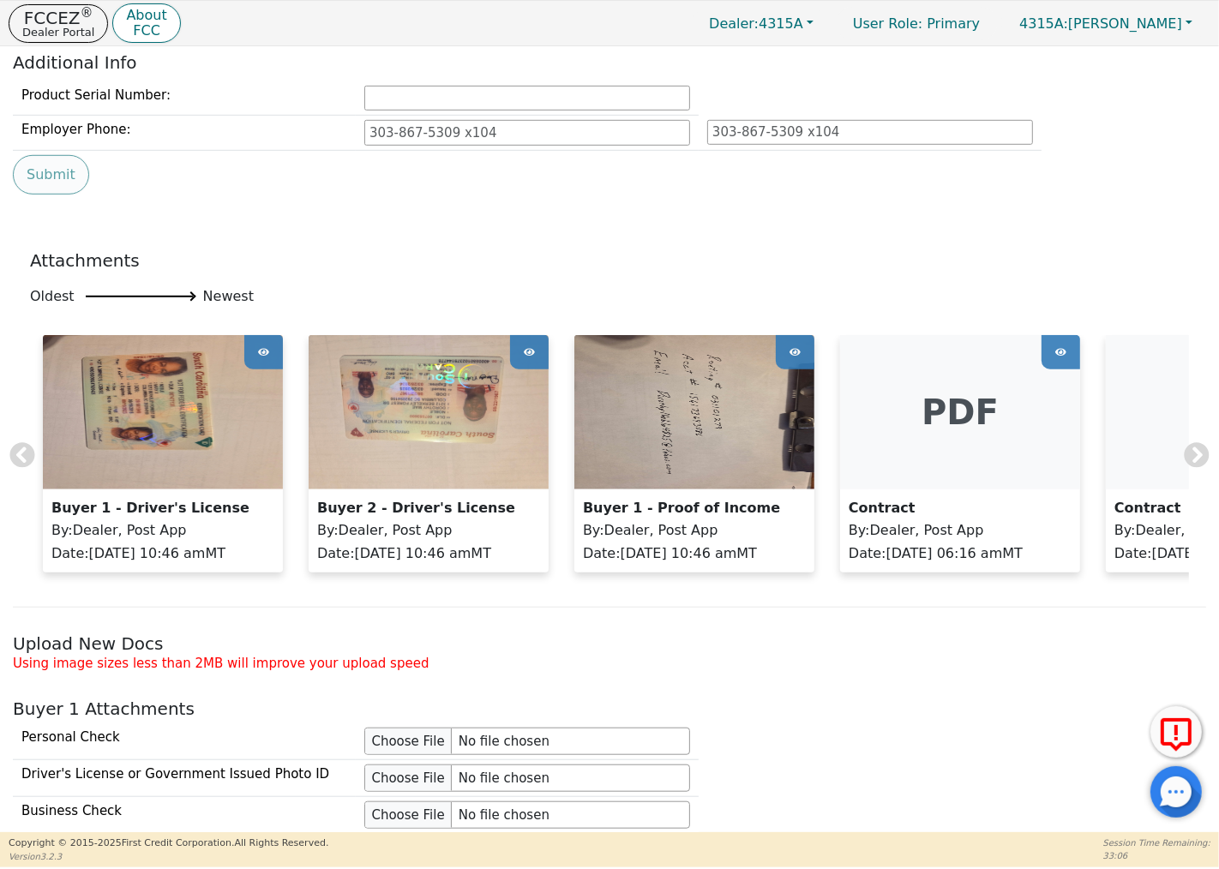
scroll to position [1260, 0]
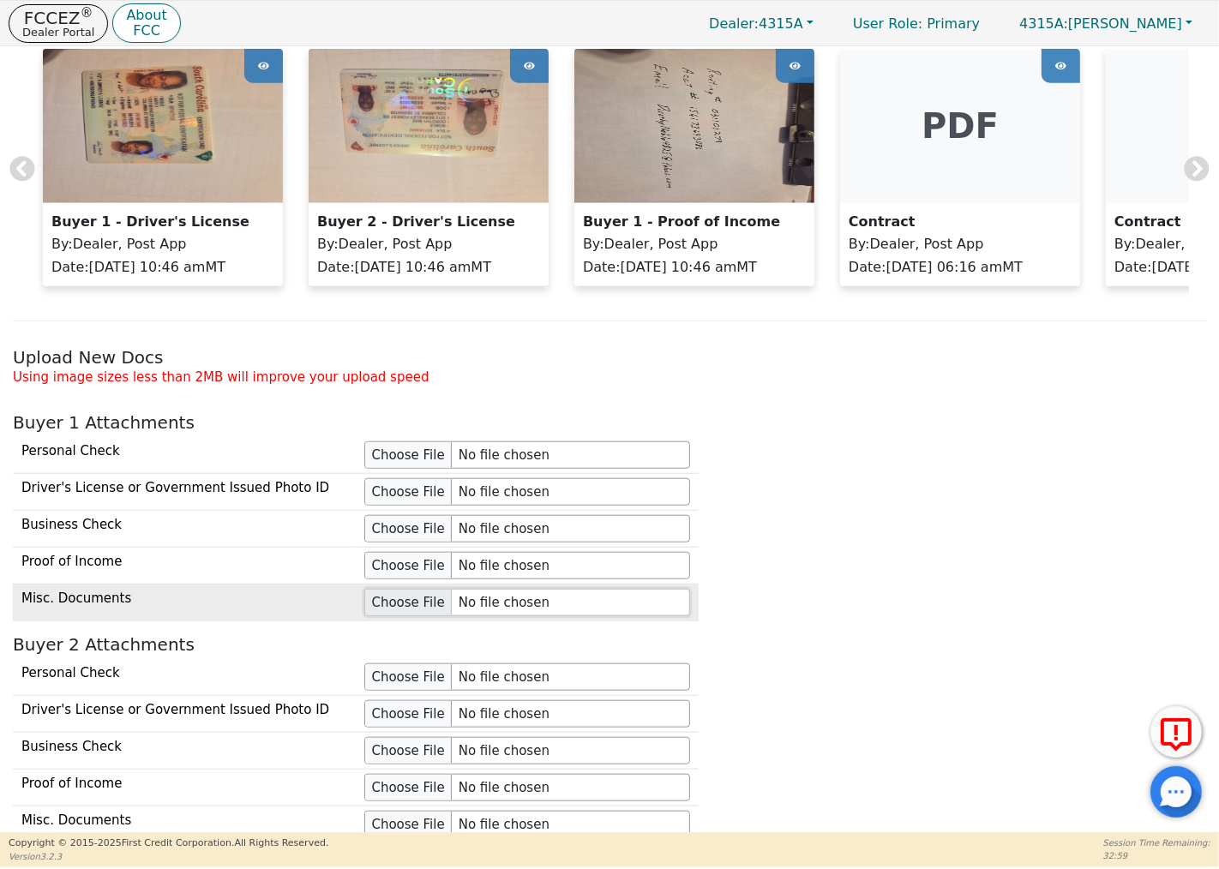
click at [421, 615] on input "file" at bounding box center [527, 602] width 326 height 27
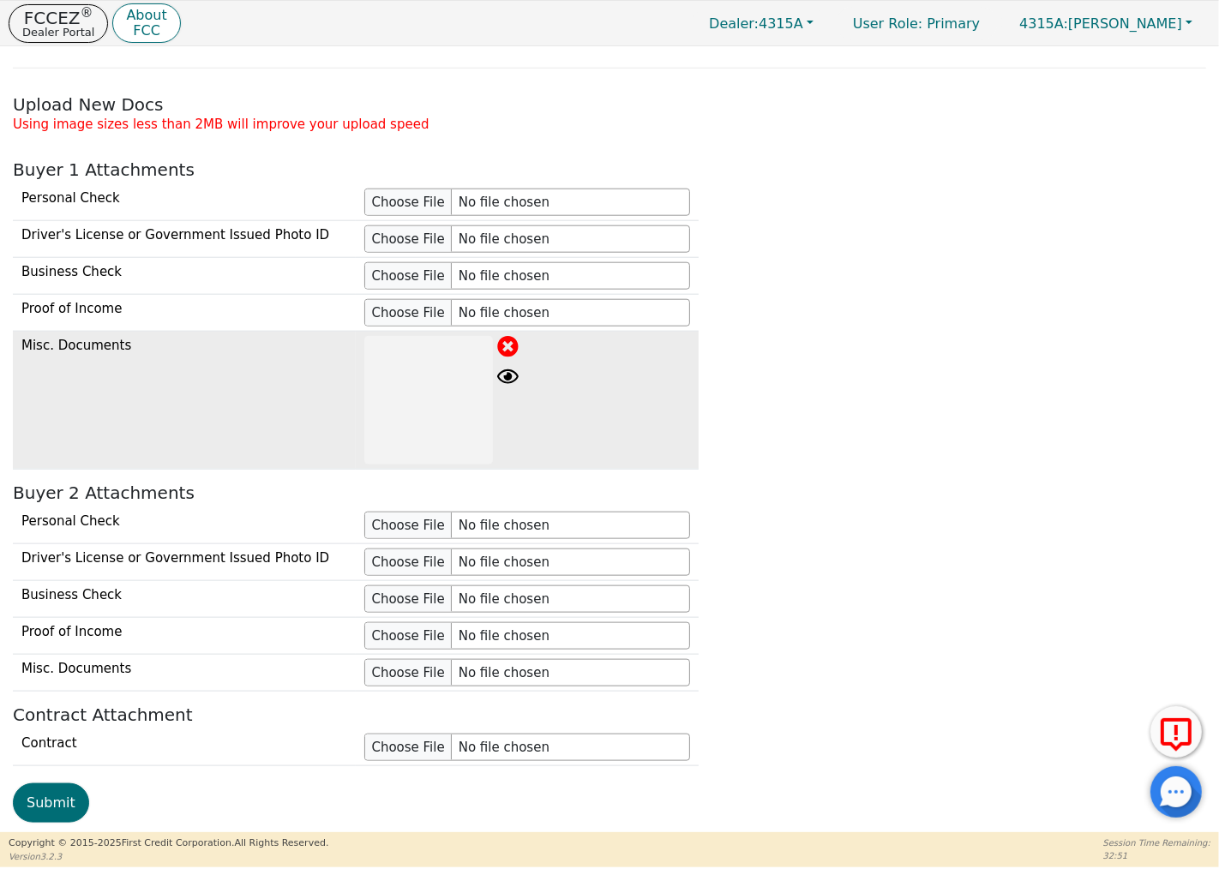
scroll to position [1640, 0]
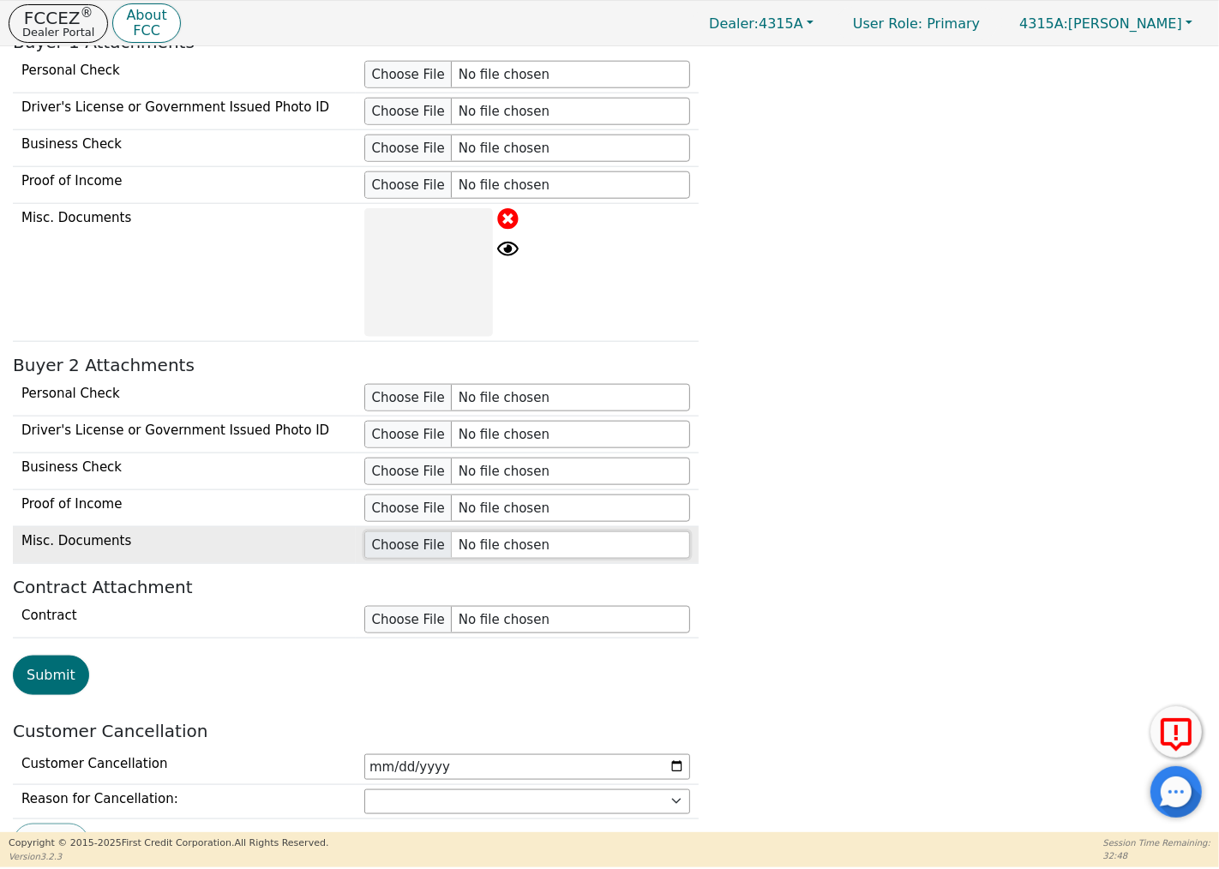
click at [388, 552] on input "file" at bounding box center [527, 544] width 326 height 27
type input "C:\fakepath\[PERSON_NAME].jpeg"
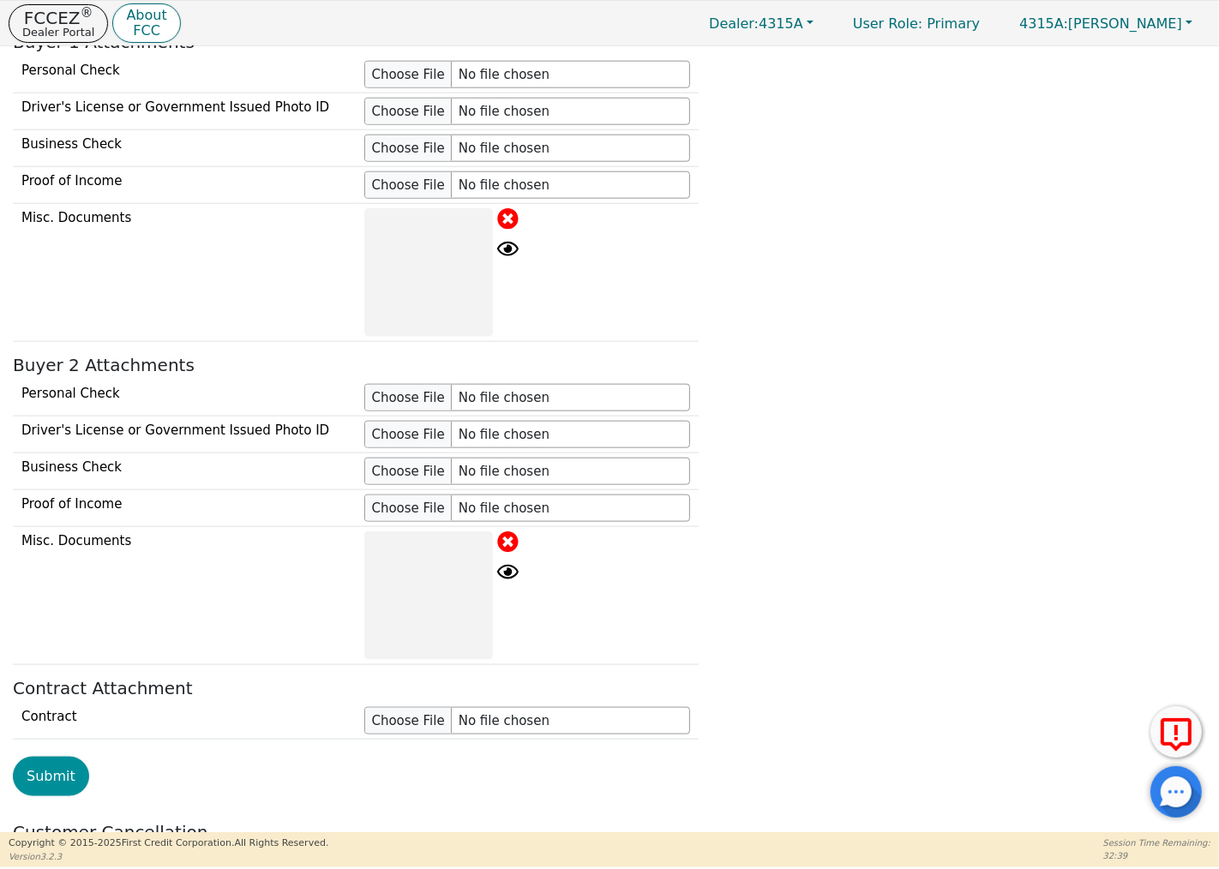
click at [52, 788] on button "Submit" at bounding box center [51, 776] width 76 height 39
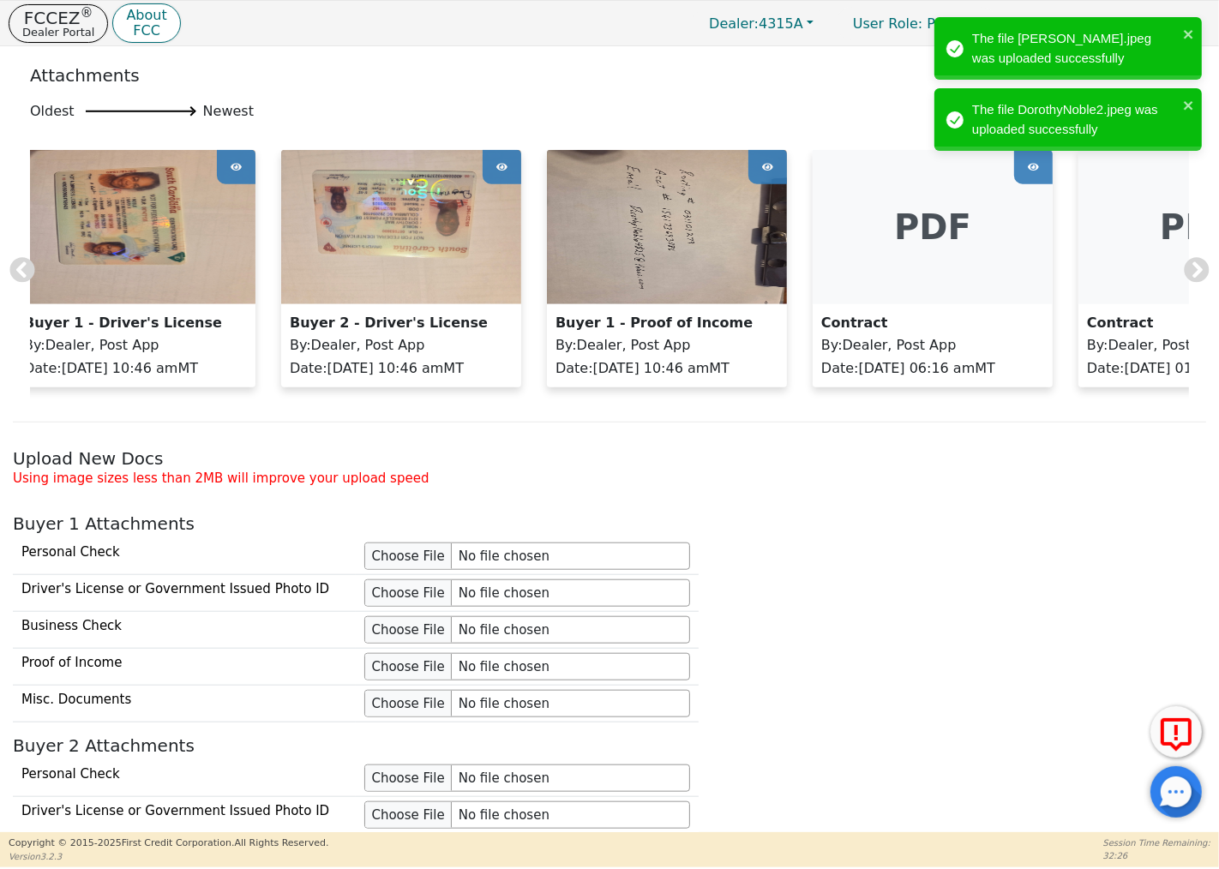
scroll to position [0, 0]
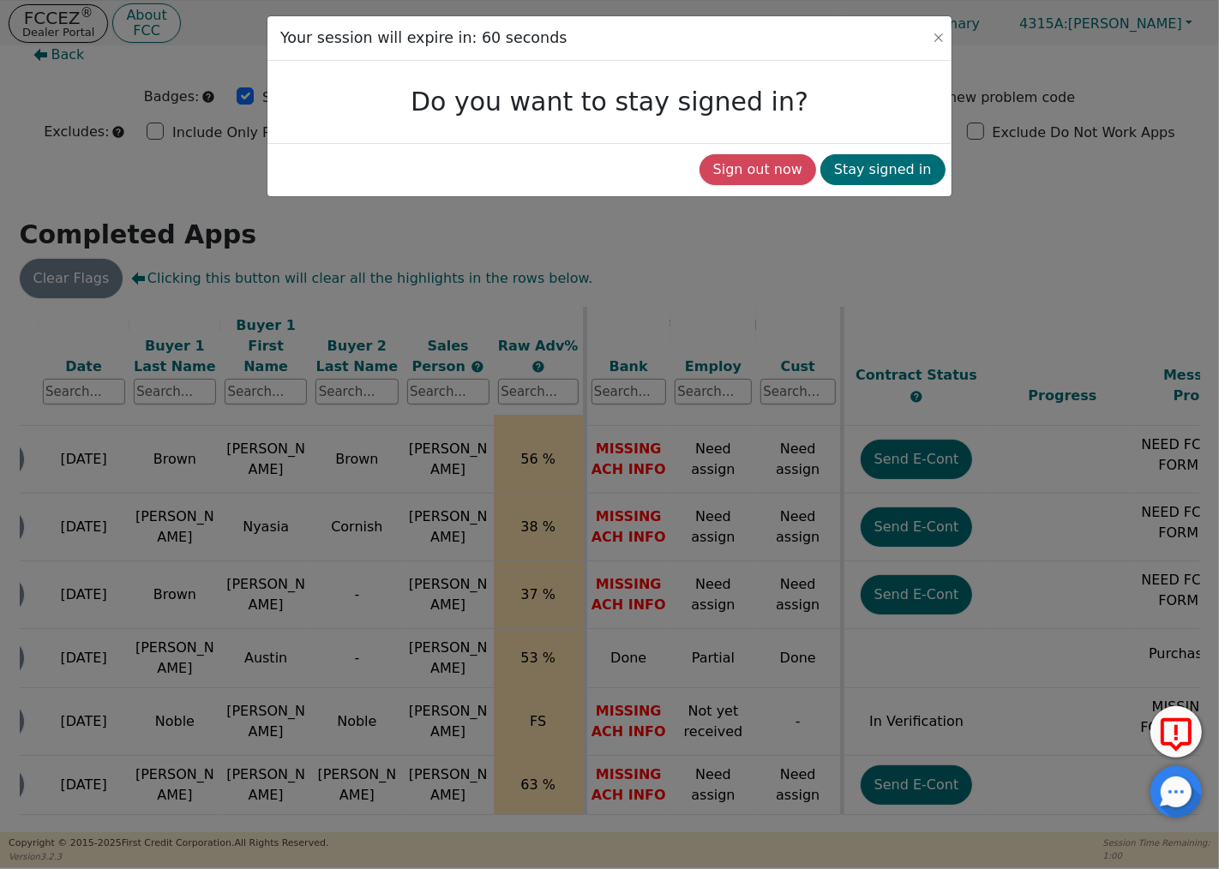
scroll to position [731, 165]
click at [902, 176] on button "Stay signed in" at bounding box center [882, 169] width 125 height 31
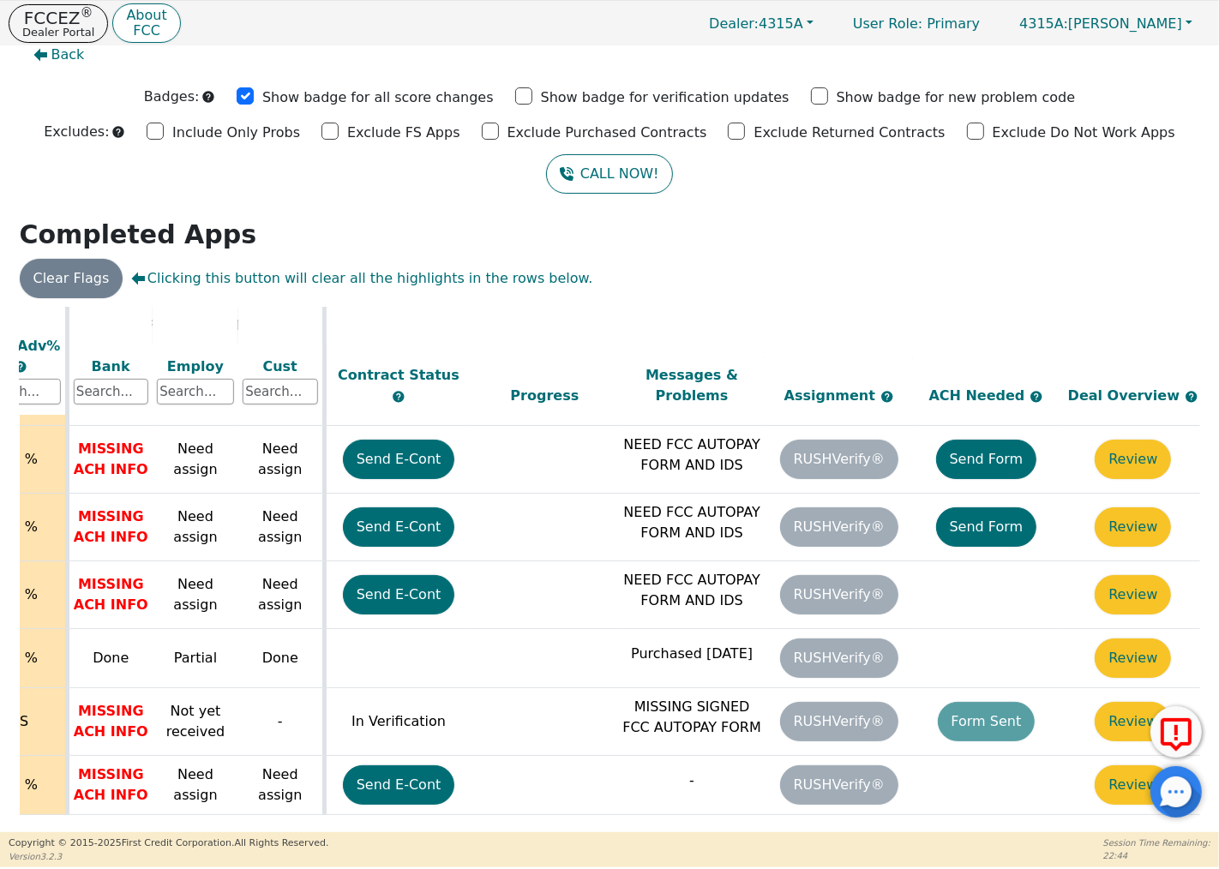
scroll to position [731, 698]
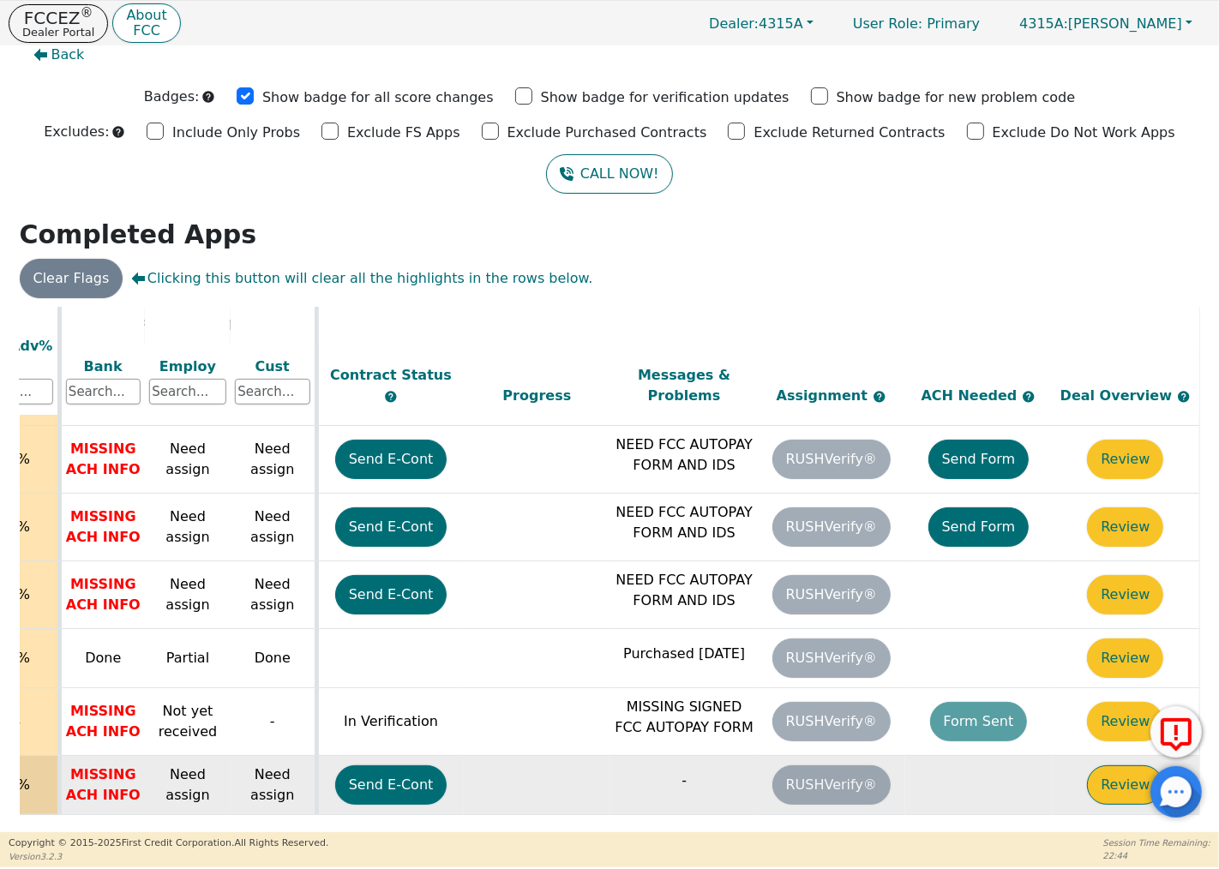
click at [1114, 765] on button "Review" at bounding box center [1125, 784] width 76 height 39
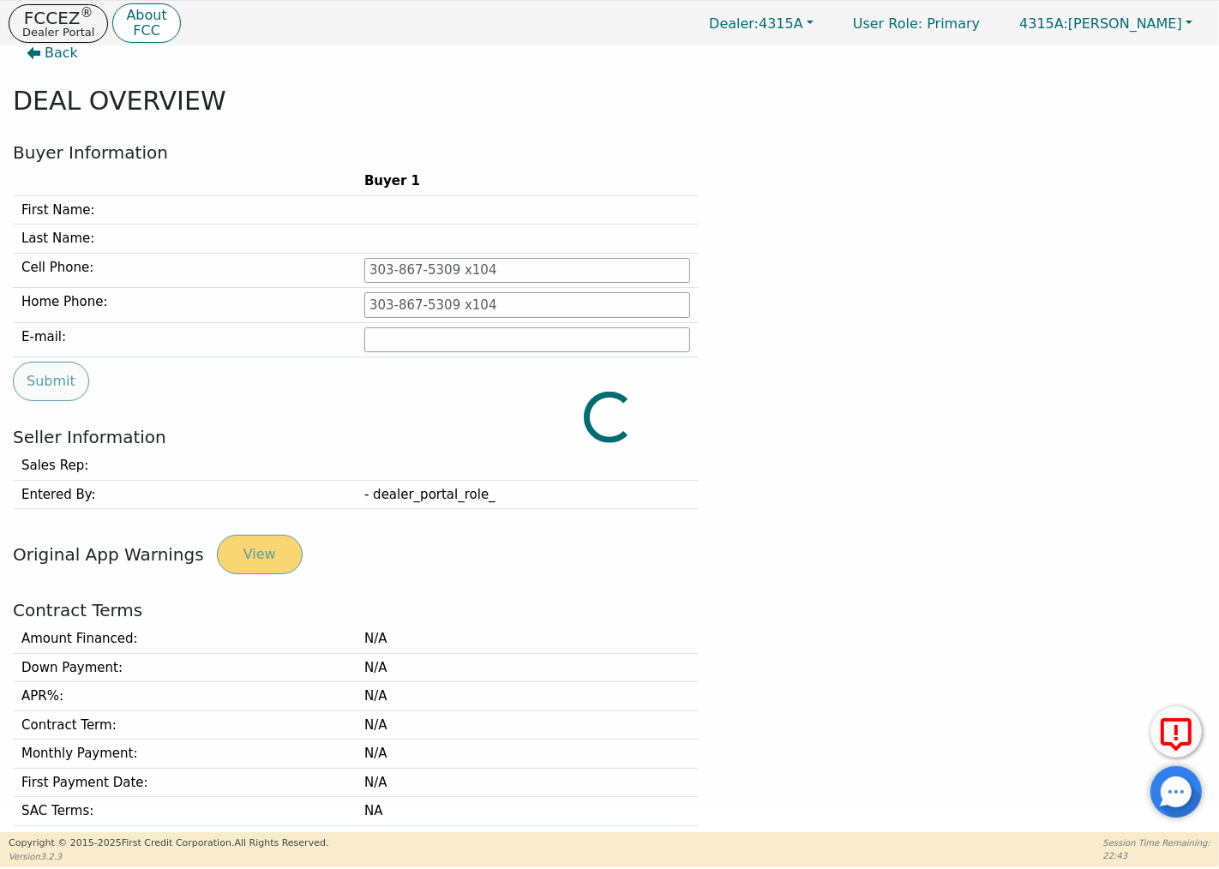
type input "[PHONE_NUMBER]"
type input "[EMAIL_ADDRESS][DOMAIN_NAME]"
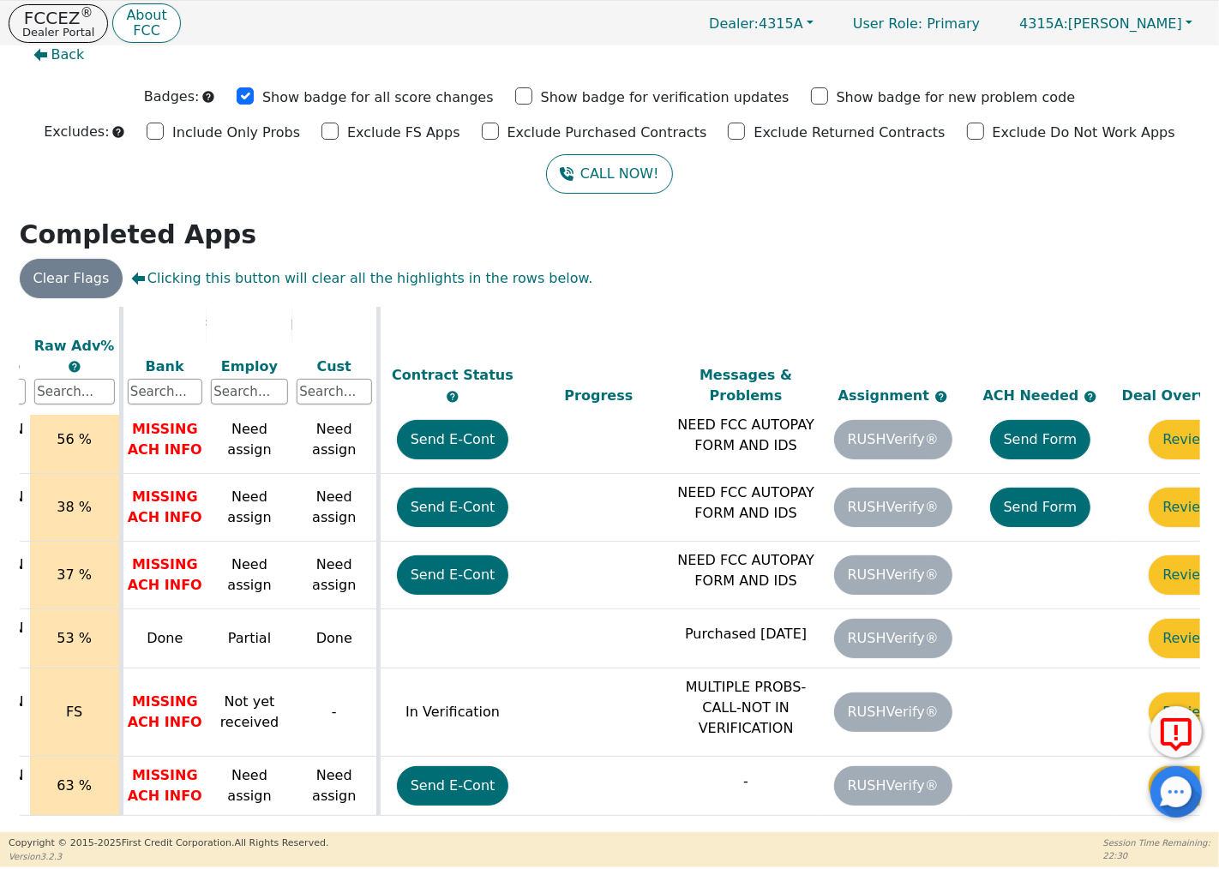
scroll to position [751, 698]
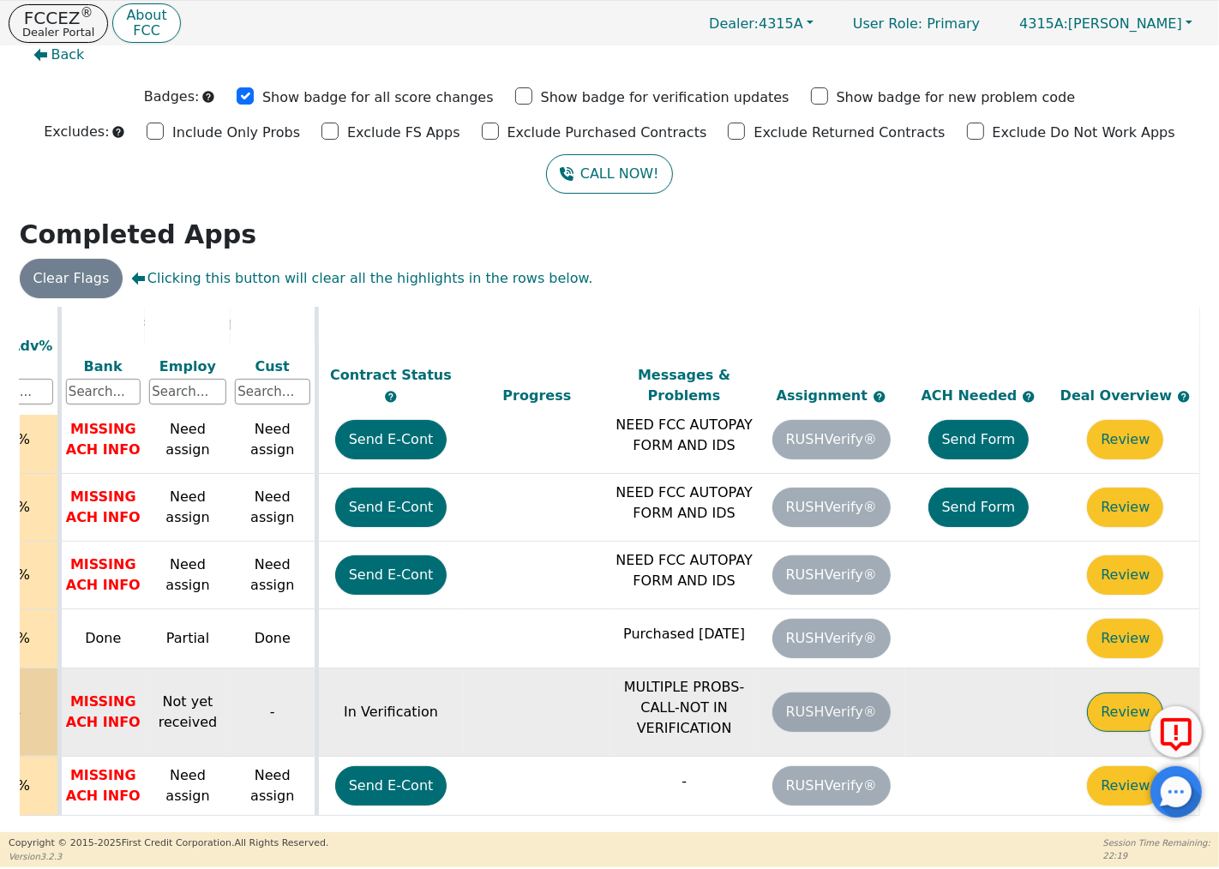
click at [1110, 698] on button "Review" at bounding box center [1125, 711] width 76 height 39
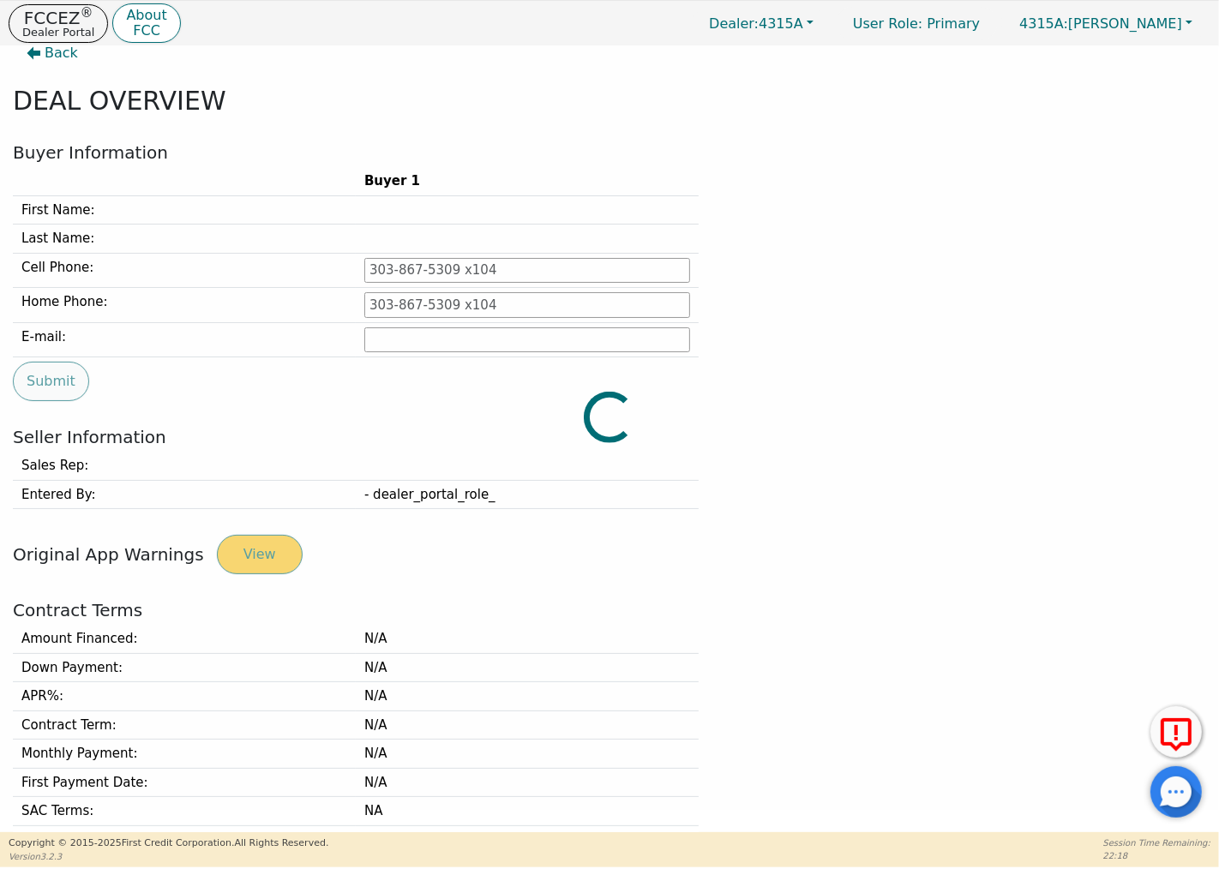
type input "[PHONE_NUMBER]"
type input "[EMAIL_ADDRESS][DOMAIN_NAME]"
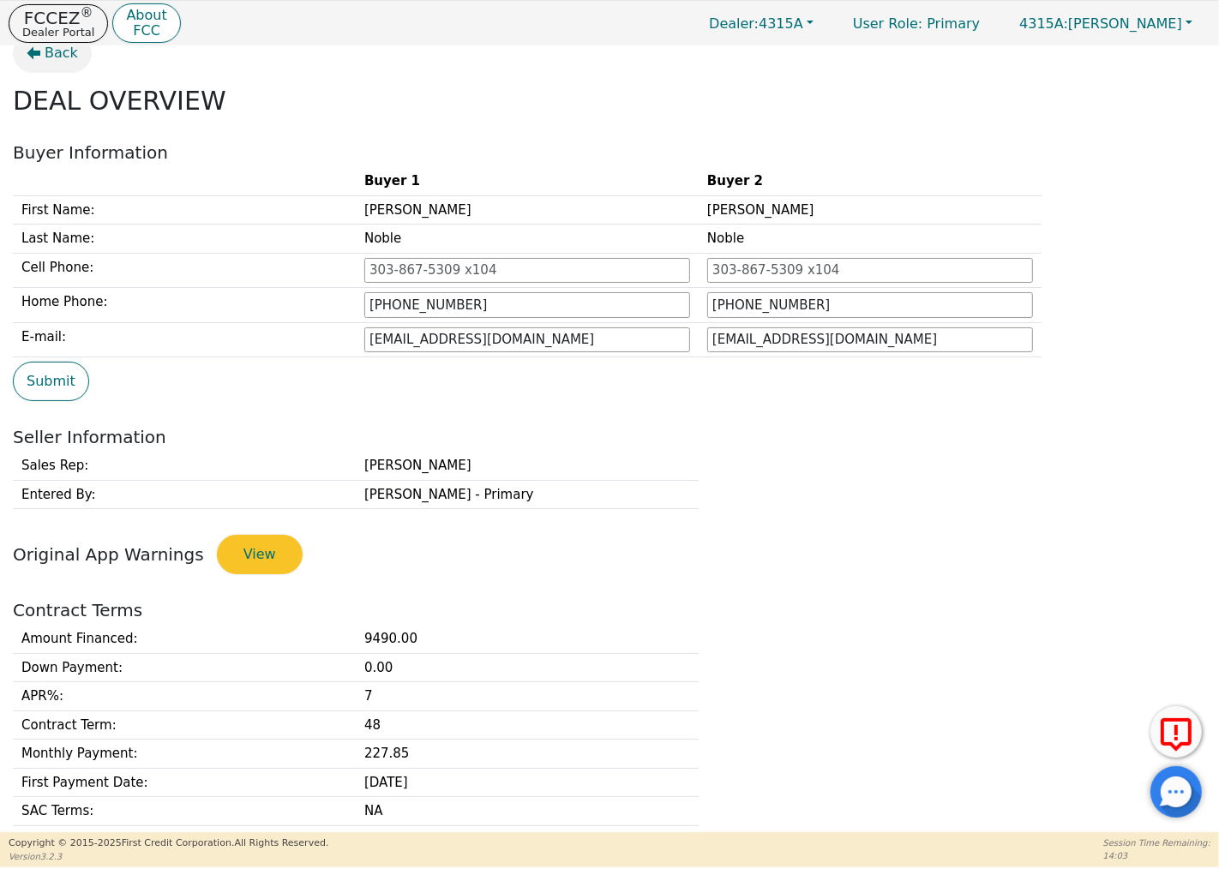
click at [32, 57] on icon "button" at bounding box center [34, 53] width 14 height 13
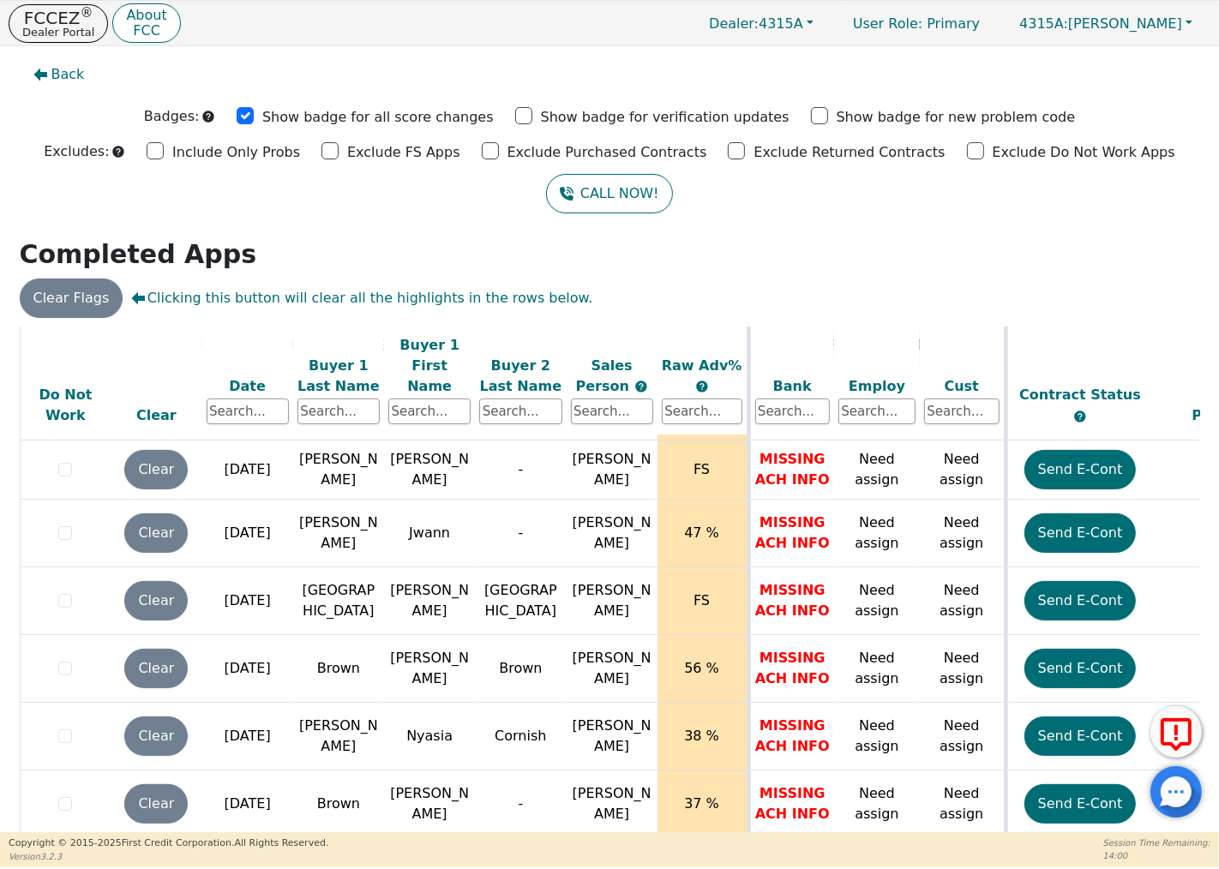
scroll to position [751, 0]
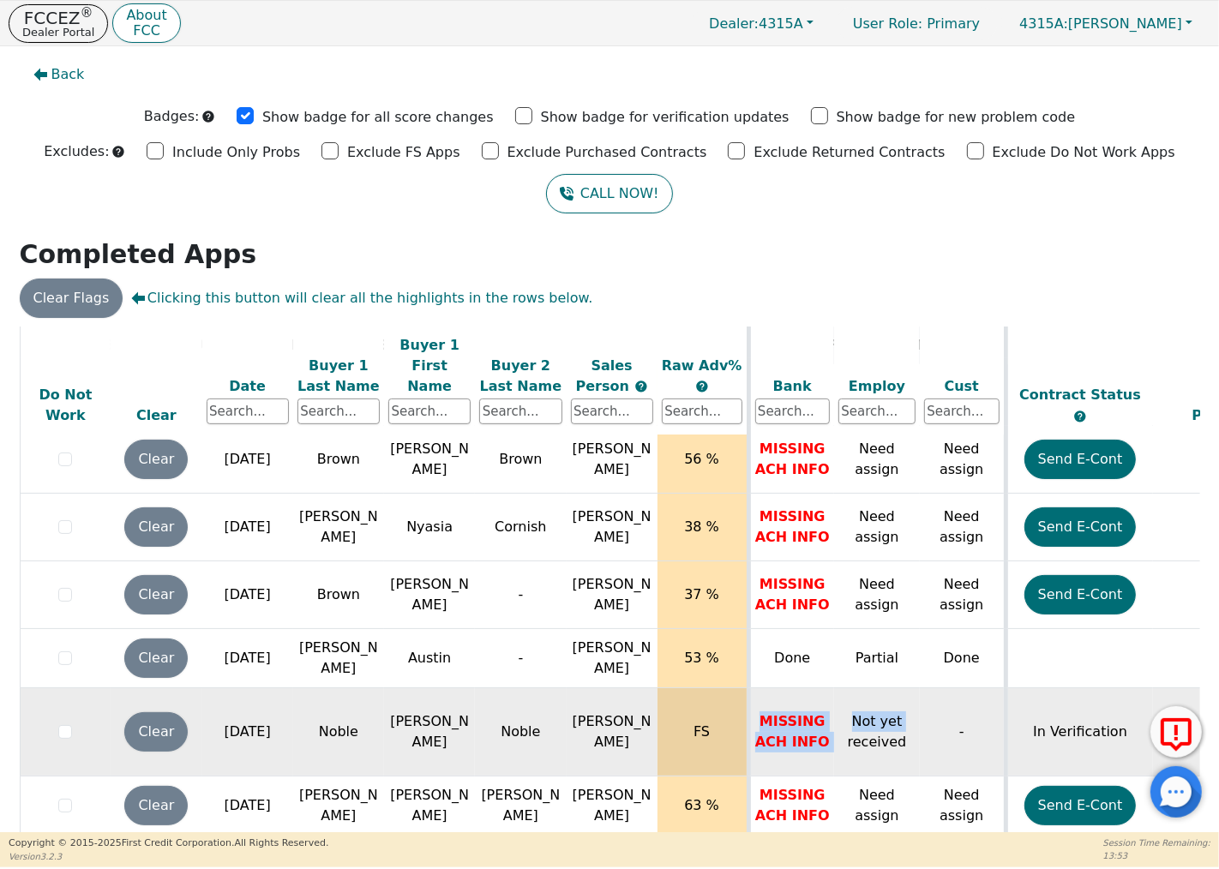
drag, startPoint x: 764, startPoint y: 704, endPoint x: 837, endPoint y: 742, distance: 83.2
click at [837, 742] on tr "Clear [DATE] Noble [PERSON_NAME] [PERSON_NAME] FS MISSING ACH INFO Not yet rece…" at bounding box center [954, 732] width 1868 height 88
click at [834, 743] on td "Not yet received" at bounding box center [877, 732] width 86 height 88
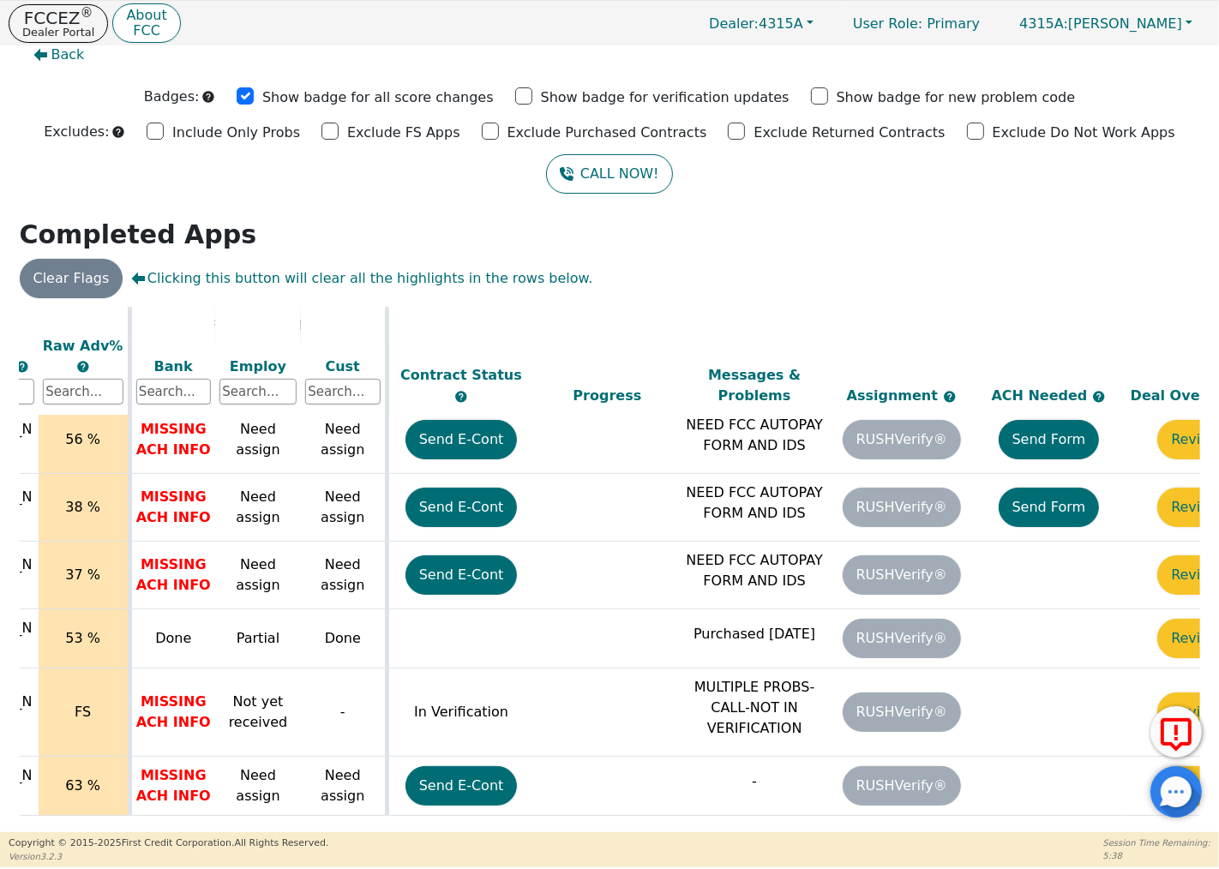
scroll to position [751, 698]
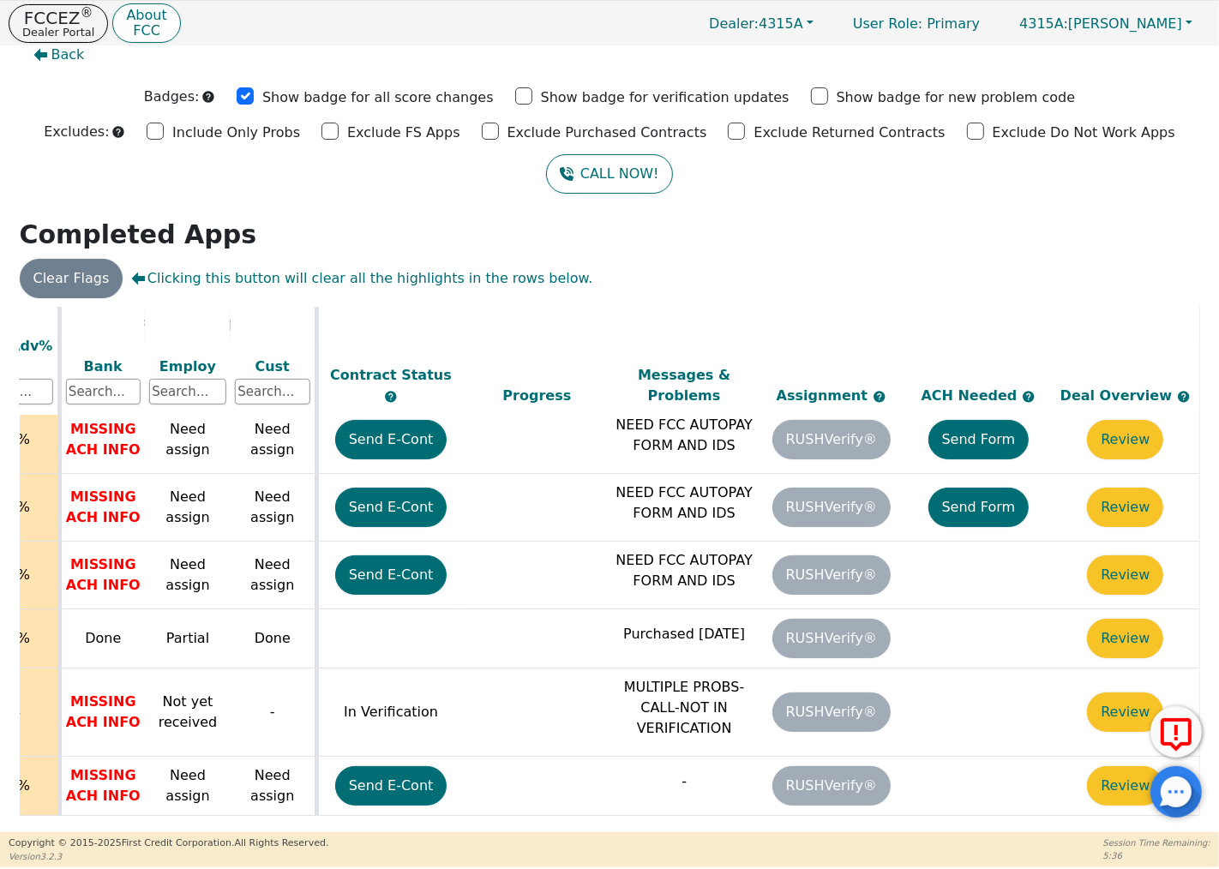
drag, startPoint x: 1110, startPoint y: 820, endPoint x: 940, endPoint y: 824, distance: 169.7
click at [940, 824] on div "ALL VALUES ON THIS PAGE ARE UPDATED IN REAL TIME VERIFICATION STATUS Do Not Wor…" at bounding box center [610, 567] width 1180 height 521
click at [1167, 816] on div at bounding box center [1175, 791] width 51 height 51
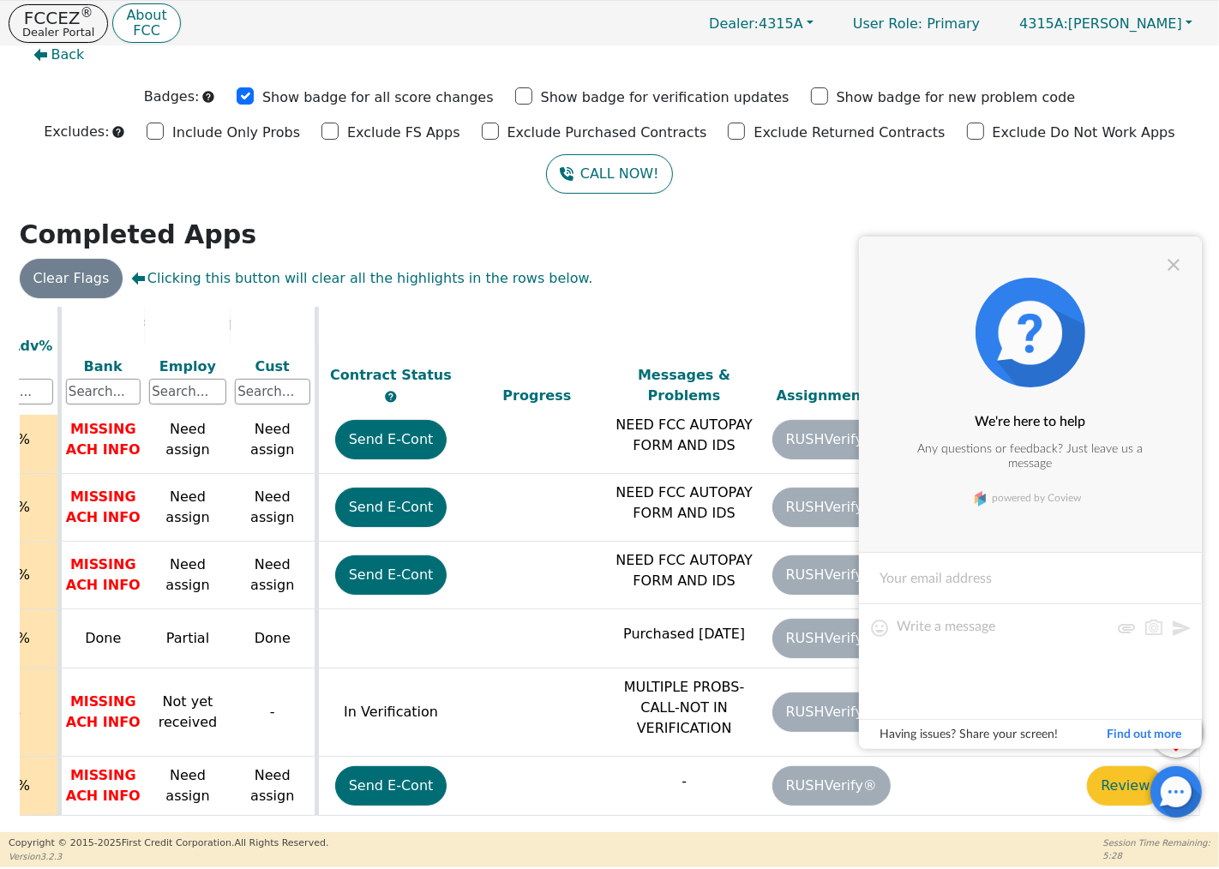
click at [1070, 812] on table "ALL VALUES ON THIS PAGE ARE UPDATED IN REAL TIME VERIFICATION STATUS Do Not Wor…" at bounding box center [265, 195] width 1869 height 1279
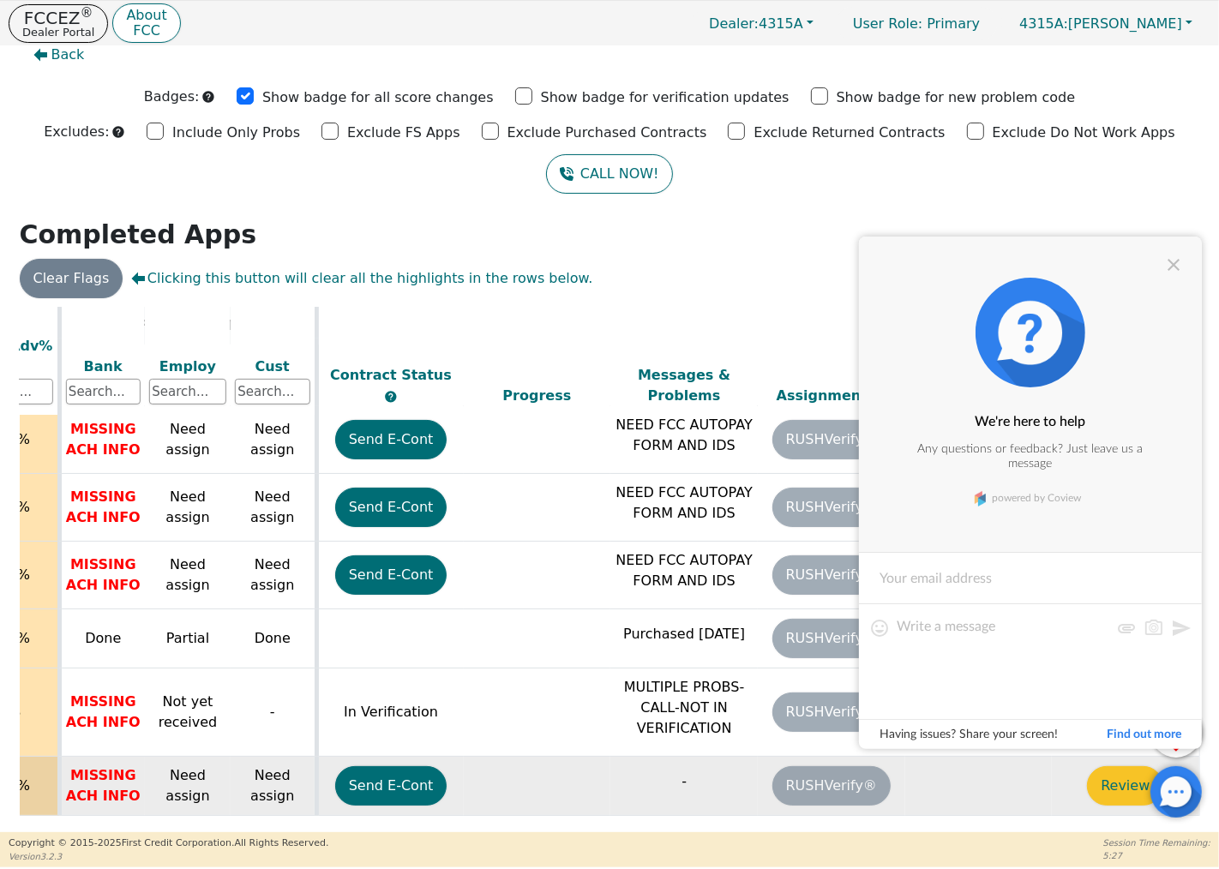
click at [938, 789] on td at bounding box center [978, 786] width 147 height 59
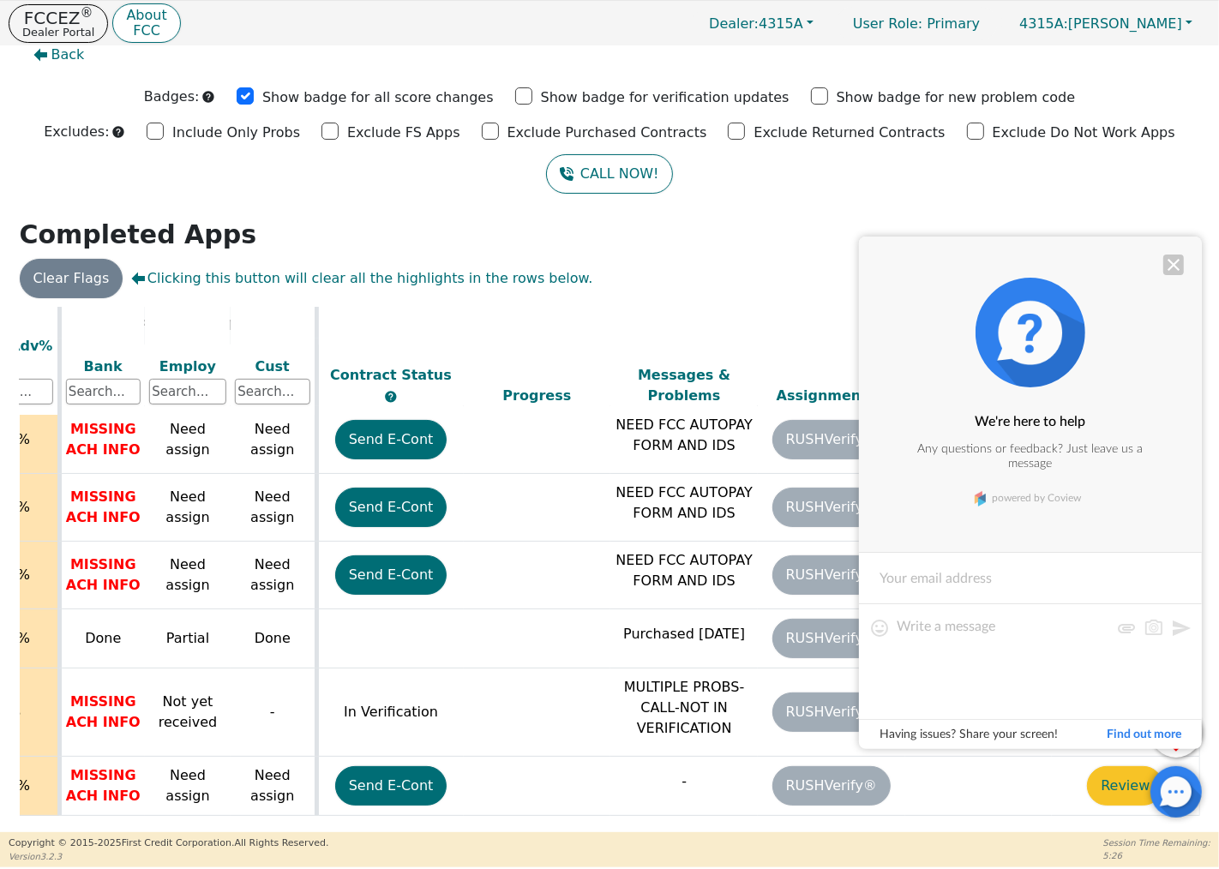
click at [1169, 263] on div at bounding box center [1173, 265] width 21 height 21
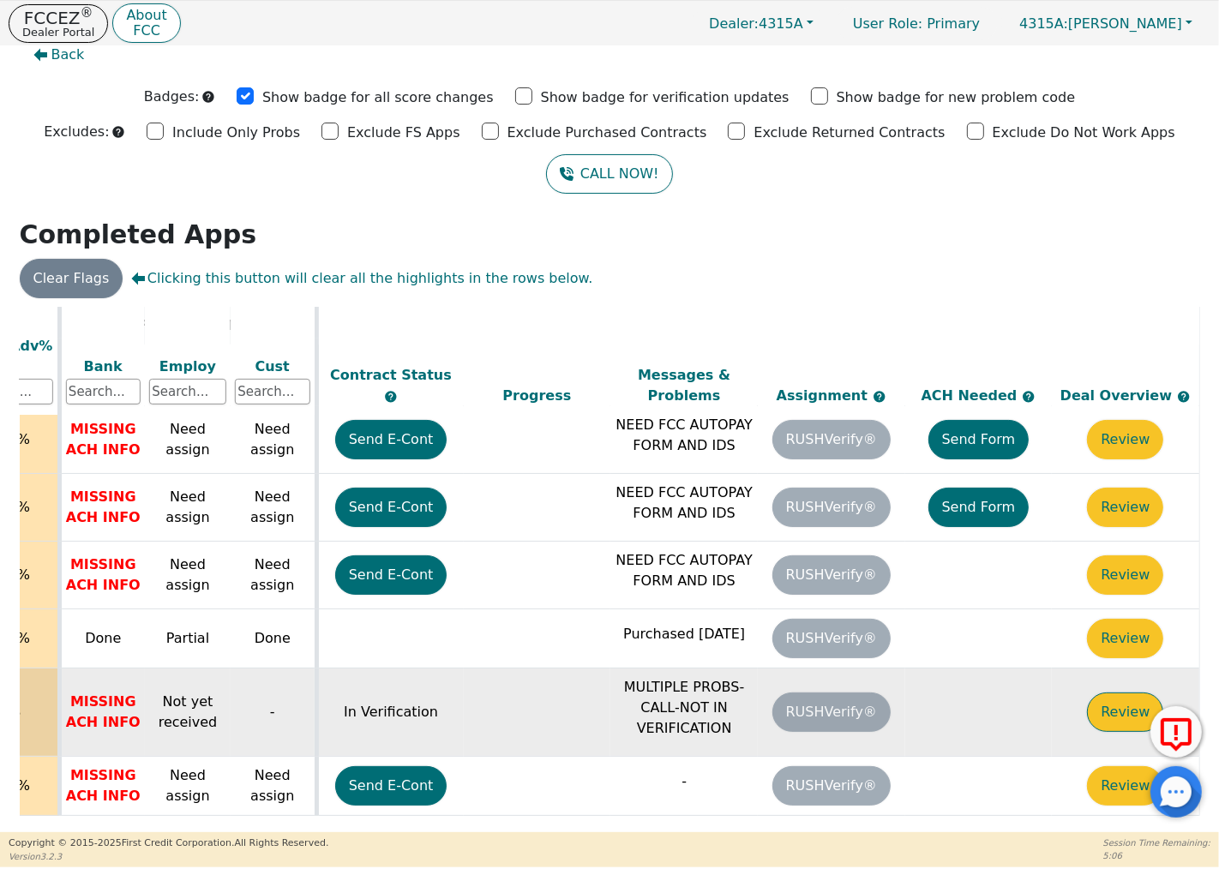
click at [1121, 692] on button "Review" at bounding box center [1125, 711] width 76 height 39
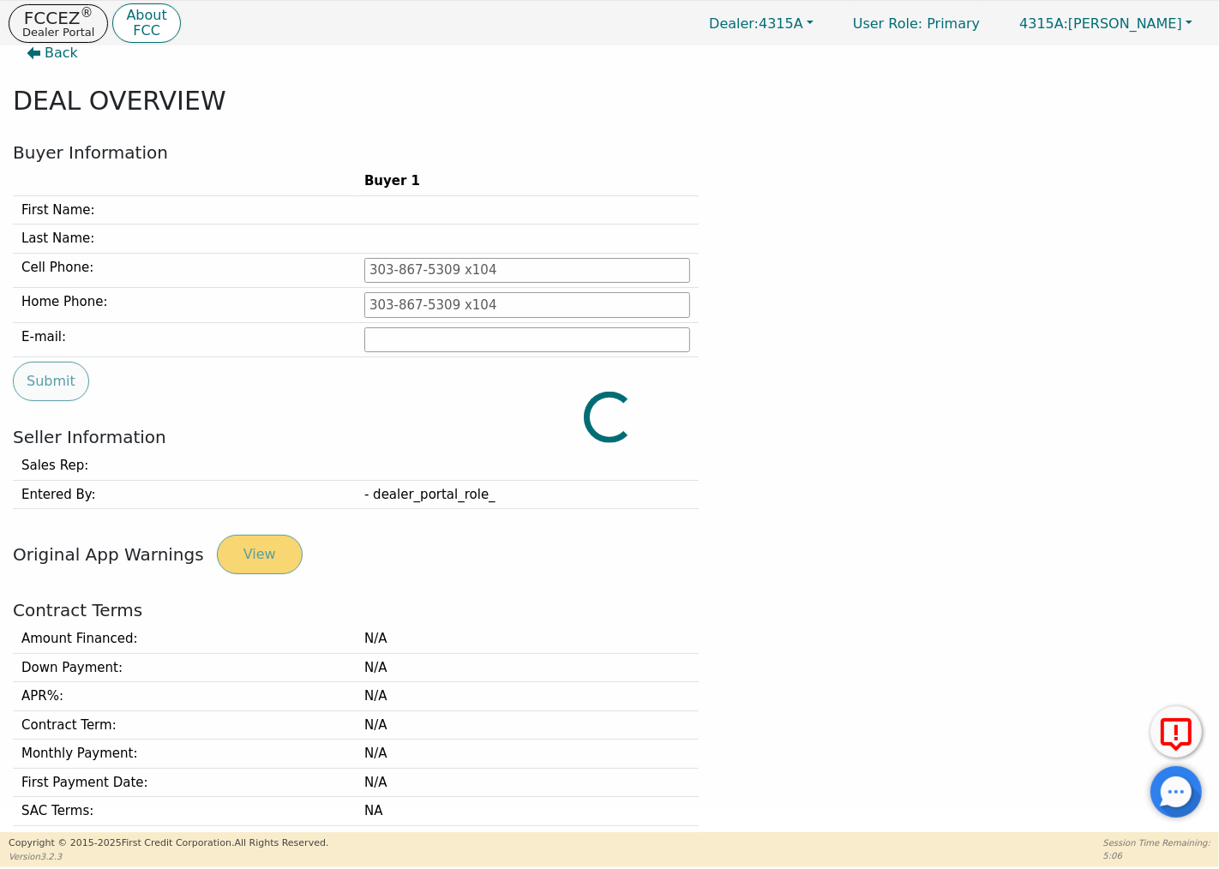
type input "[PHONE_NUMBER]"
type input "[EMAIL_ADDRESS][DOMAIN_NAME]"
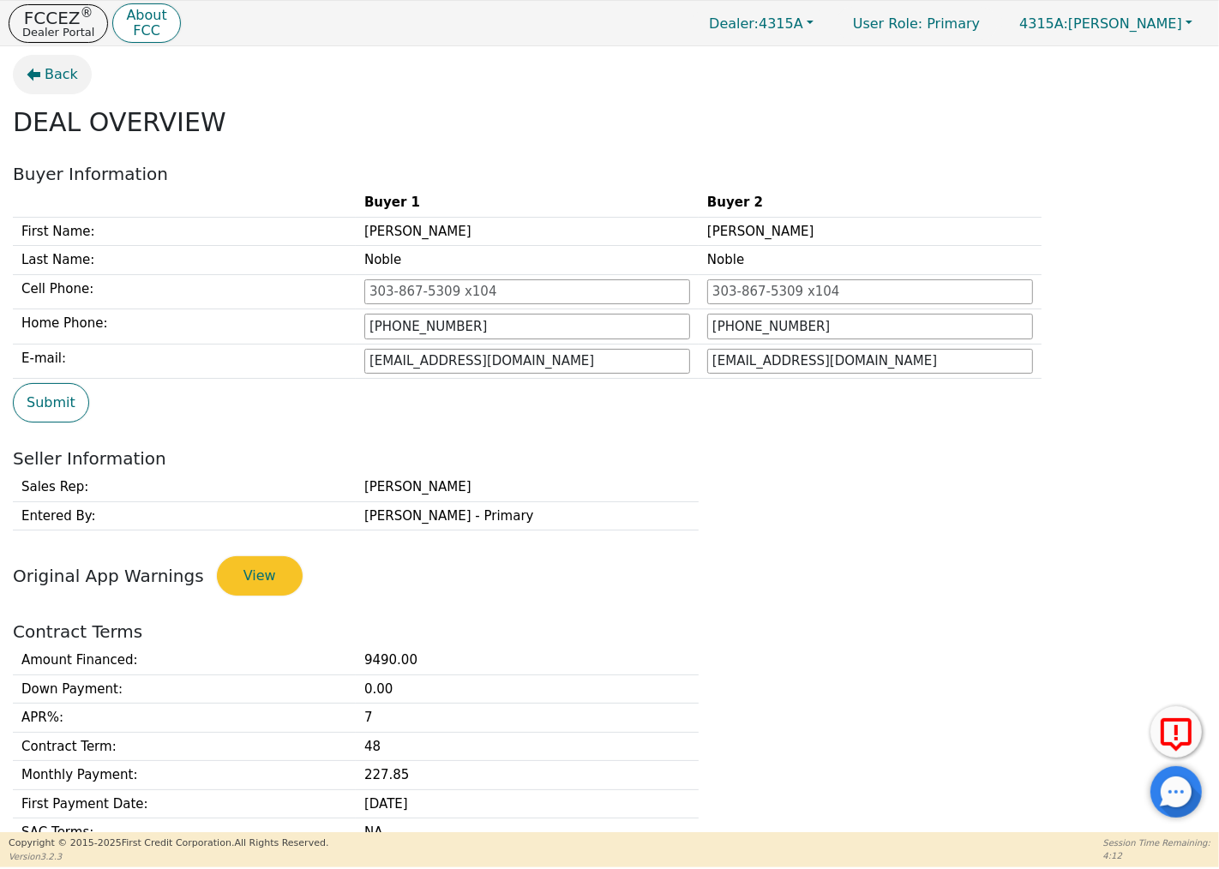
click at [32, 81] on button "Back" at bounding box center [52, 74] width 79 height 39
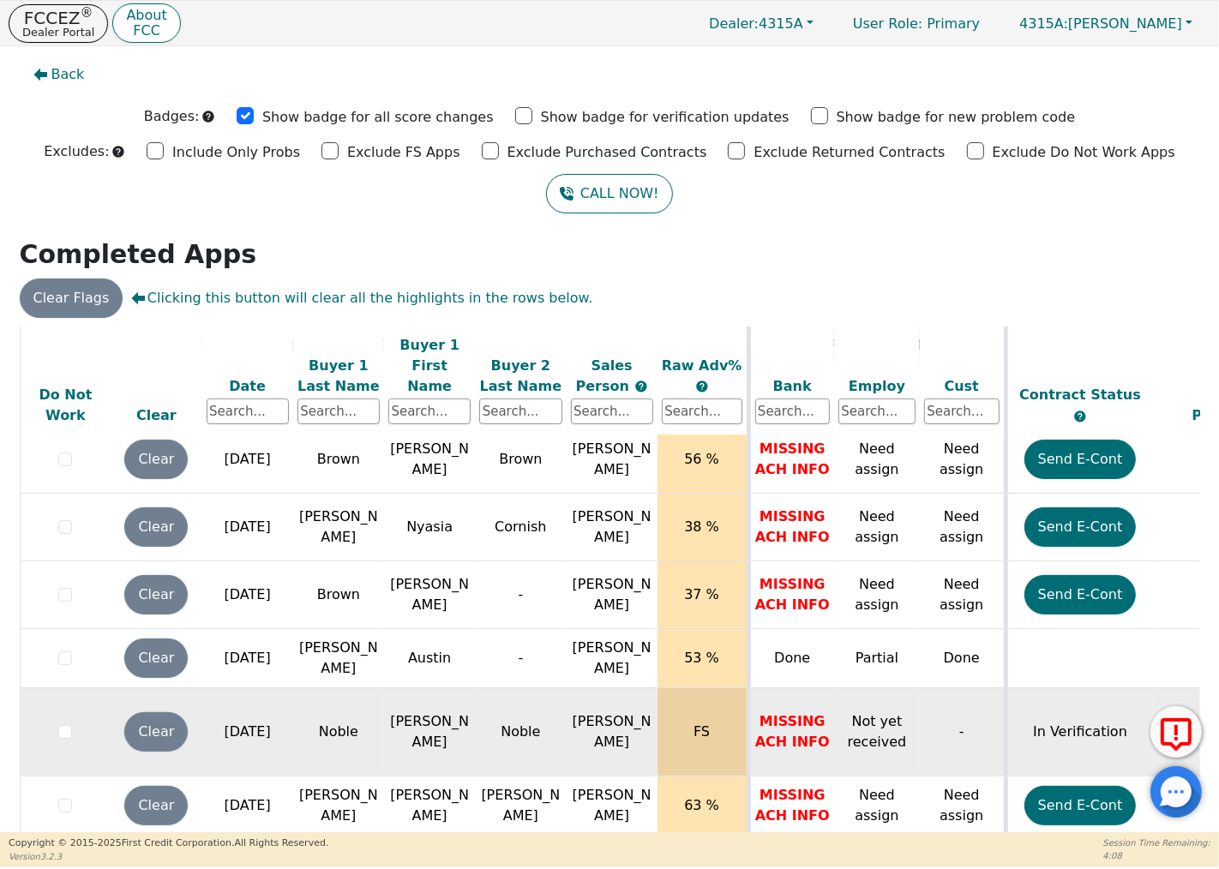
scroll to position [21, 0]
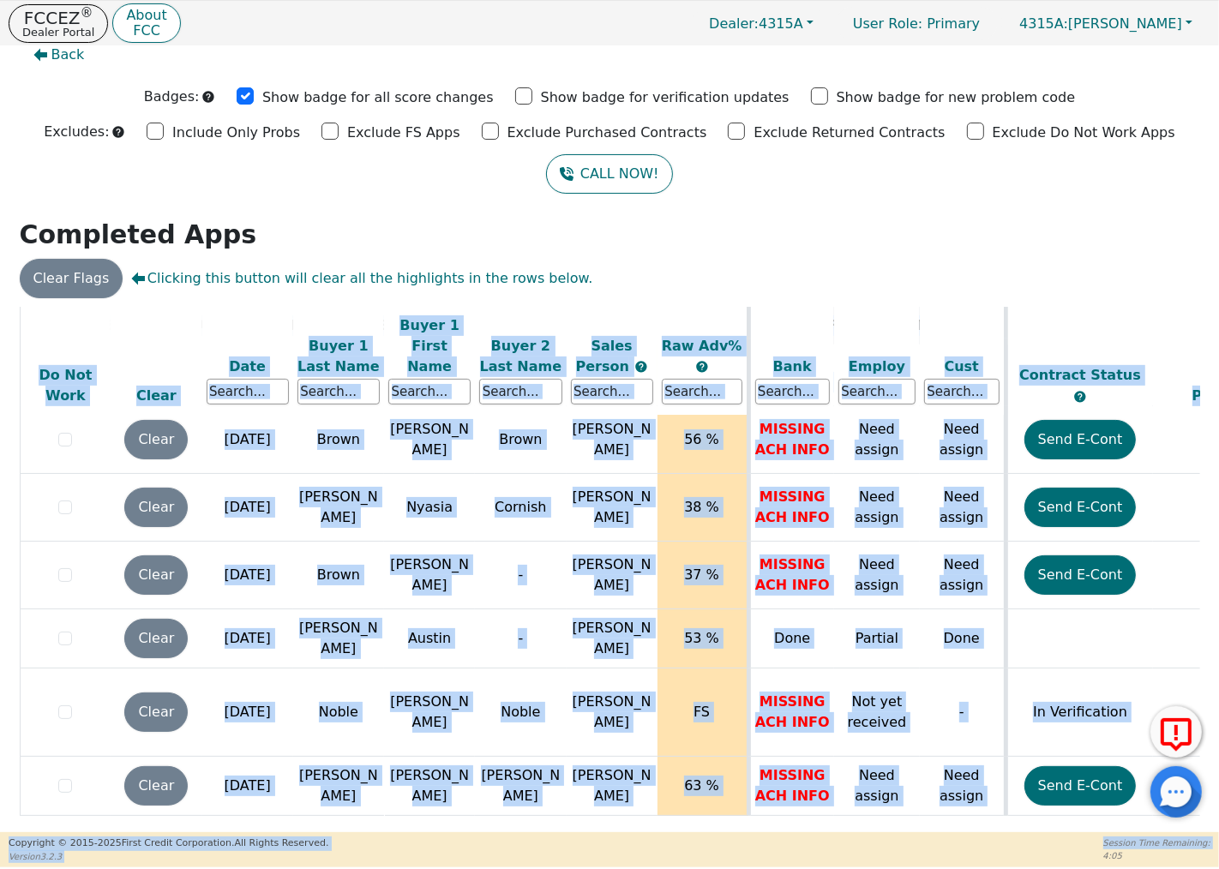
drag, startPoint x: 637, startPoint y: 820, endPoint x: 866, endPoint y: 843, distance: 230.8
click at [912, 864] on div "FCCEZ ® Dealer Portal About FCC Dealer: 4315A User Role : Primary 4315A: [PERSO…" at bounding box center [609, 433] width 1219 height 867
click at [774, 817] on div "ALL VALUES ON THIS PAGE ARE UPDATED IN REAL TIME VERIFICATION STATUS Do Not Wor…" at bounding box center [610, 567] width 1180 height 521
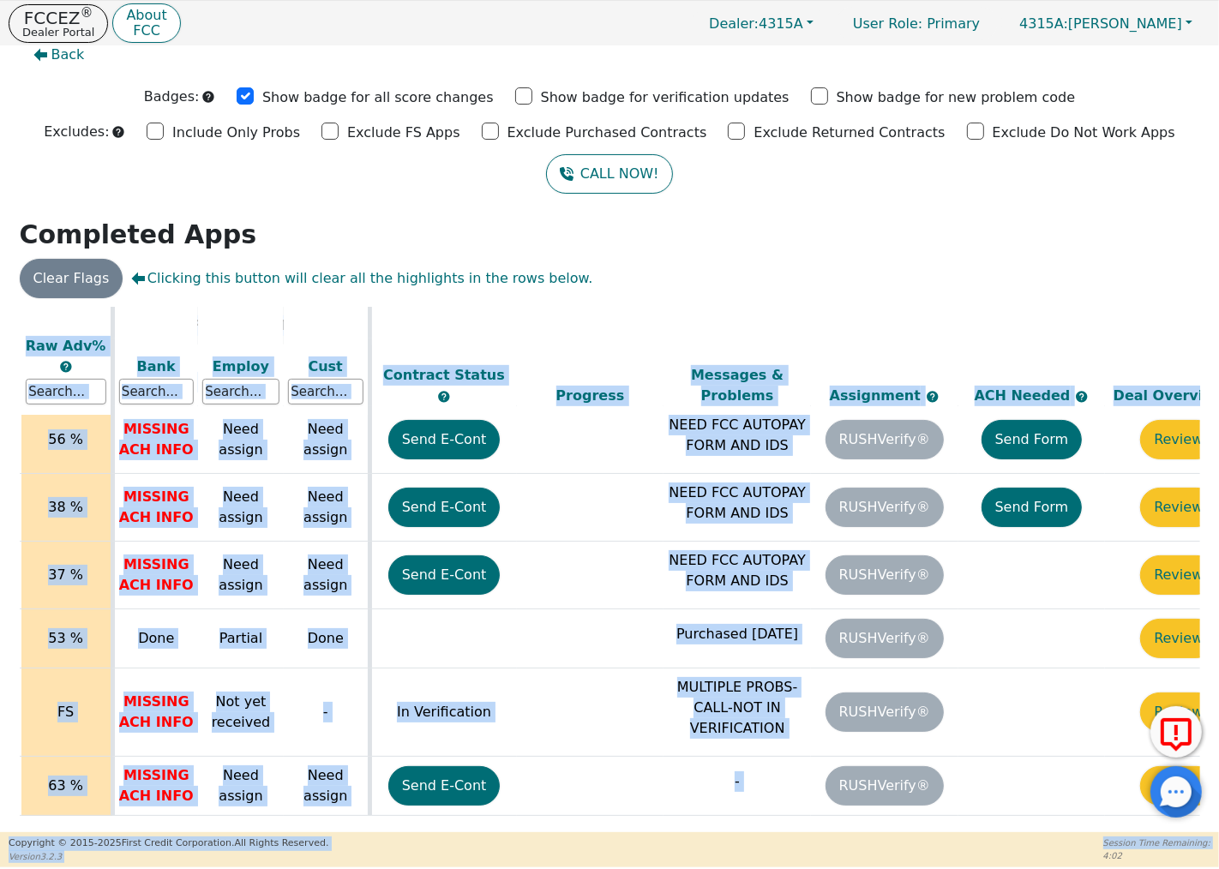
scroll to position [751, 698]
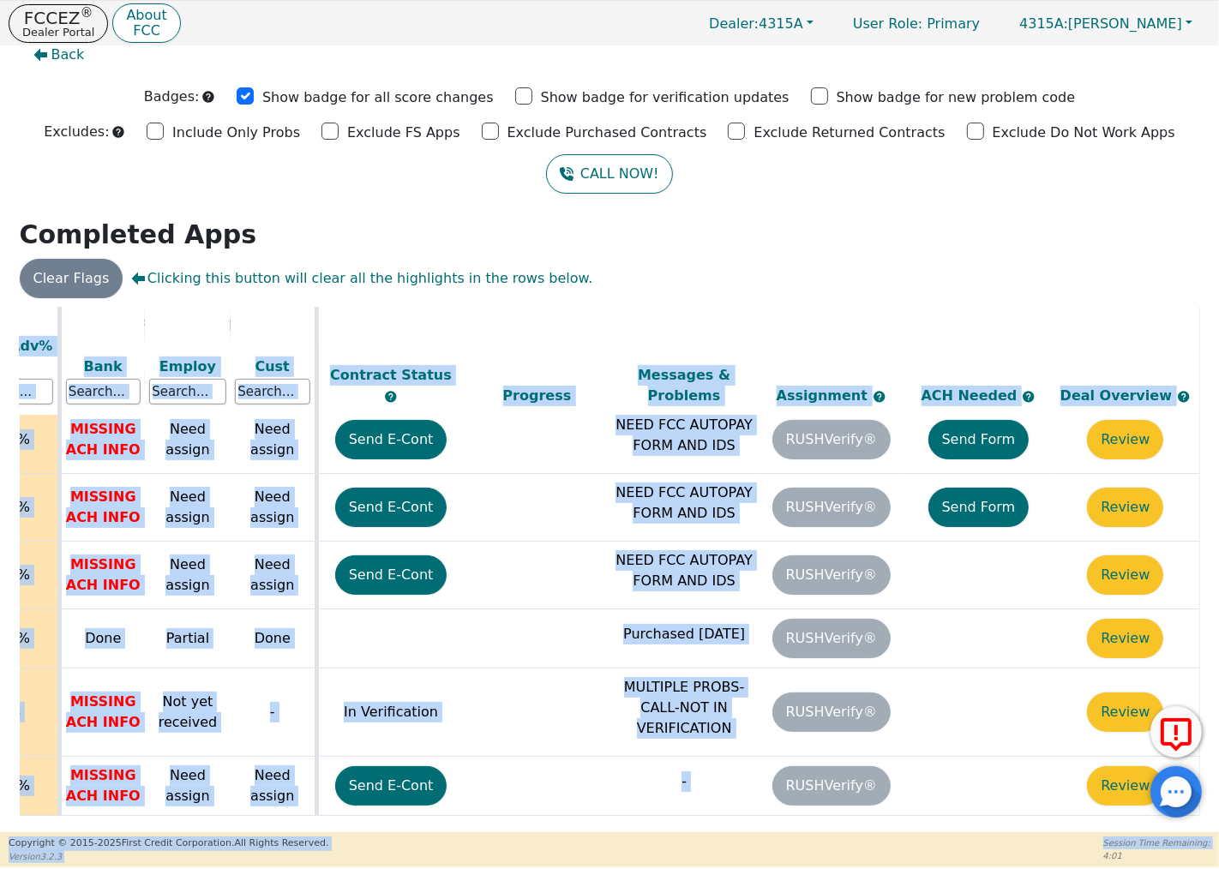
click at [1104, 809] on table "ALL VALUES ON THIS PAGE ARE UPDATED IN REAL TIME VERIFICATION STATUS Do Not Wor…" at bounding box center [265, 195] width 1869 height 1279
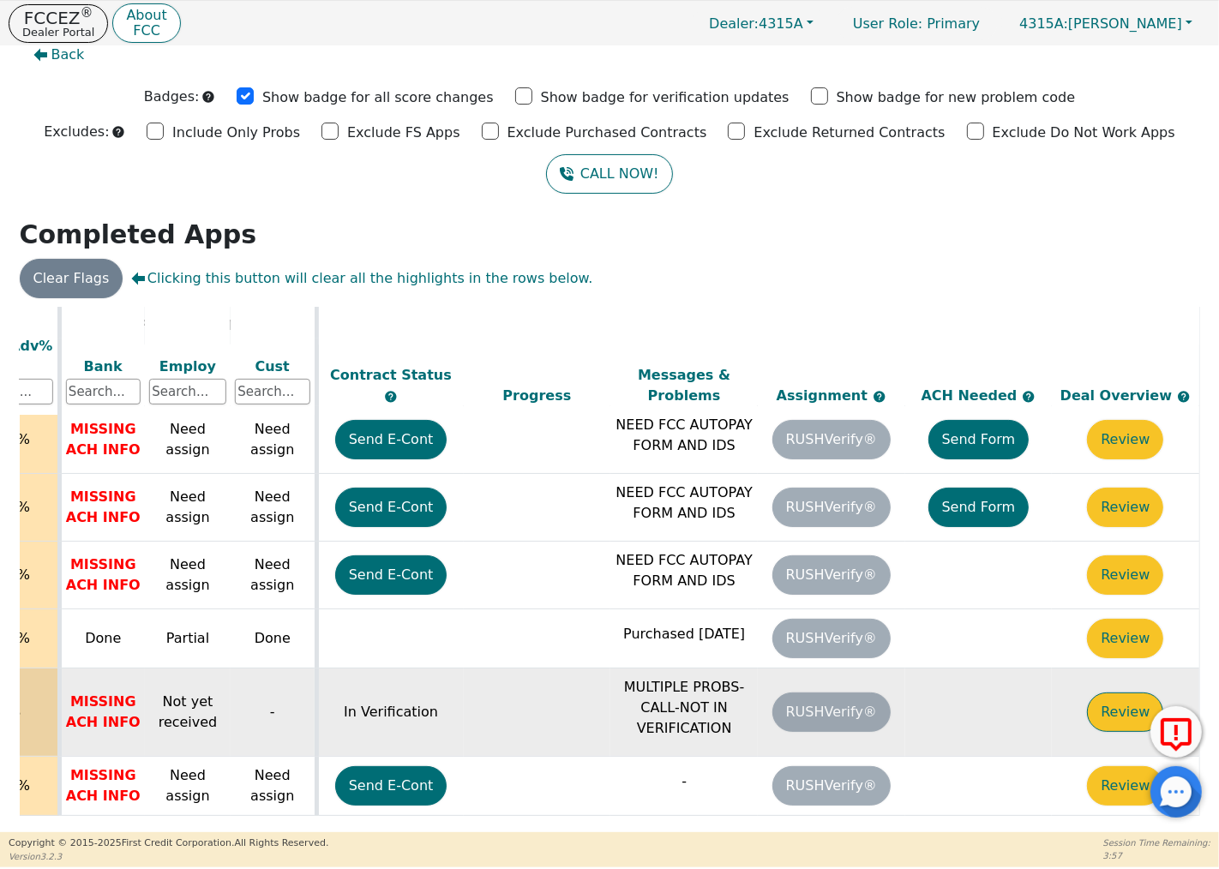
click at [1102, 692] on button "Review" at bounding box center [1125, 711] width 76 height 39
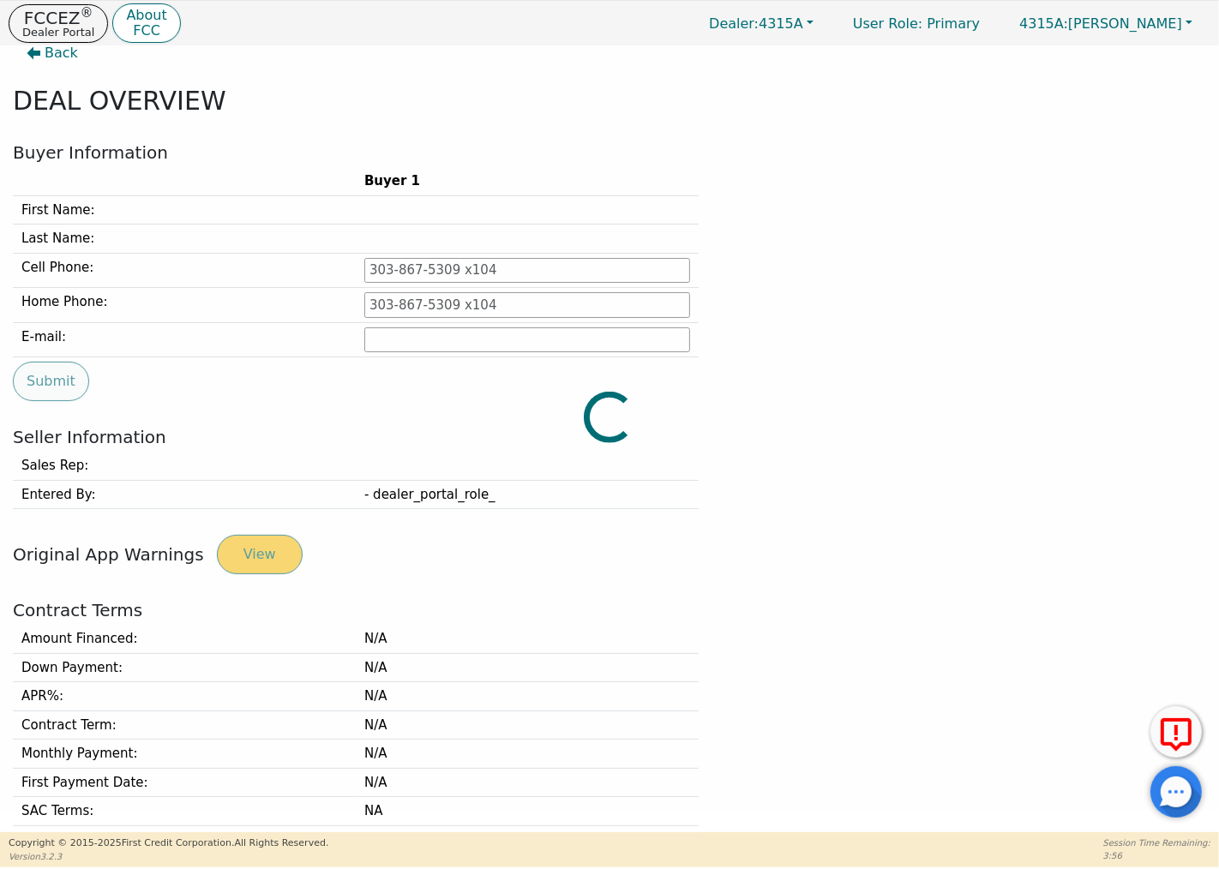
type input "[PHONE_NUMBER]"
type input "[EMAIL_ADDRESS][DOMAIN_NAME]"
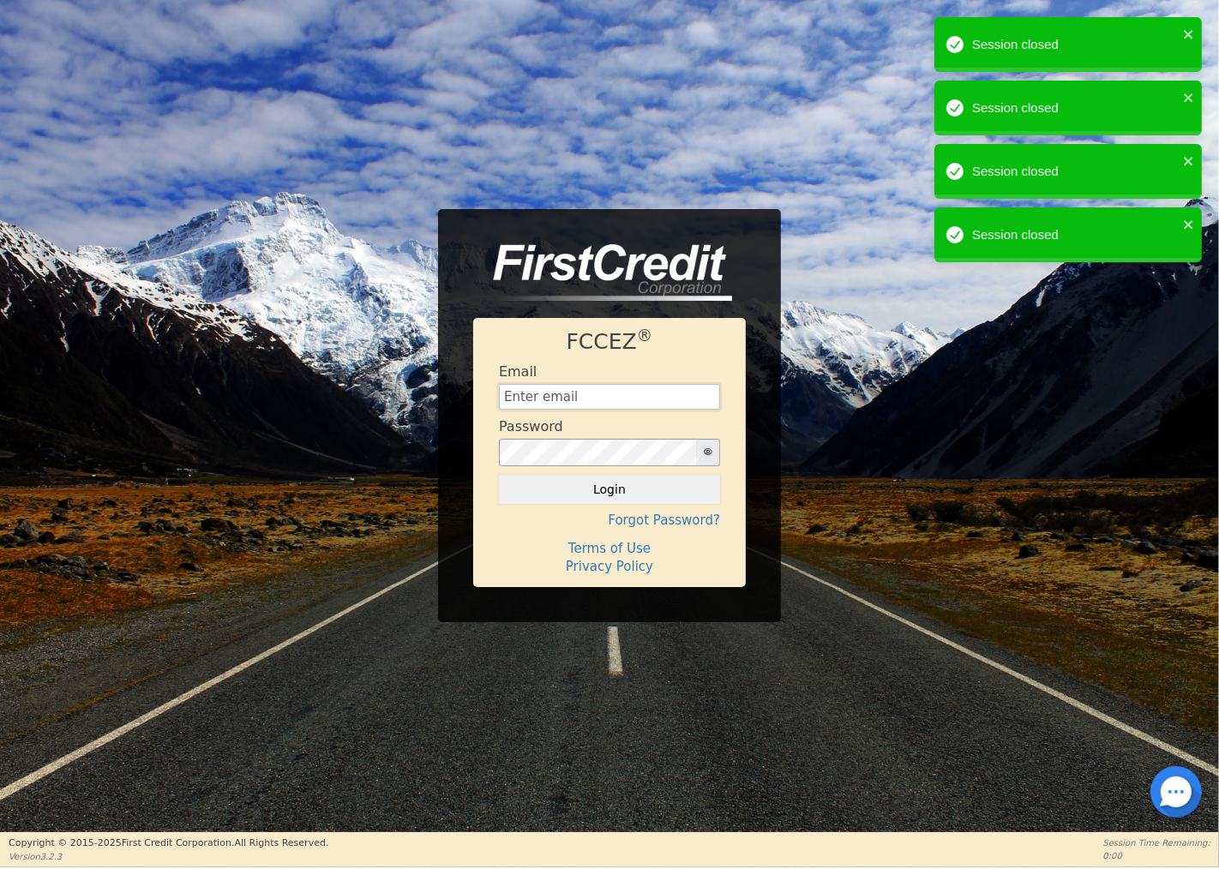
type input "[EMAIL_ADDRESS][DOMAIN_NAME]"
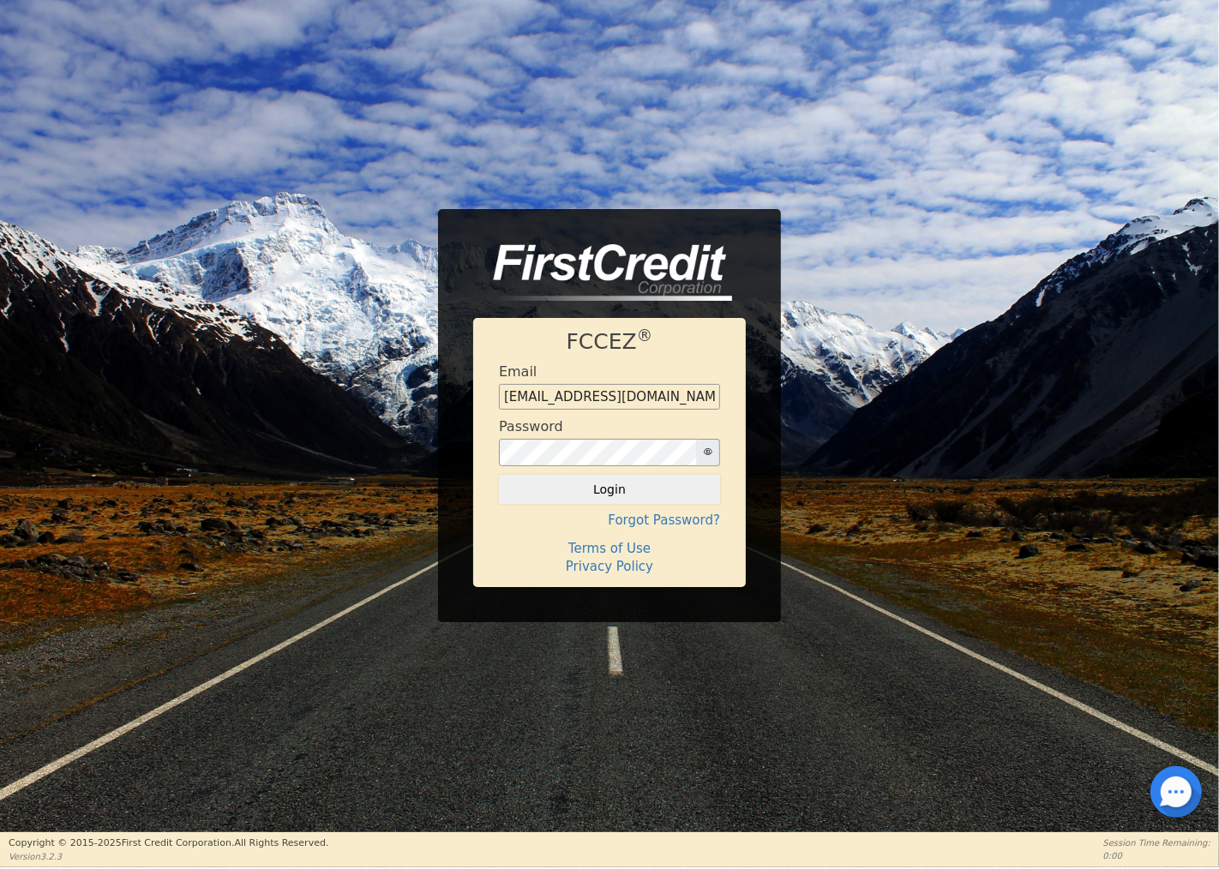
click at [611, 482] on button "Login" at bounding box center [609, 489] width 221 height 29
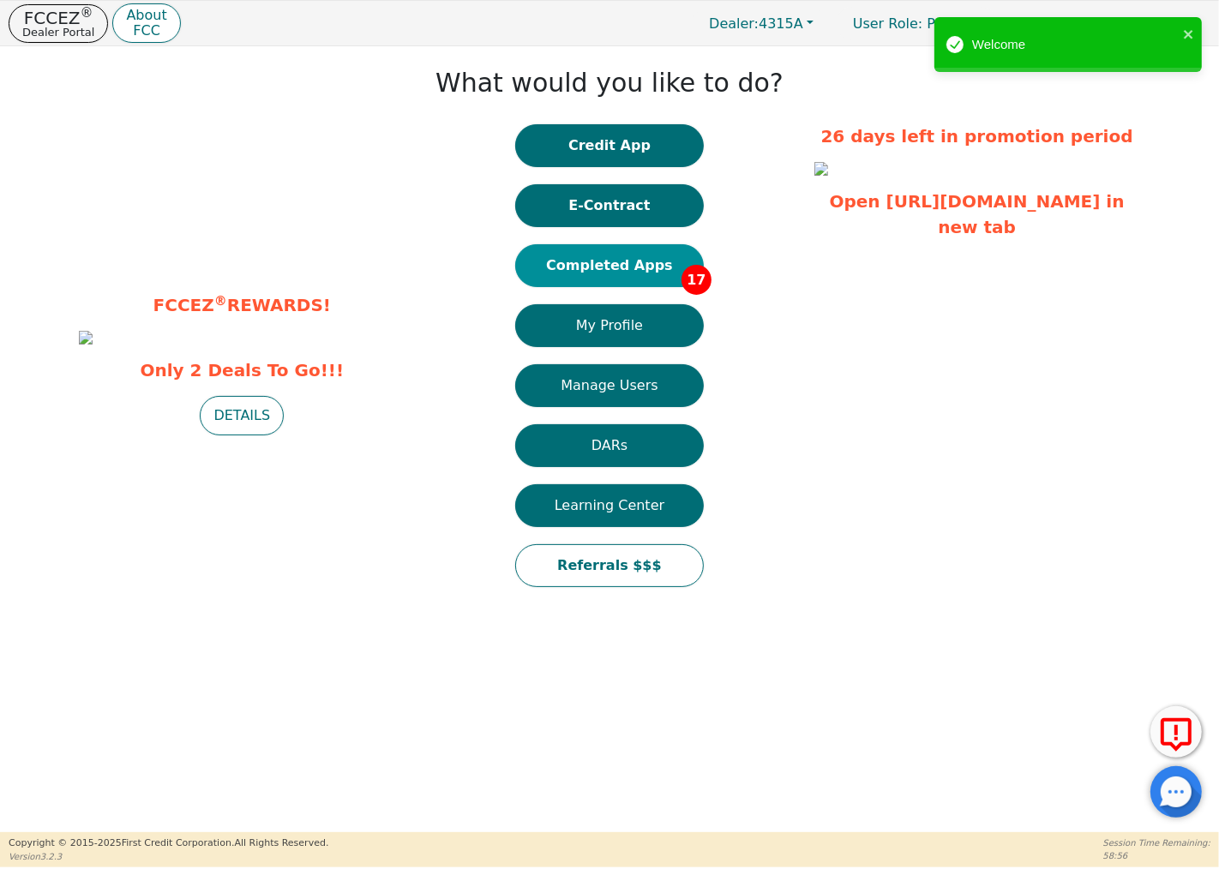
click at [651, 254] on button "Completed Apps 17" at bounding box center [609, 265] width 189 height 43
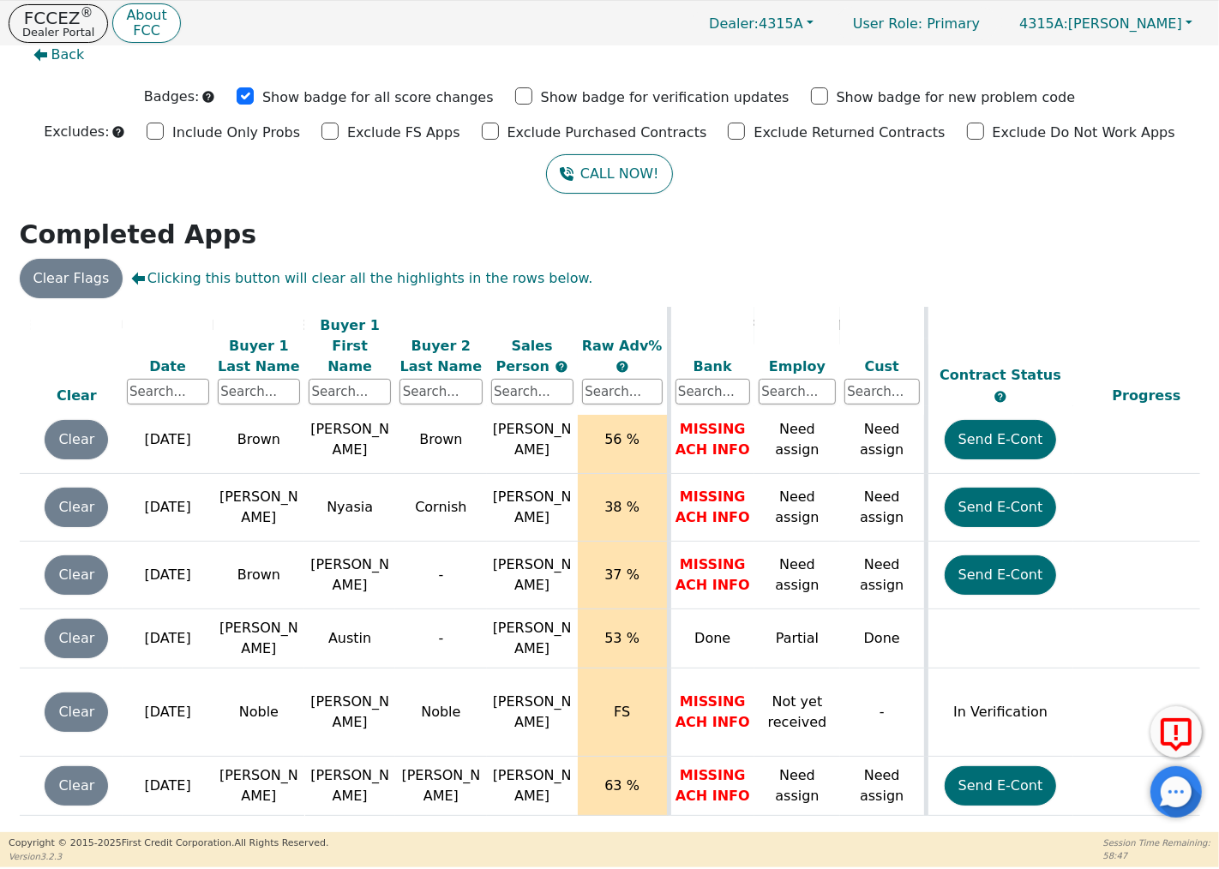
scroll to position [751, 0]
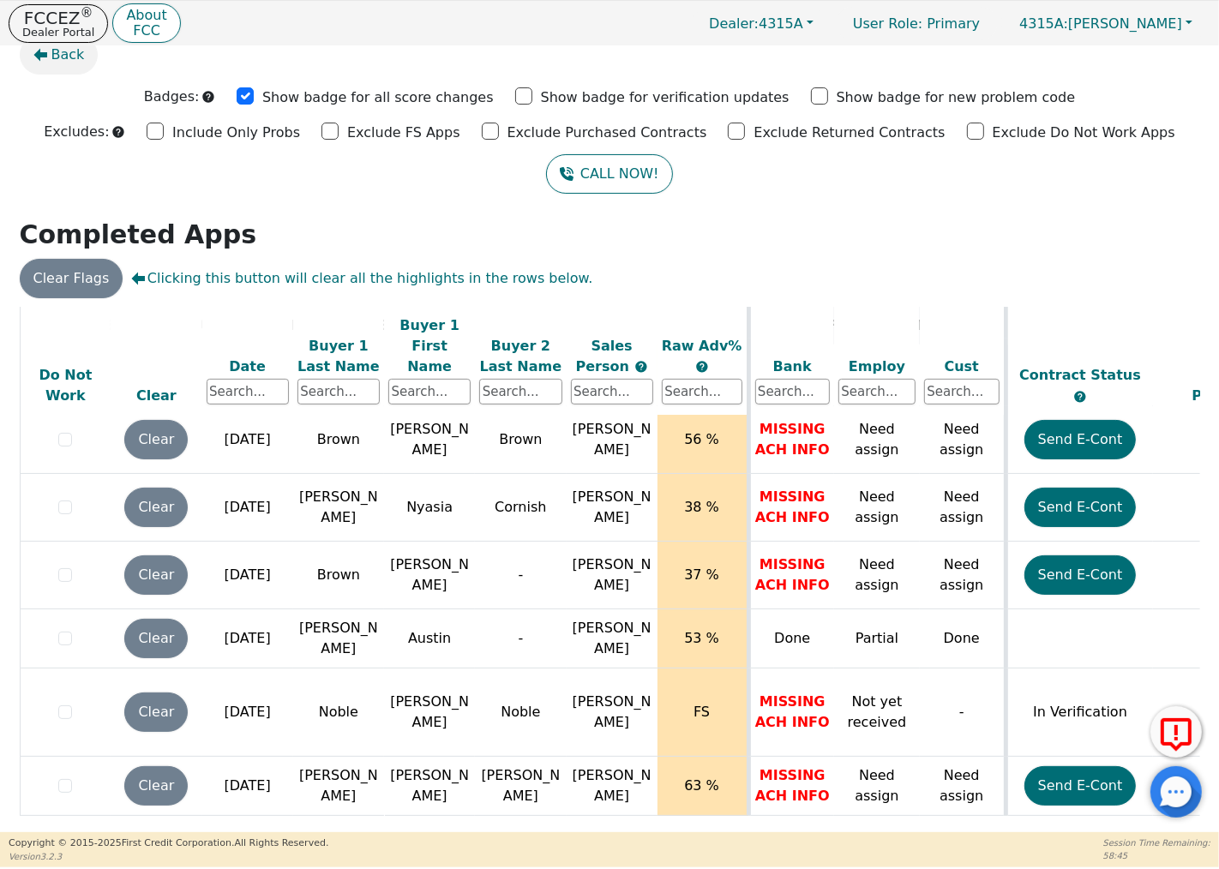
click at [57, 54] on span "Back" at bounding box center [67, 55] width 33 height 21
